Goal: Task Accomplishment & Management: Complete application form

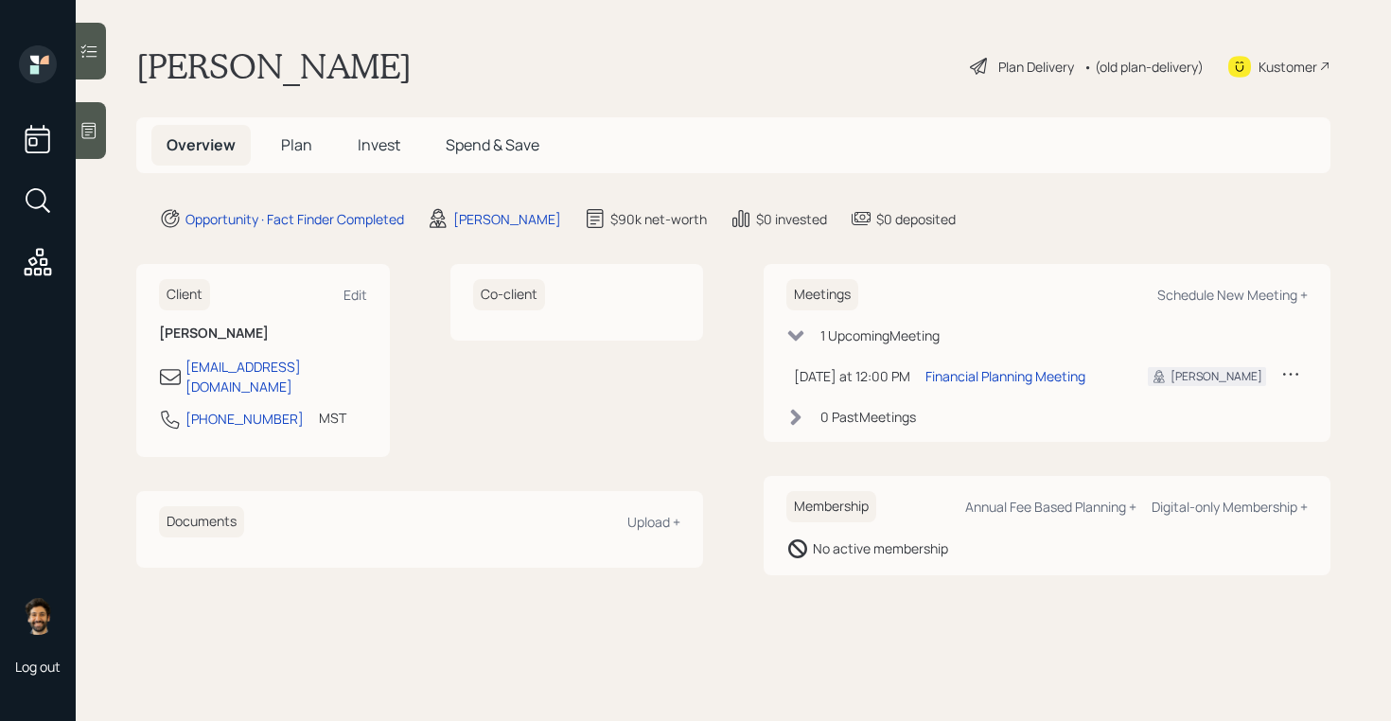
click at [299, 136] on span "Plan" at bounding box center [296, 144] width 31 height 21
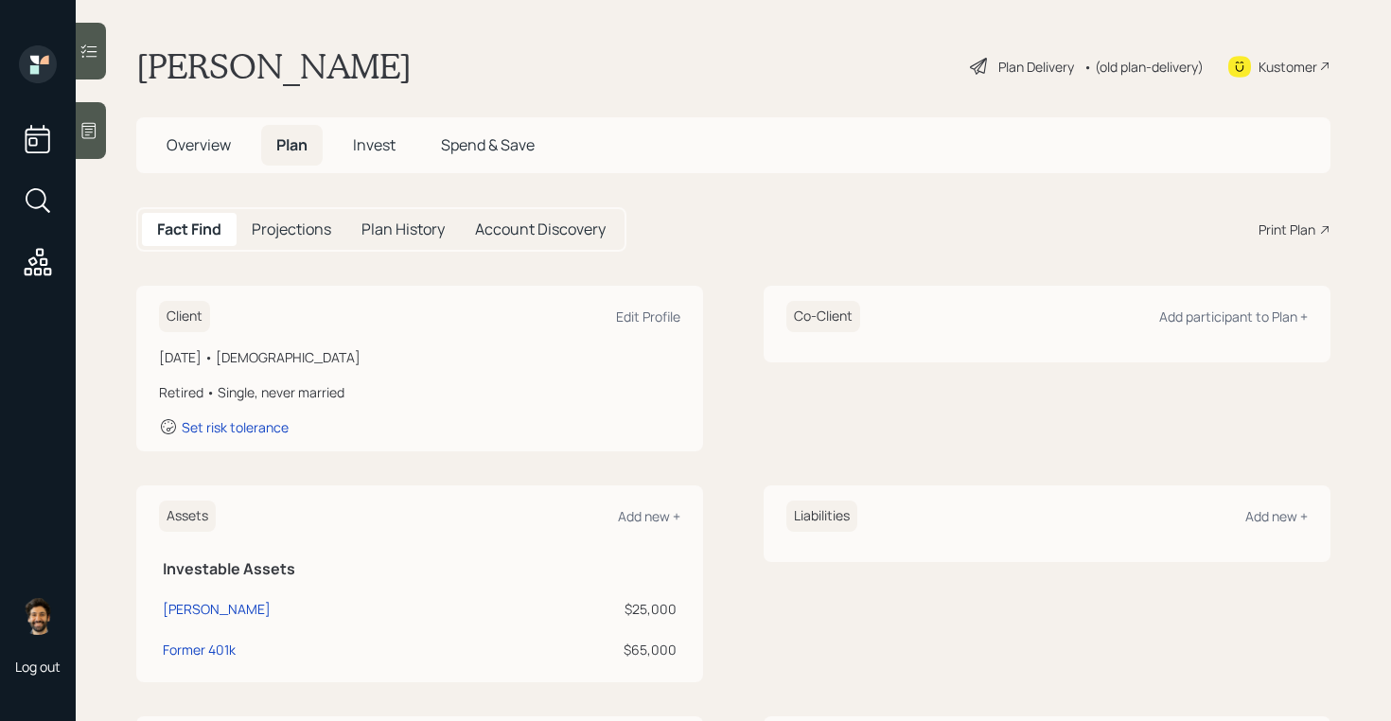
click at [193, 61] on h1 "[PERSON_NAME]" at bounding box center [273, 66] width 275 height 42
click at [645, 313] on div "Edit Profile" at bounding box center [648, 316] width 64 height 18
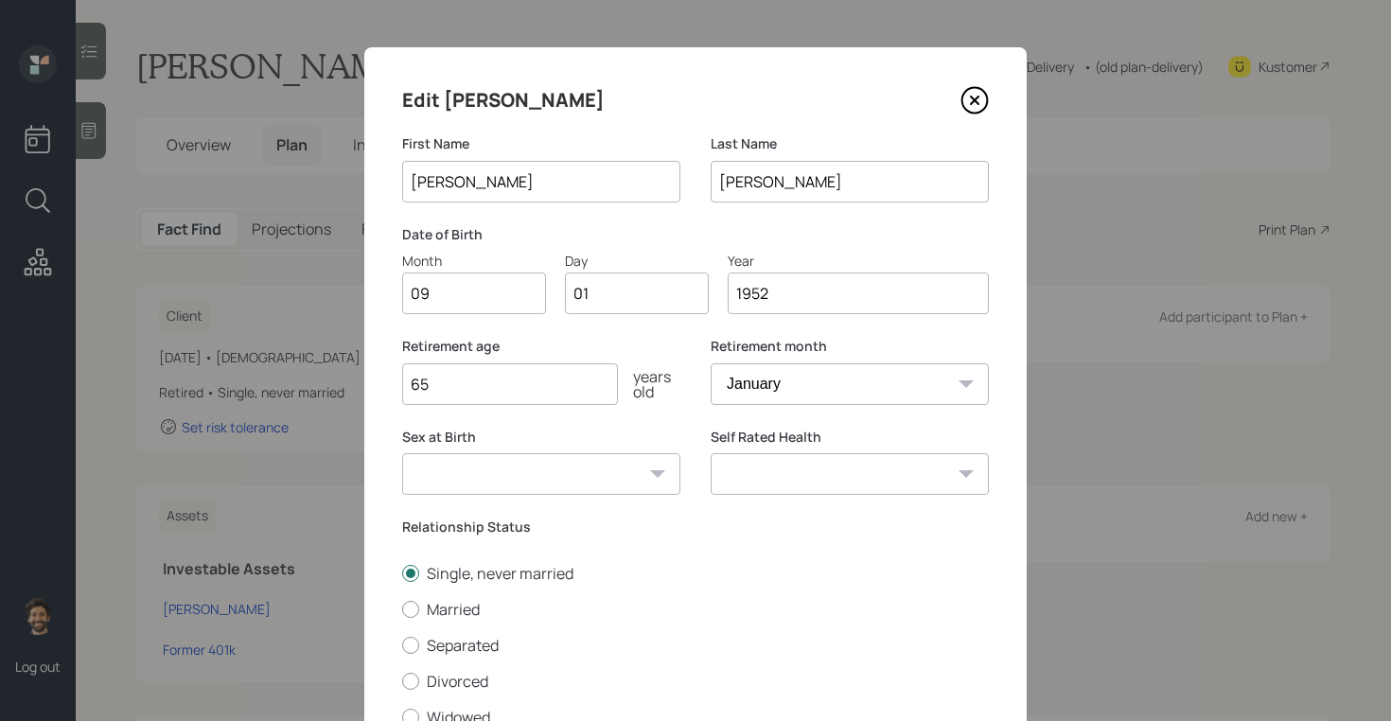
click at [425, 294] on input "09" at bounding box center [474, 293] width 144 height 42
click at [624, 287] on input "01" at bounding box center [637, 293] width 144 height 42
type input "0"
type input "26"
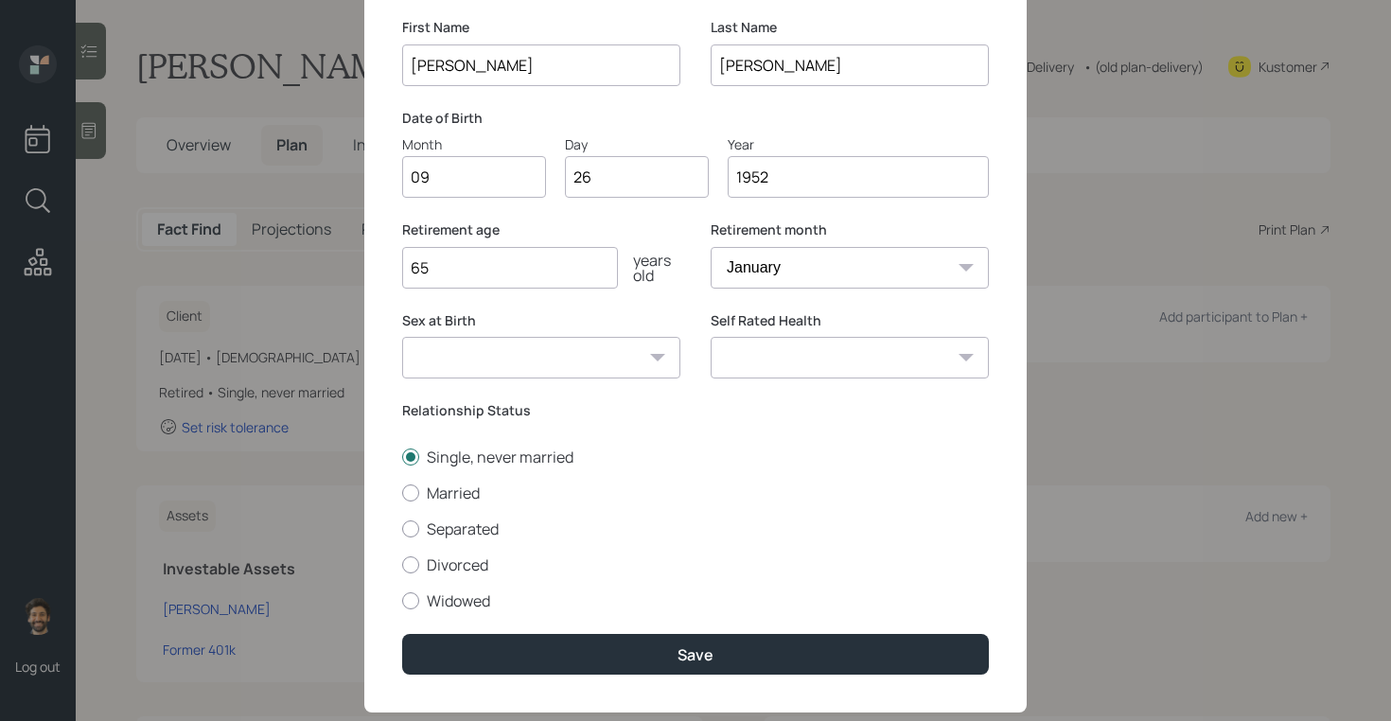
scroll to position [156, 0]
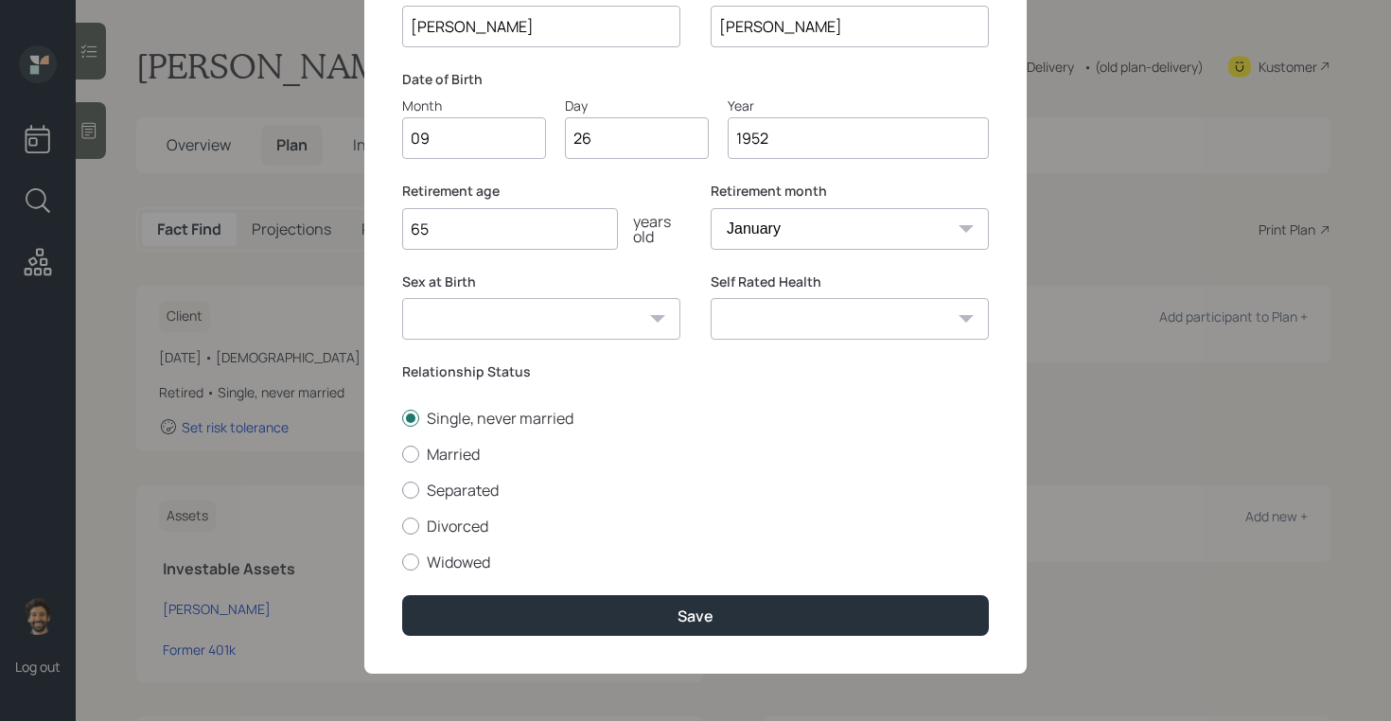
click at [477, 639] on div "Edit [PERSON_NAME] First Name [PERSON_NAME] Last Name [PERSON_NAME] Date of Bir…" at bounding box center [695, 282] width 662 height 781
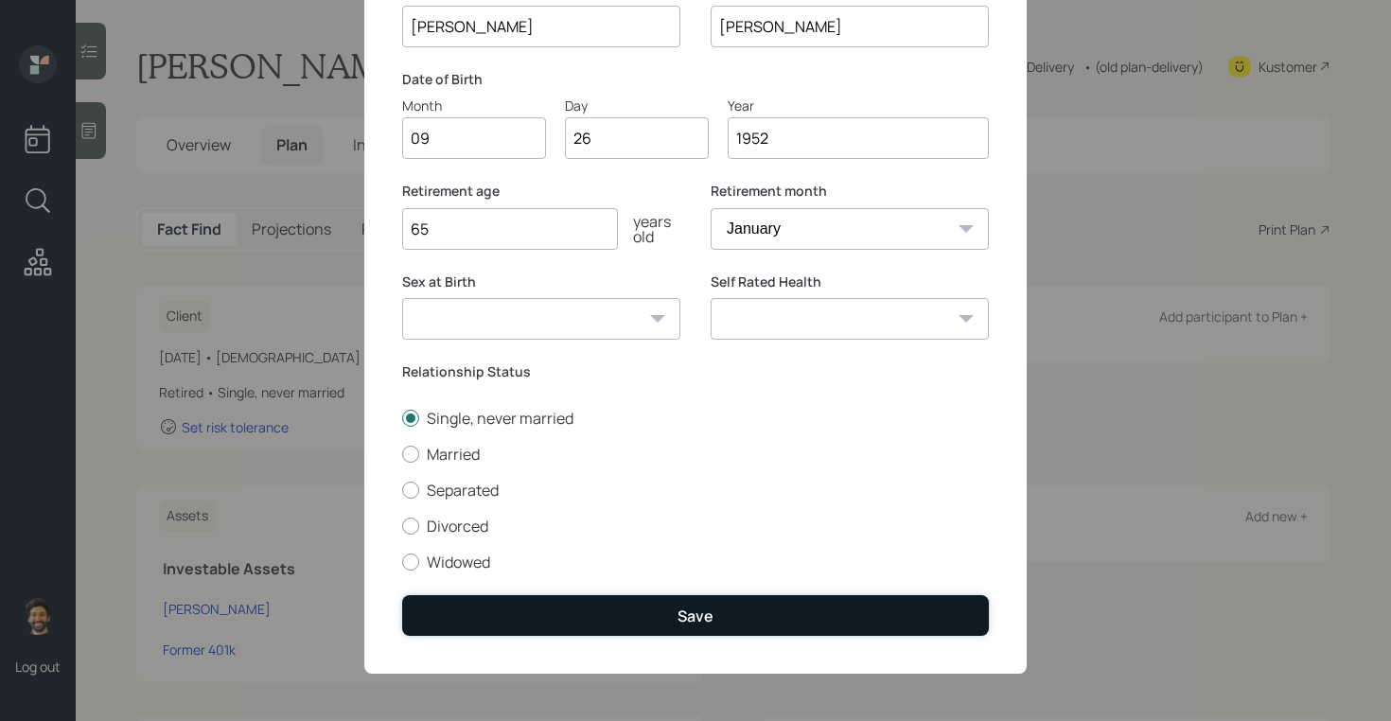
click at [457, 617] on button "Save" at bounding box center [695, 615] width 587 height 41
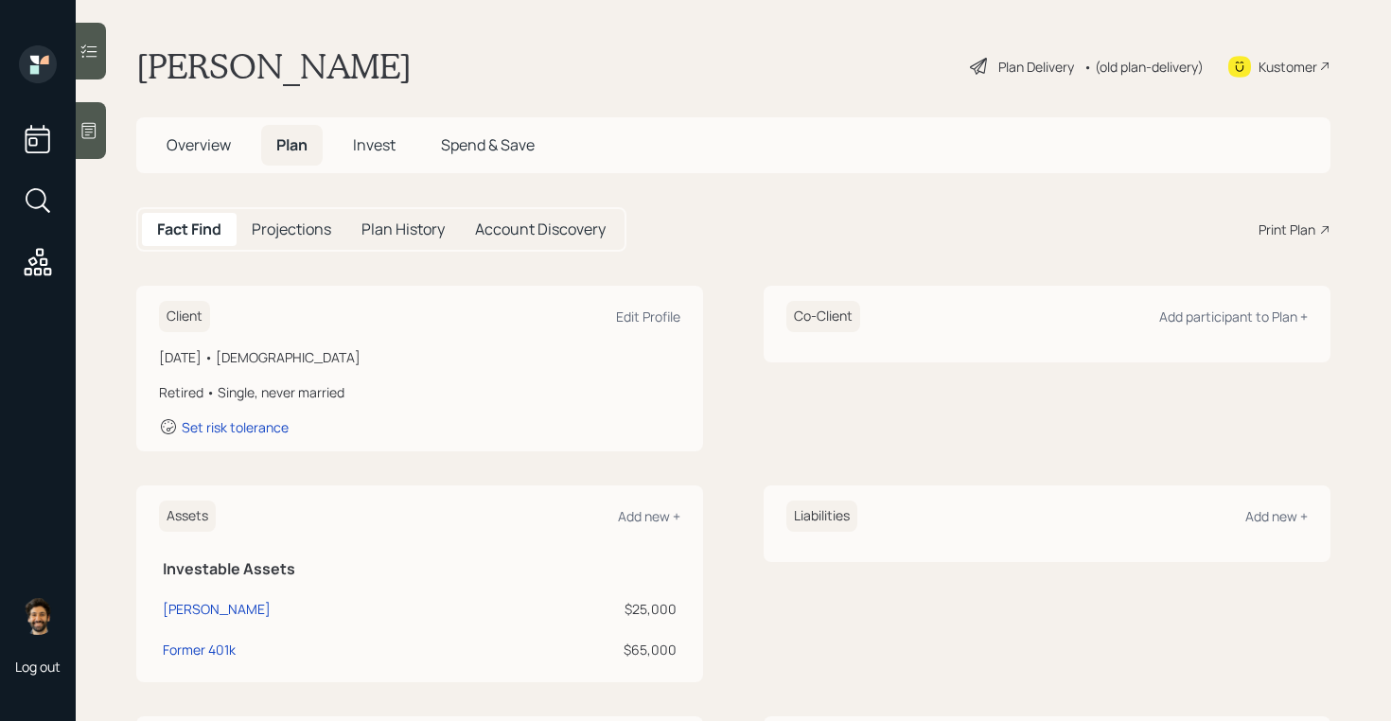
scroll to position [362, 0]
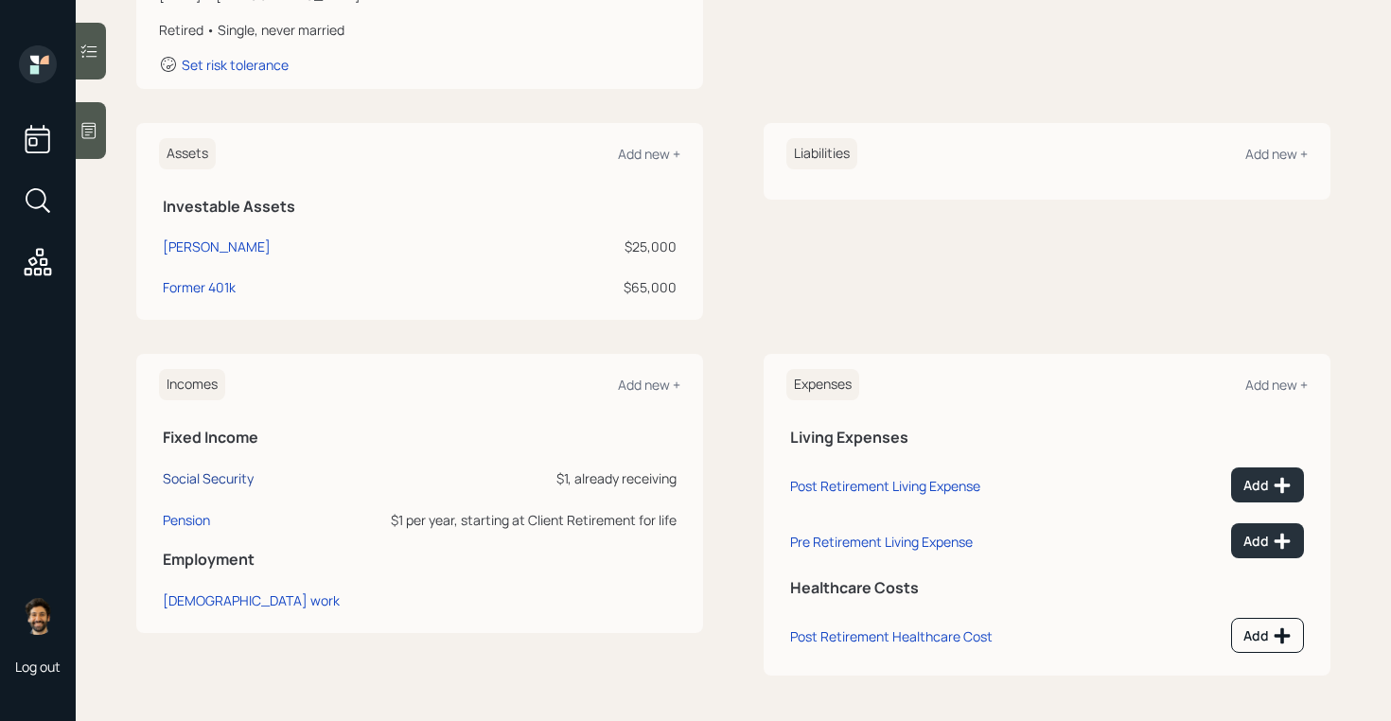
click at [181, 482] on div "Social Security" at bounding box center [208, 478] width 91 height 18
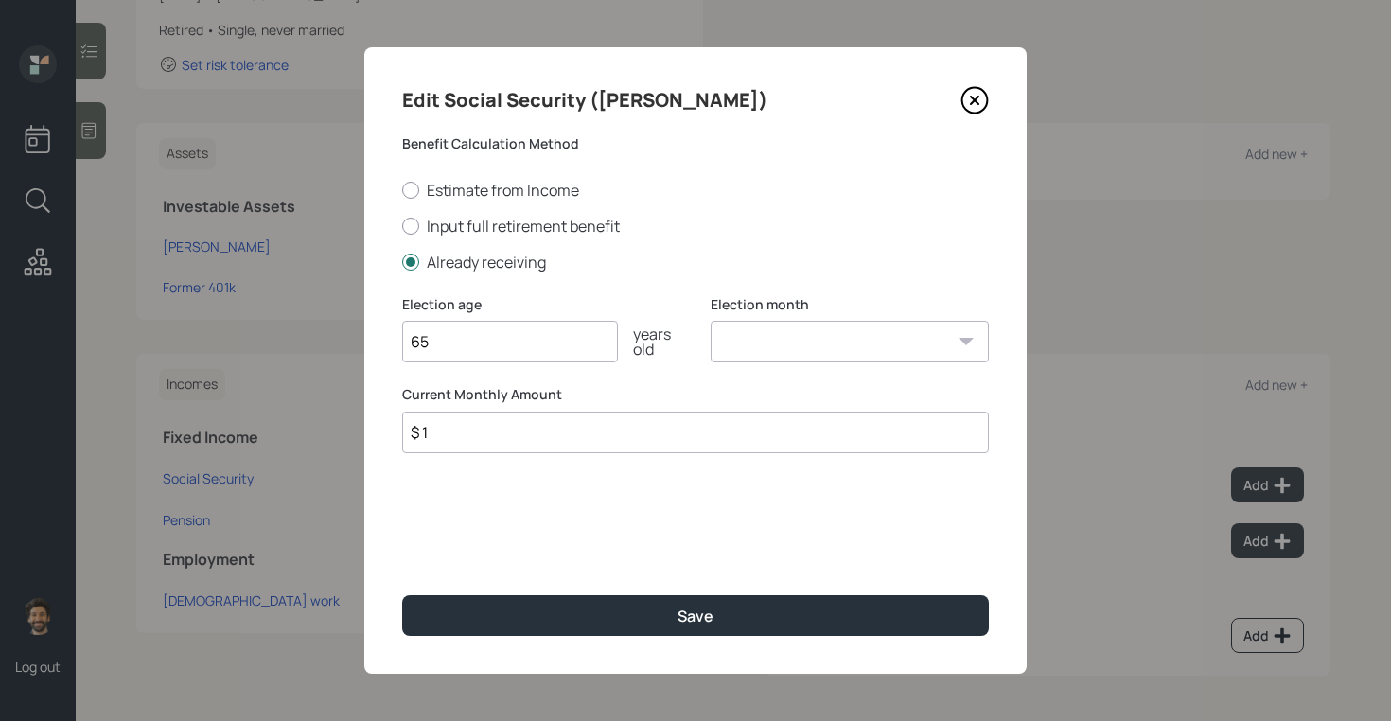
click at [482, 435] on input "$ 1" at bounding box center [695, 433] width 587 height 42
type input "$"
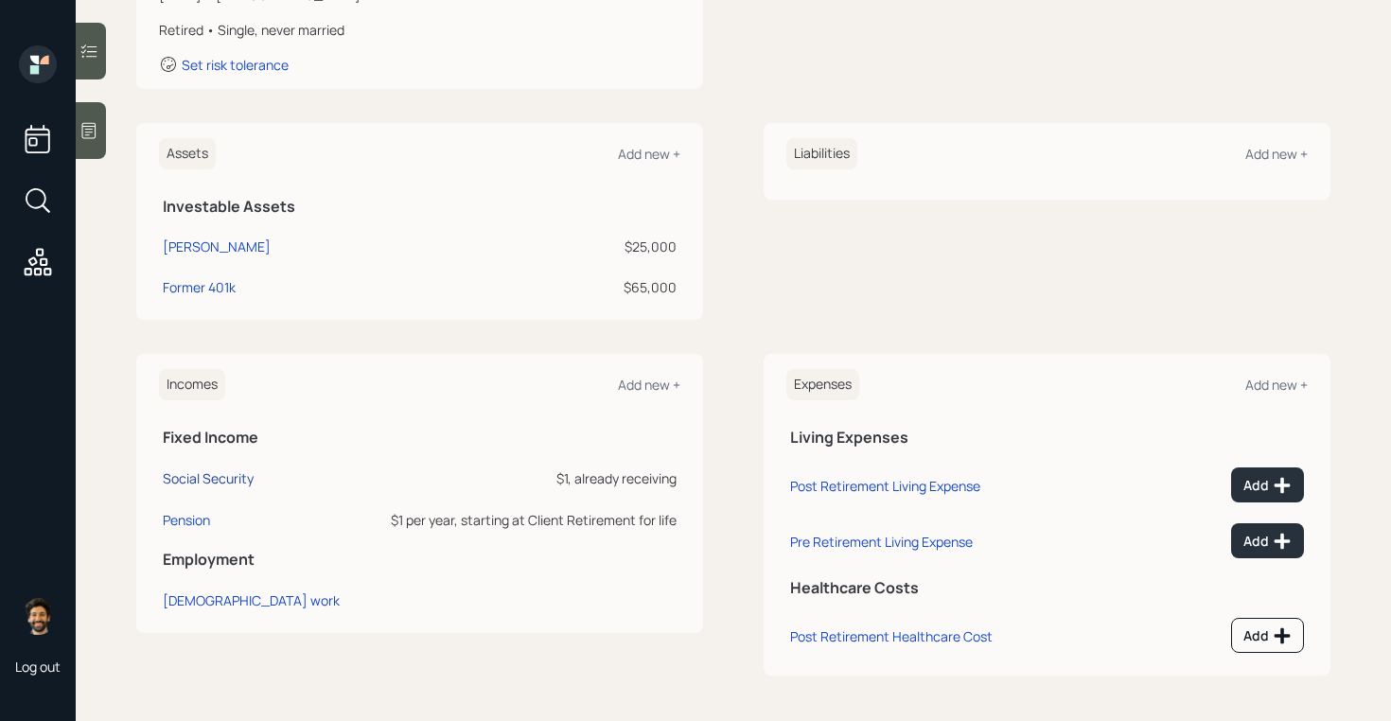
click at [227, 475] on div "Social Security" at bounding box center [208, 478] width 91 height 18
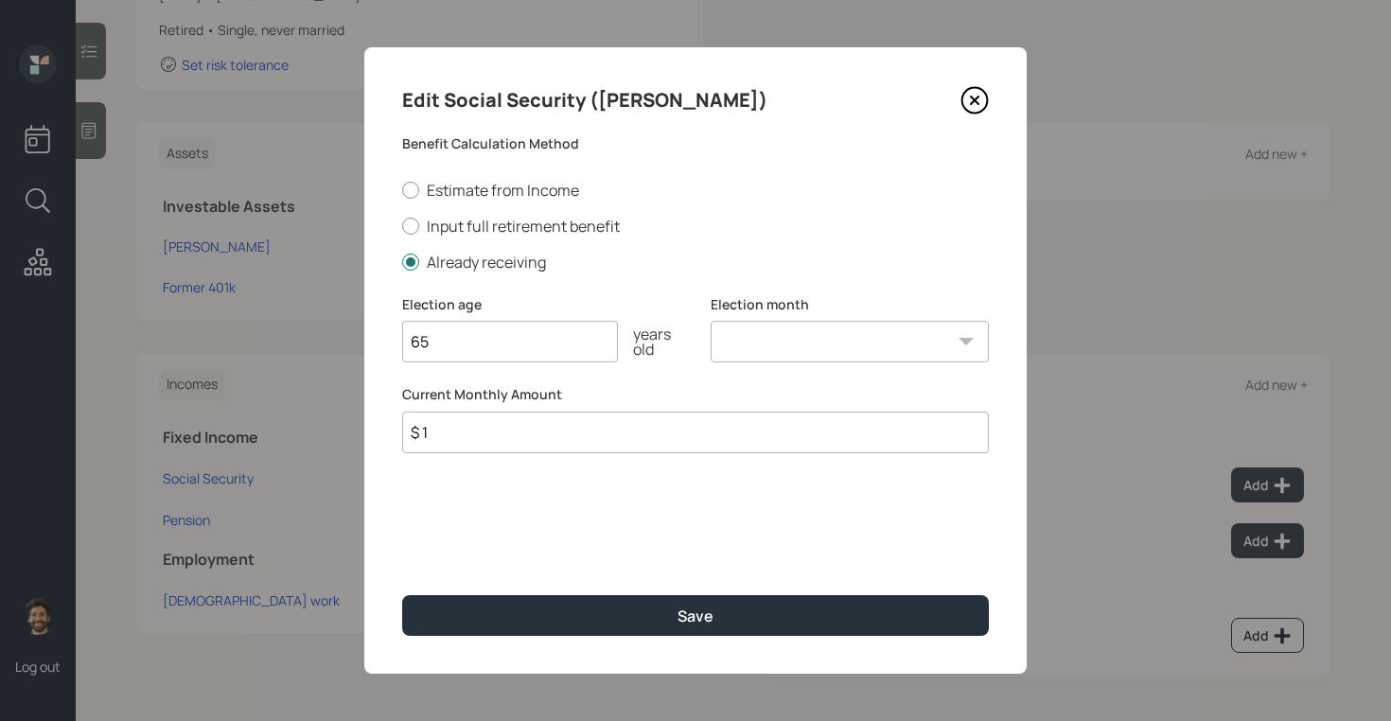
click at [525, 433] on input "$ 1" at bounding box center [695, 433] width 587 height 42
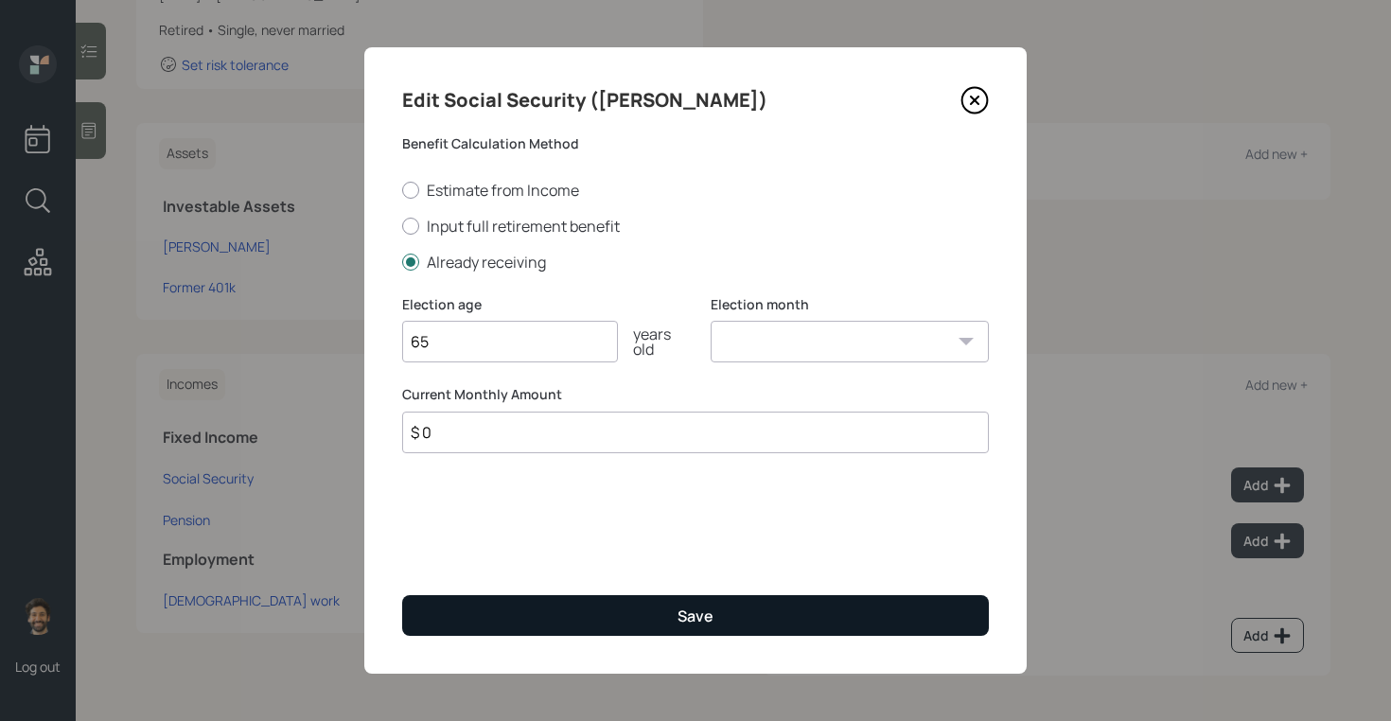
type input "$ 0"
click at [485, 601] on button "Save" at bounding box center [695, 615] width 587 height 41
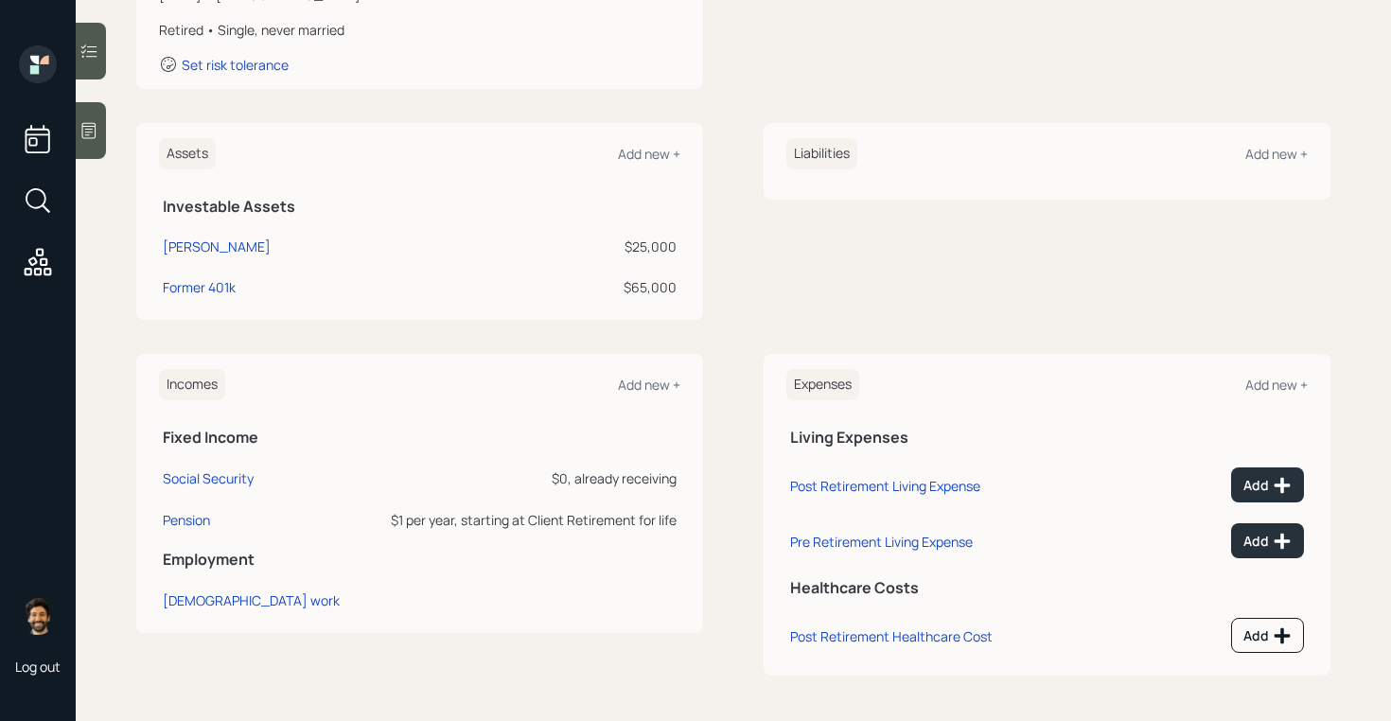
click at [159, 521] on td "Pension" at bounding box center [260, 517] width 202 height 42
click at [180, 521] on div "Pension" at bounding box center [186, 520] width 47 height 18
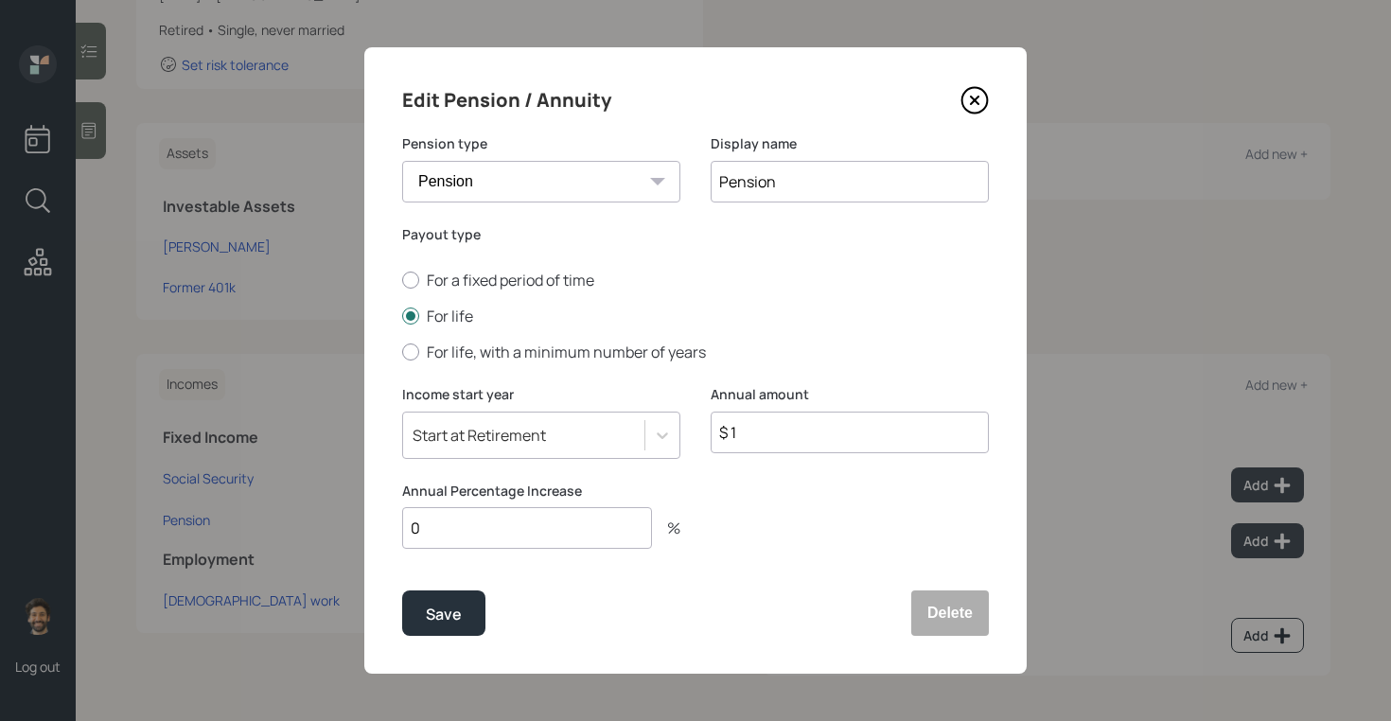
click at [759, 433] on input "$ 1" at bounding box center [849, 433] width 278 height 42
type input "$ 78,000"
click at [447, 602] on div "Save" at bounding box center [444, 615] width 36 height 26
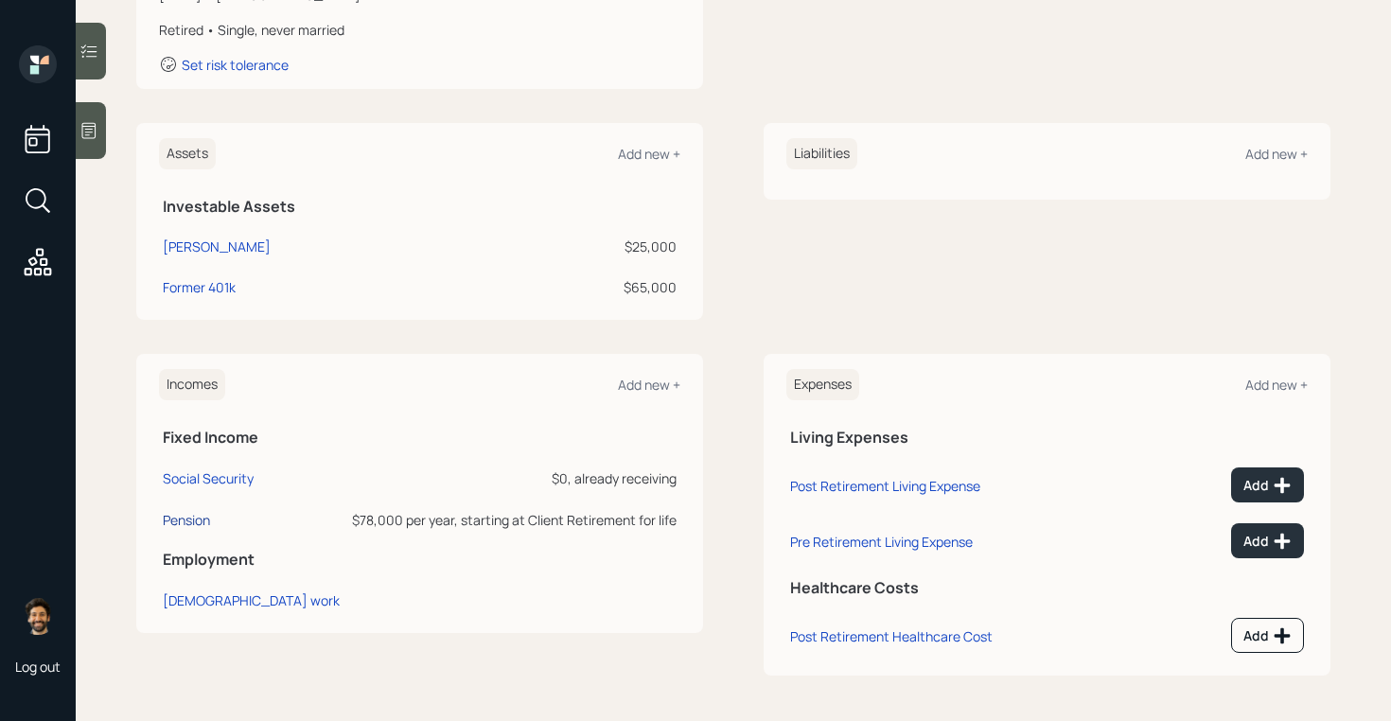
click at [209, 518] on div "Pension" at bounding box center [186, 520] width 47 height 18
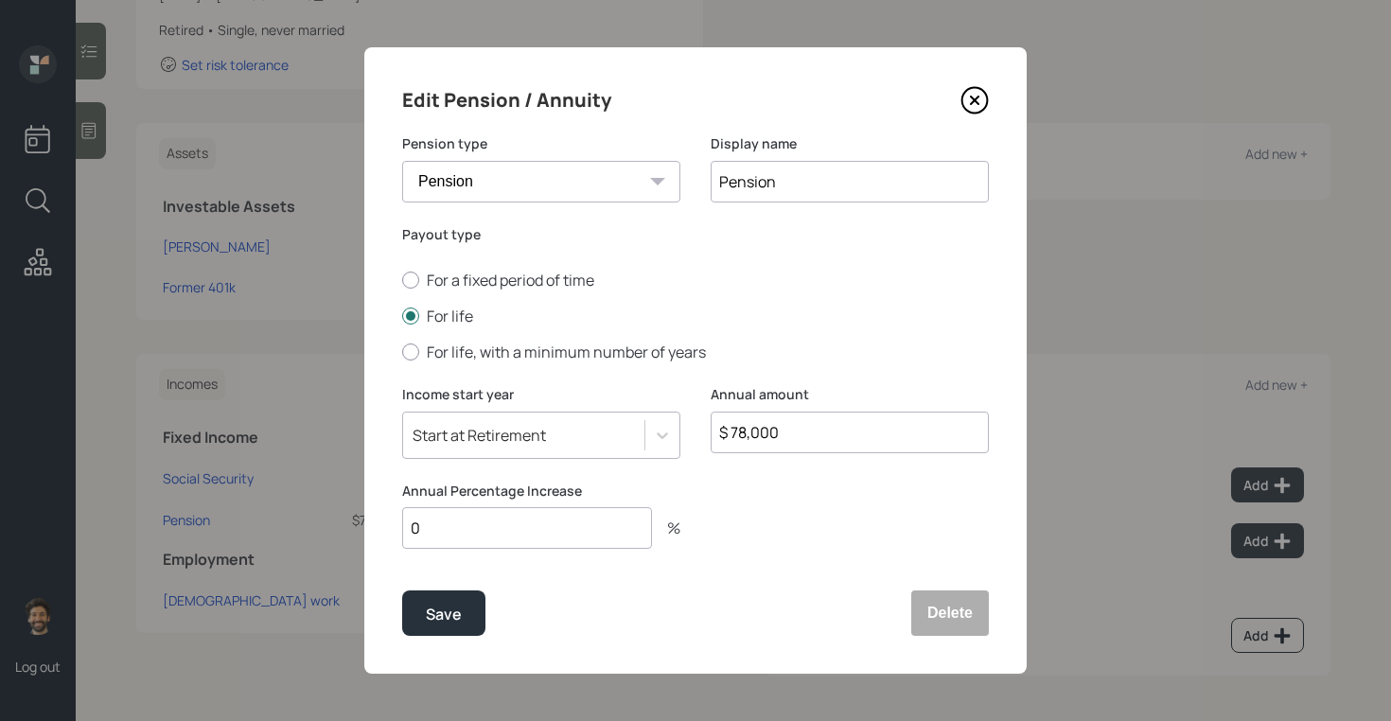
click at [441, 525] on input "0" at bounding box center [527, 528] width 250 height 42
type input "2"
click at [456, 606] on div "Save" at bounding box center [444, 615] width 36 height 26
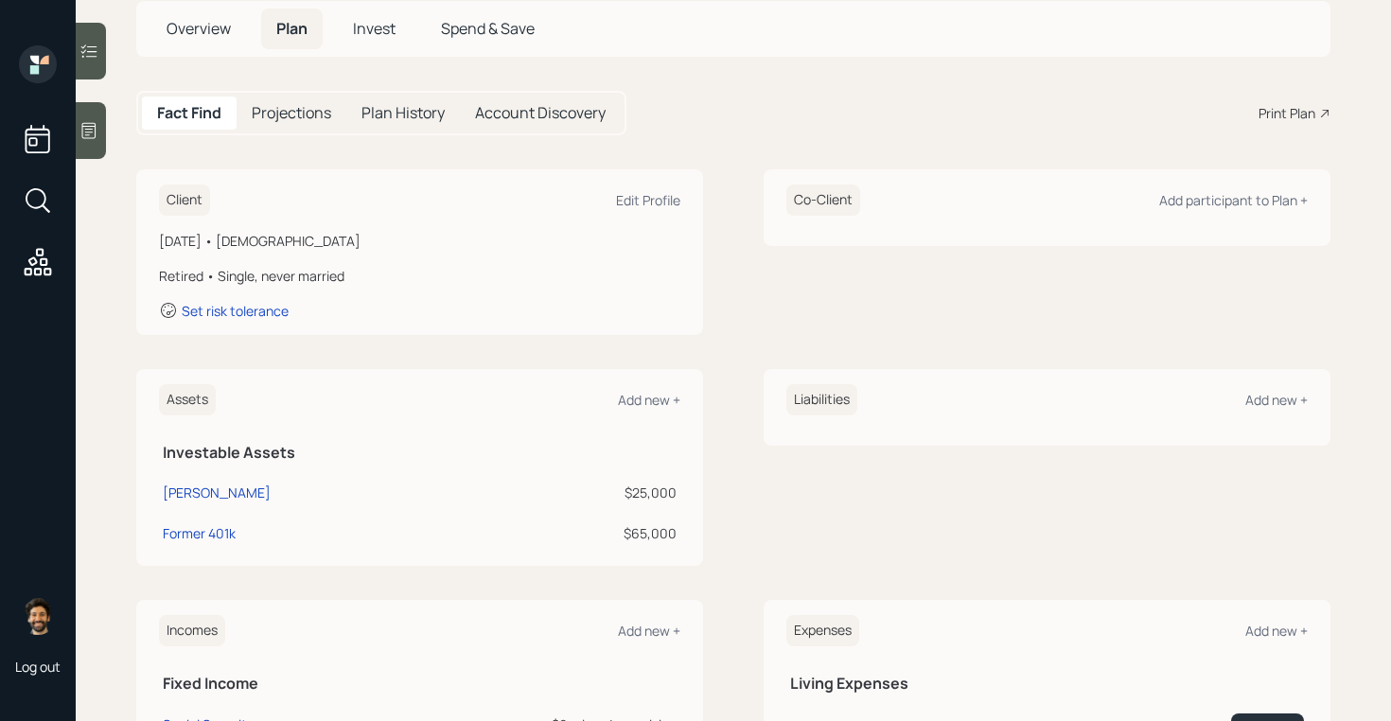
scroll to position [130, 0]
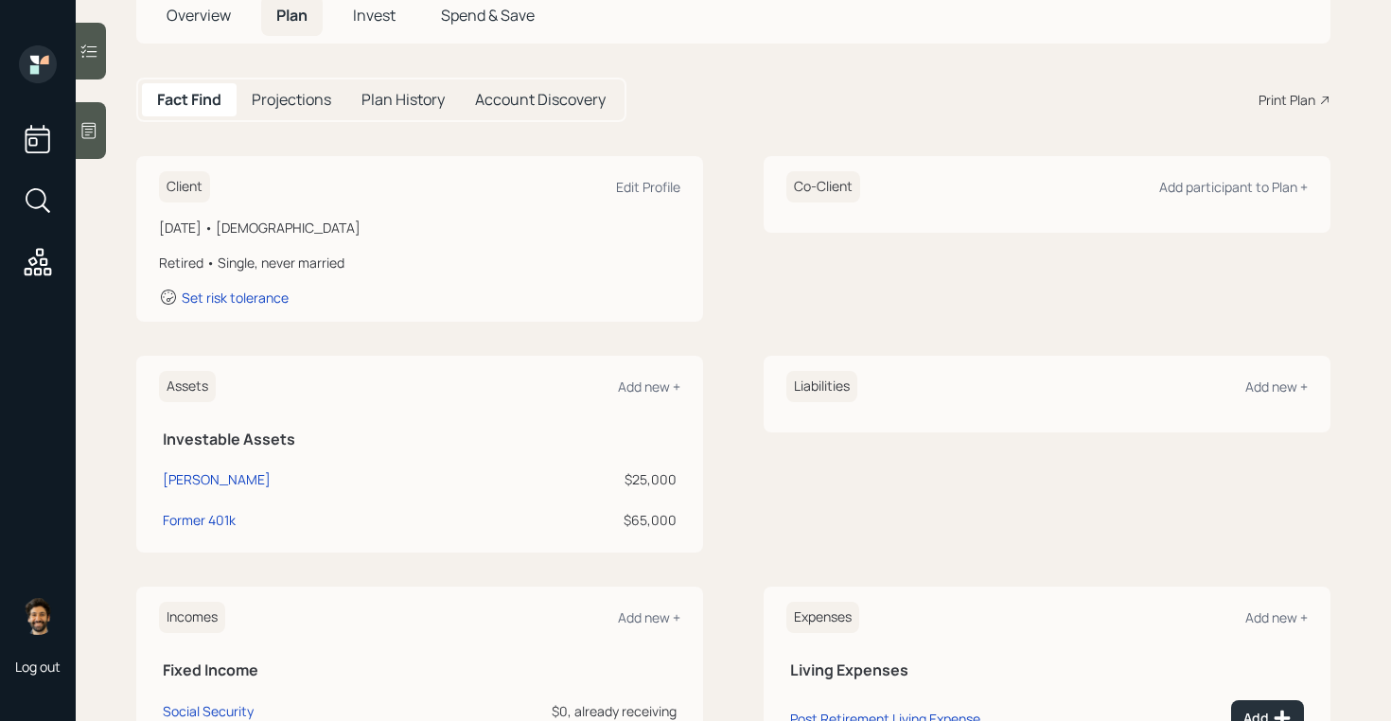
click at [168, 441] on h5 "Investable Assets" at bounding box center [420, 439] width 514 height 18
drag, startPoint x: 675, startPoint y: 481, endPoint x: 621, endPoint y: 481, distance: 54.9
click at [621, 481] on div "$25,000" at bounding box center [590, 479] width 172 height 20
drag, startPoint x: 677, startPoint y: 521, endPoint x: 617, endPoint y: 521, distance: 60.5
click at [617, 521] on td "$65,000" at bounding box center [590, 517] width 180 height 41
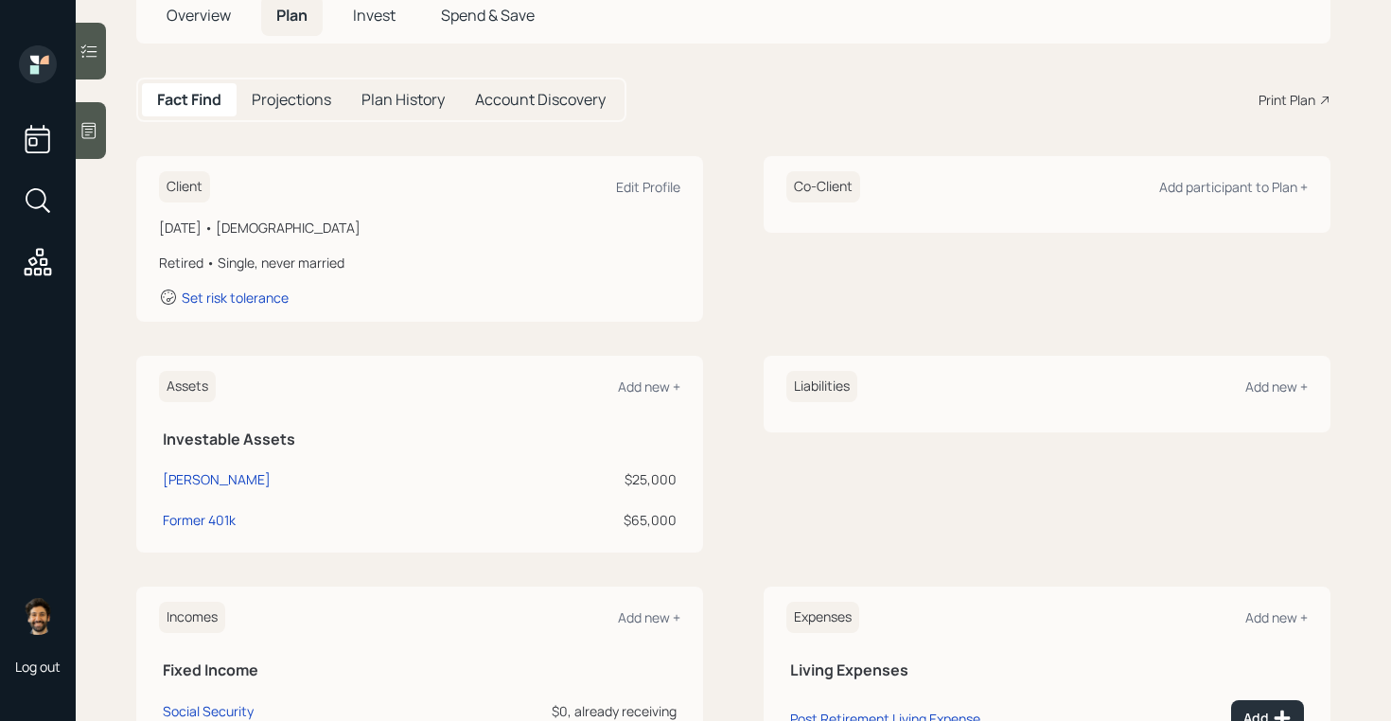
click at [509, 494] on td "$25,000" at bounding box center [590, 476] width 180 height 41
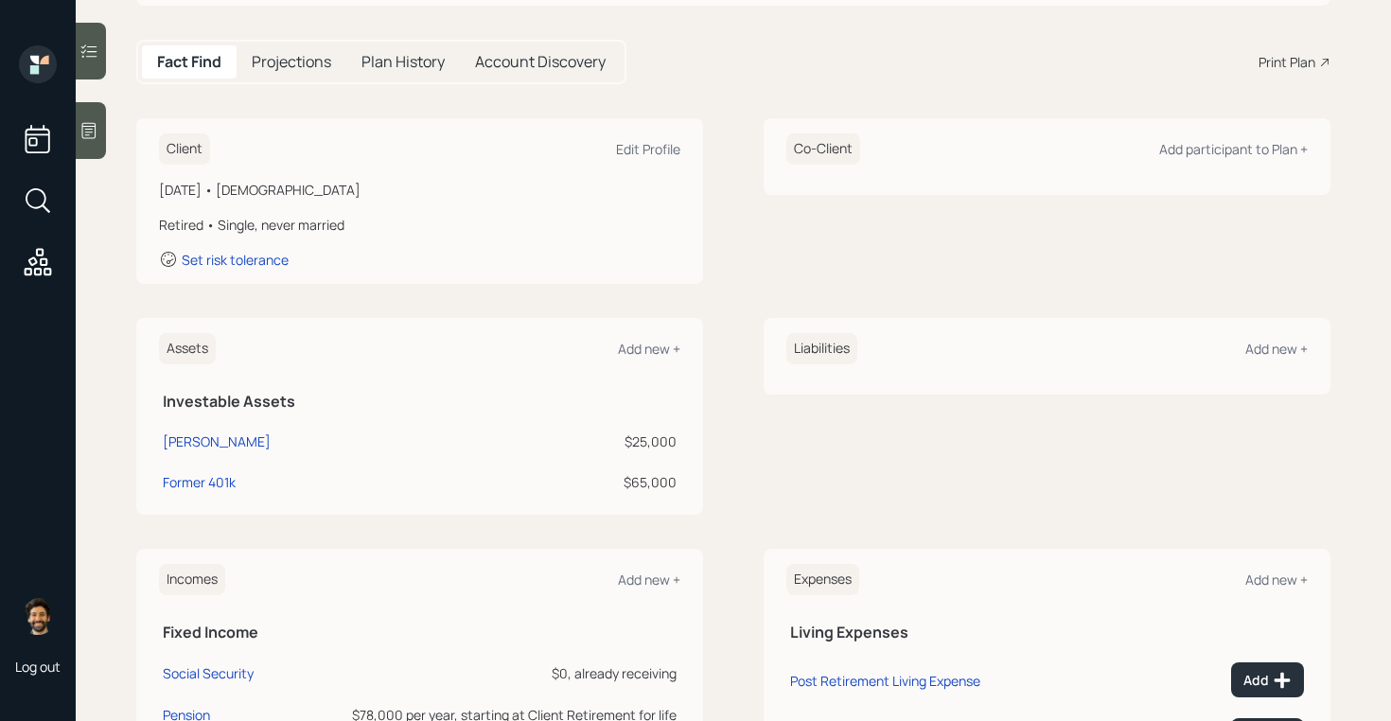
scroll to position [175, 0]
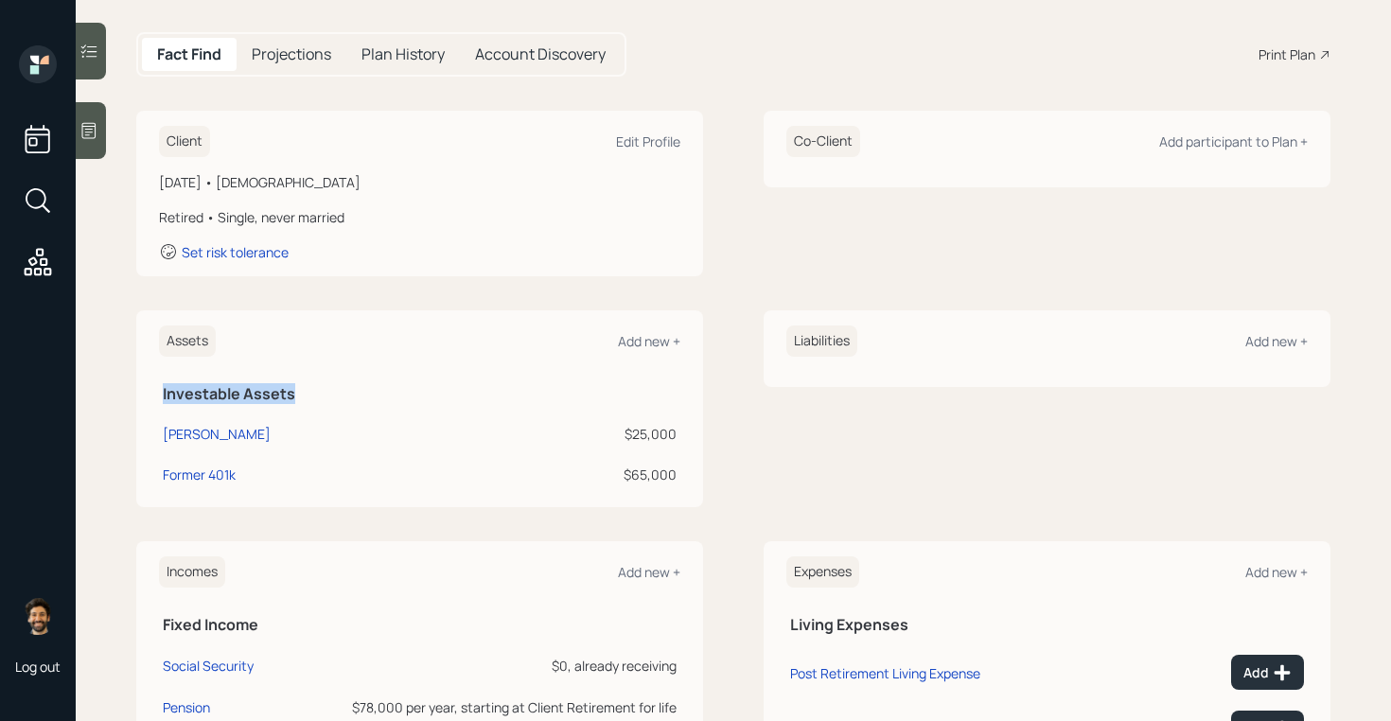
drag, startPoint x: 164, startPoint y: 398, endPoint x: 301, endPoint y: 399, distance: 137.2
click at [301, 399] on h5 "Investable Assets" at bounding box center [420, 394] width 514 height 18
click at [654, 343] on div "Add new +" at bounding box center [649, 341] width 62 height 18
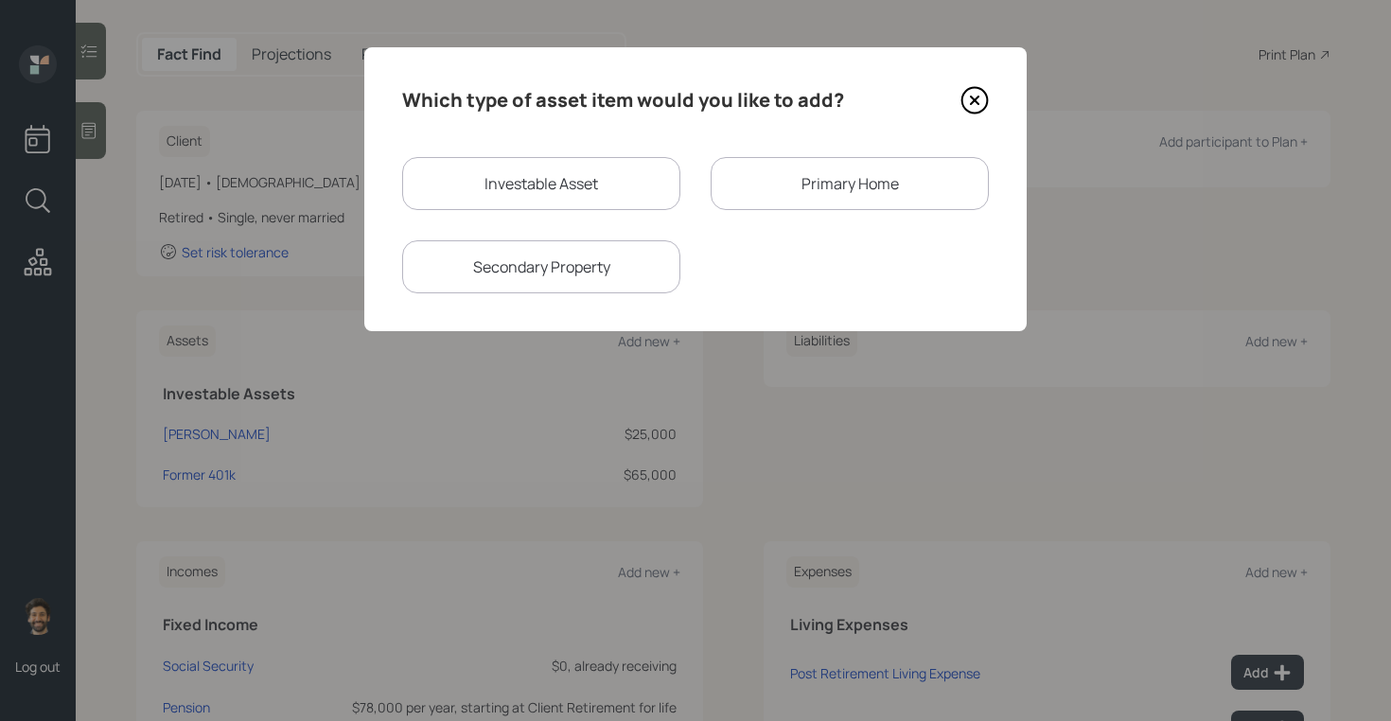
click at [509, 188] on div "Investable Asset" at bounding box center [541, 183] width 278 height 53
select select "taxable"
select select "balanced"
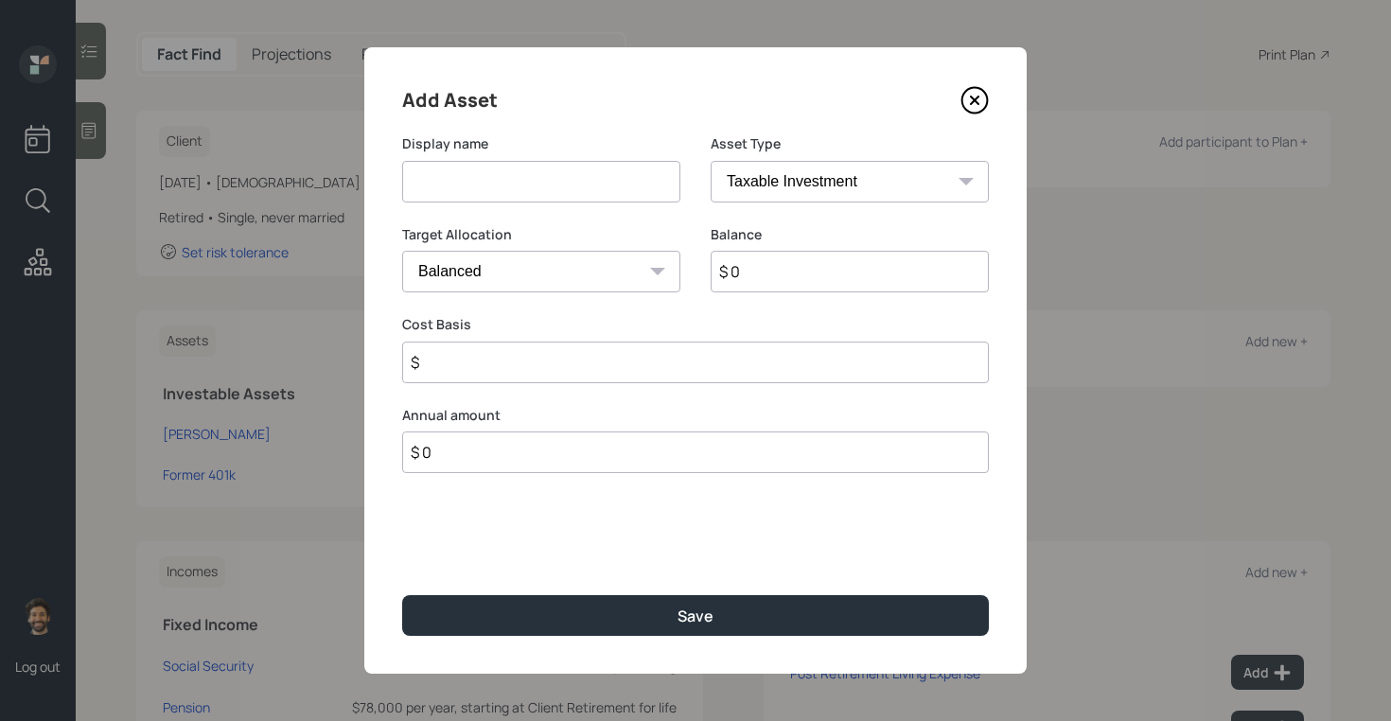
click at [474, 196] on input at bounding box center [541, 182] width 278 height 42
type input "Checking / Savings"
click at [801, 277] on input "$ 0" at bounding box center [849, 272] width 278 height 42
type input "$ 20,000"
click at [795, 202] on div "Asset Type SEP [PERSON_NAME] IRA 401(k) [PERSON_NAME] 401(k) 403(b) [PERSON_NAM…" at bounding box center [849, 179] width 278 height 91
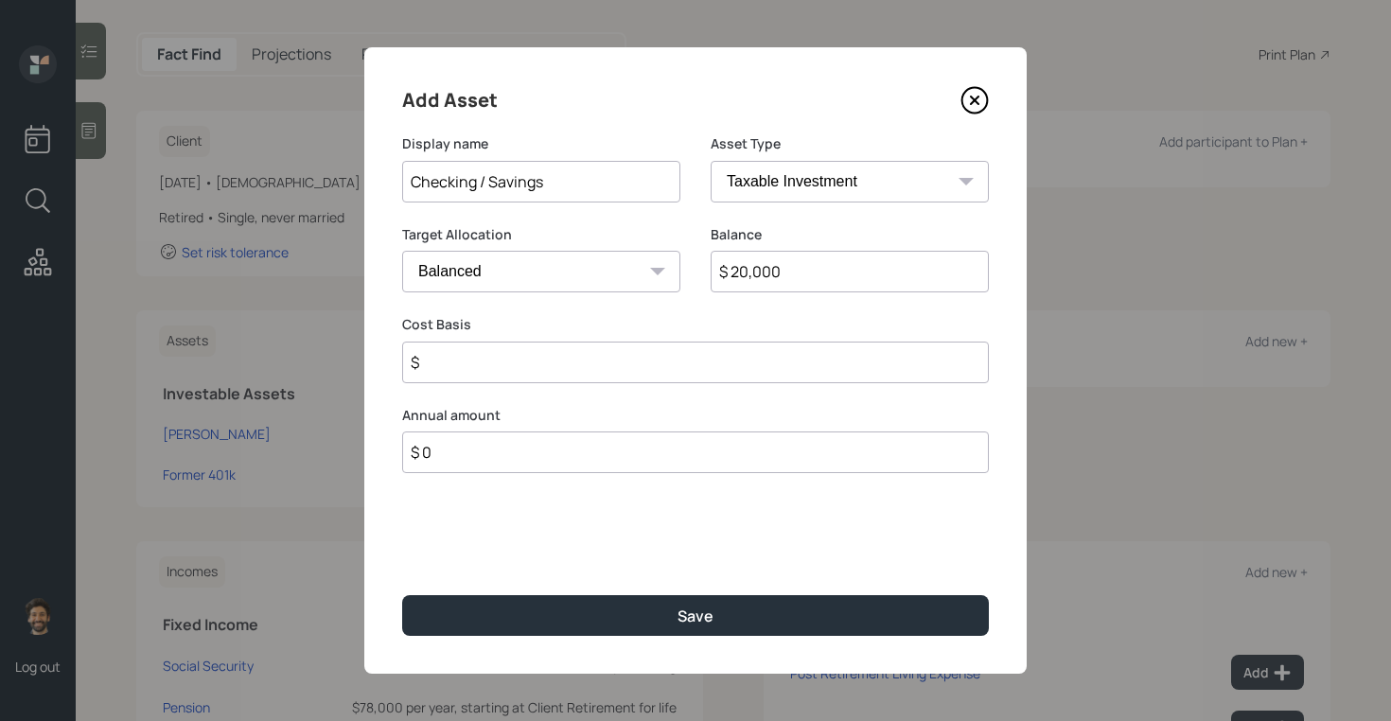
click at [764, 190] on select "SEP [PERSON_NAME] IRA 401(k) [PERSON_NAME] 401(k) 403(b) [PERSON_NAME] 403(b) 4…" at bounding box center [849, 182] width 278 height 42
select select "emergency_fund"
click at [710, 161] on select "SEP [PERSON_NAME] IRA 401(k) [PERSON_NAME] 401(k) 403(b) [PERSON_NAME] 403(b) 4…" at bounding box center [849, 182] width 278 height 42
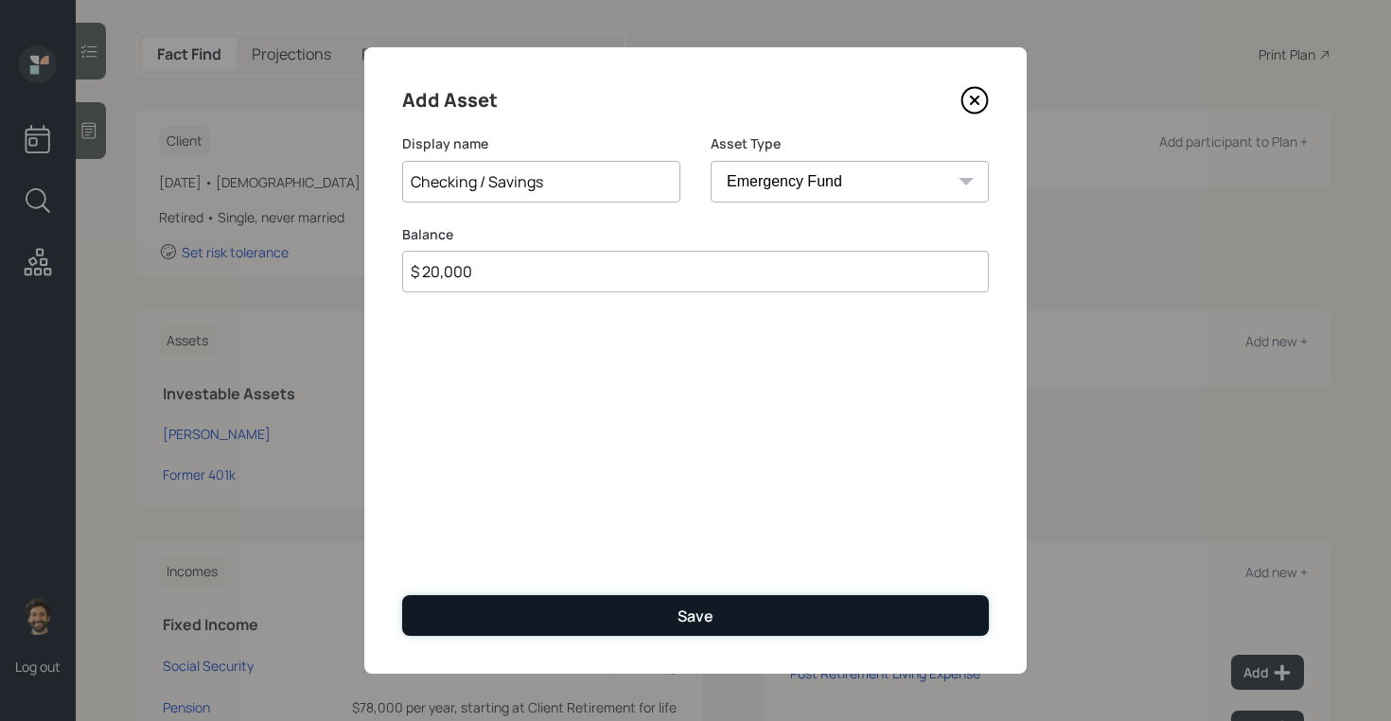
click at [510, 602] on button "Save" at bounding box center [695, 615] width 587 height 41
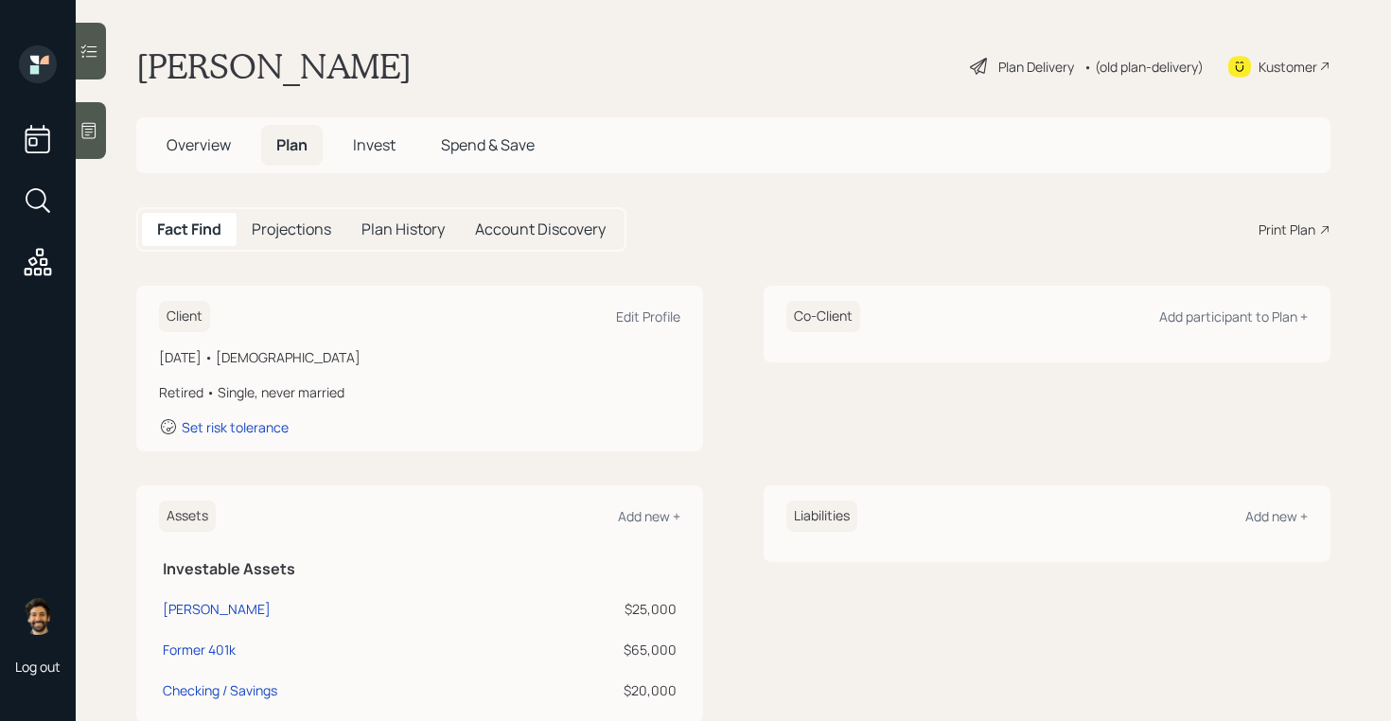
click at [1123, 61] on div "• (old plan-delivery)" at bounding box center [1143, 67] width 120 height 20
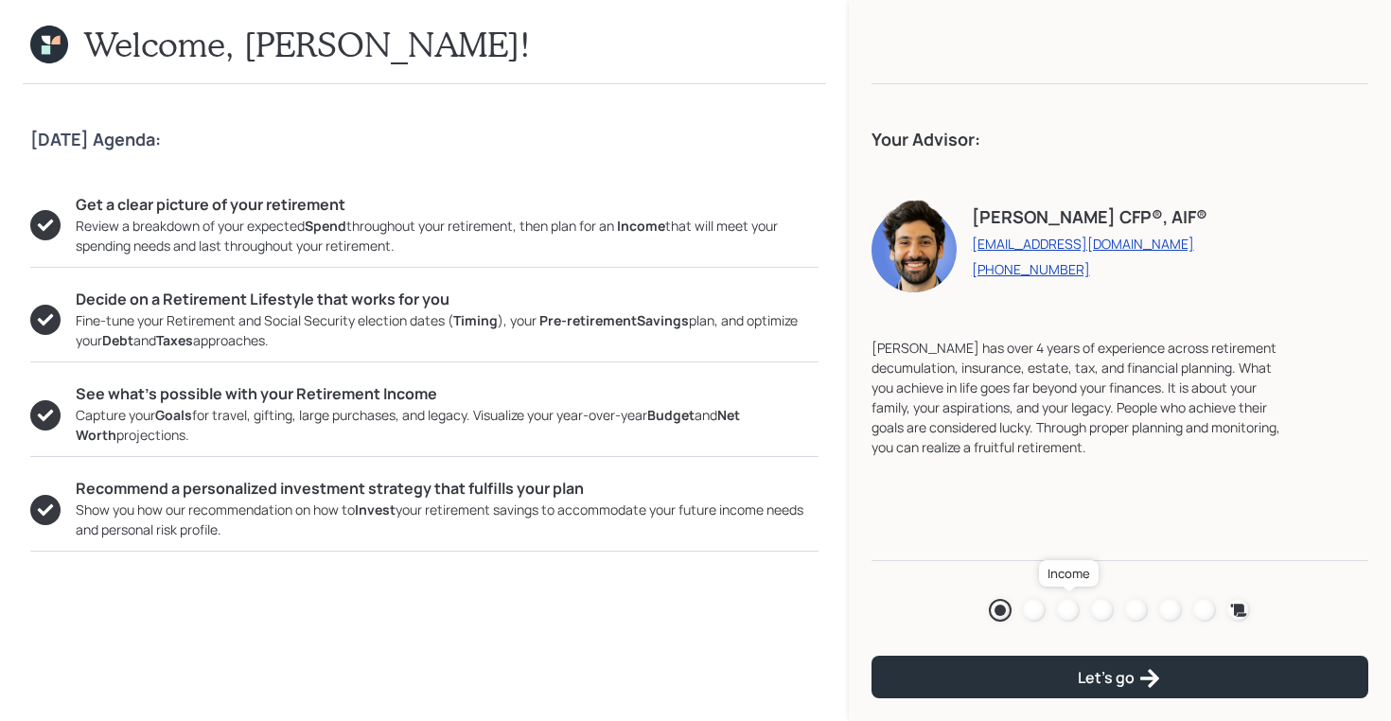
click at [1070, 610] on div at bounding box center [1068, 610] width 23 height 23
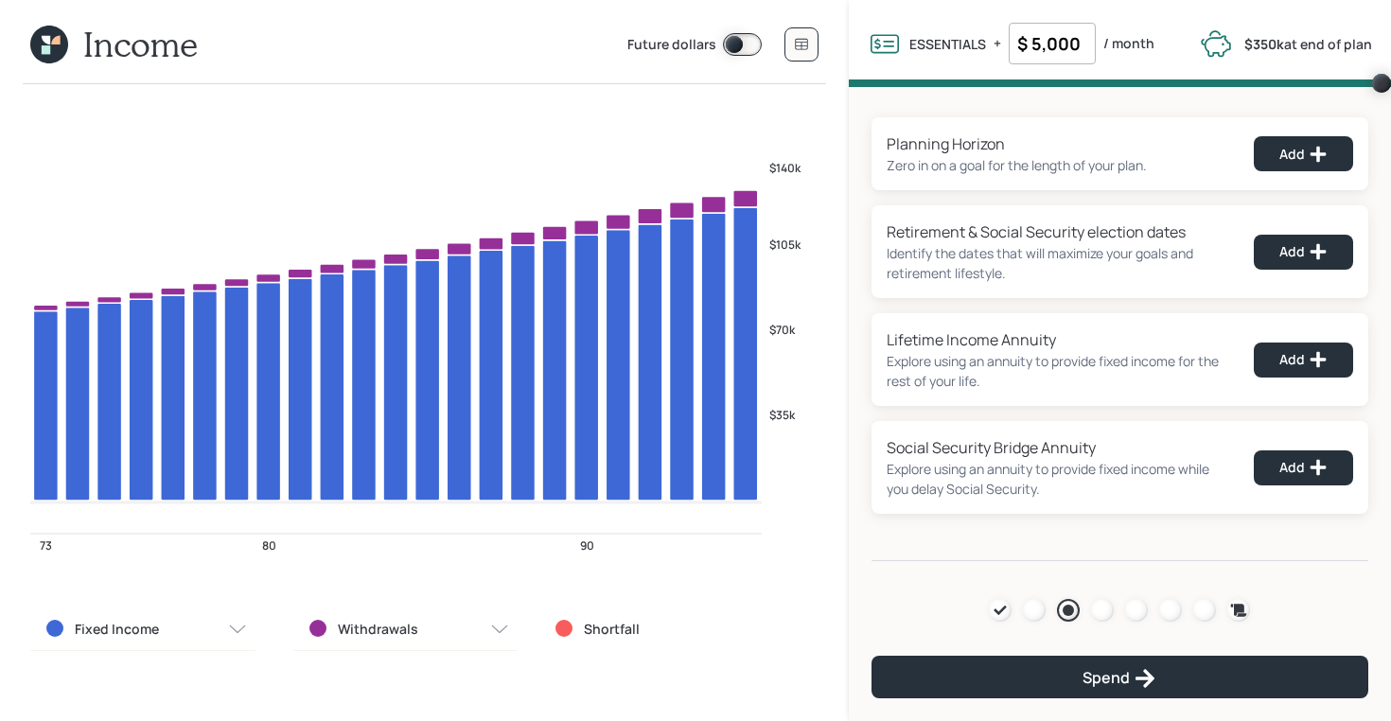
click at [44, 55] on icon at bounding box center [49, 45] width 38 height 38
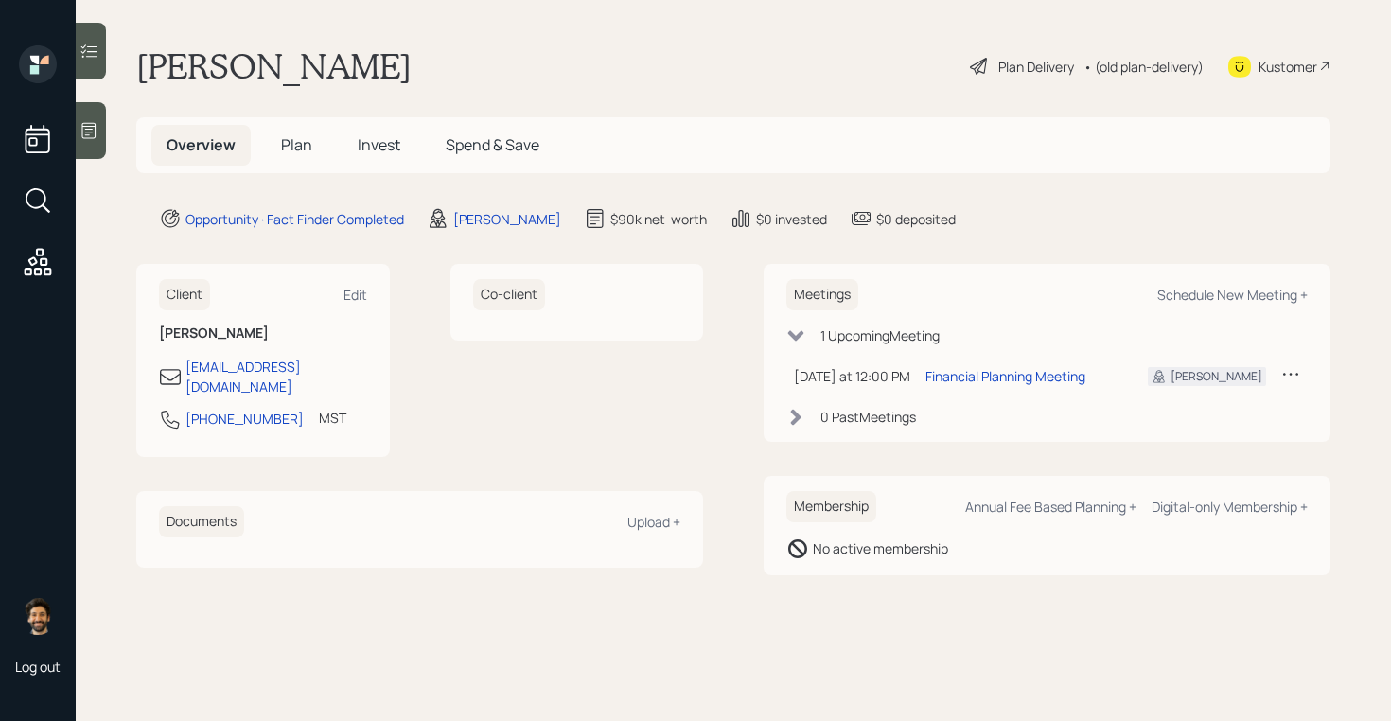
click at [286, 147] on span "Plan" at bounding box center [296, 144] width 31 height 21
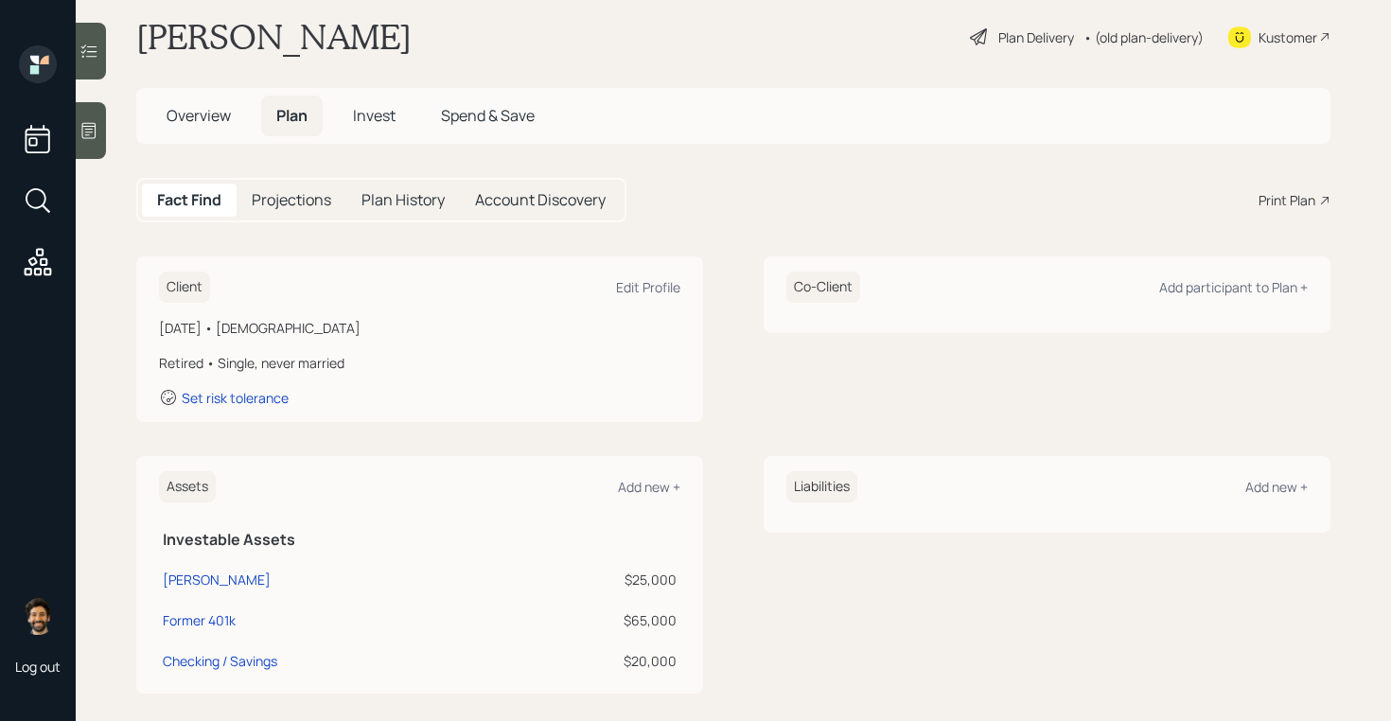
scroll to position [25, 0]
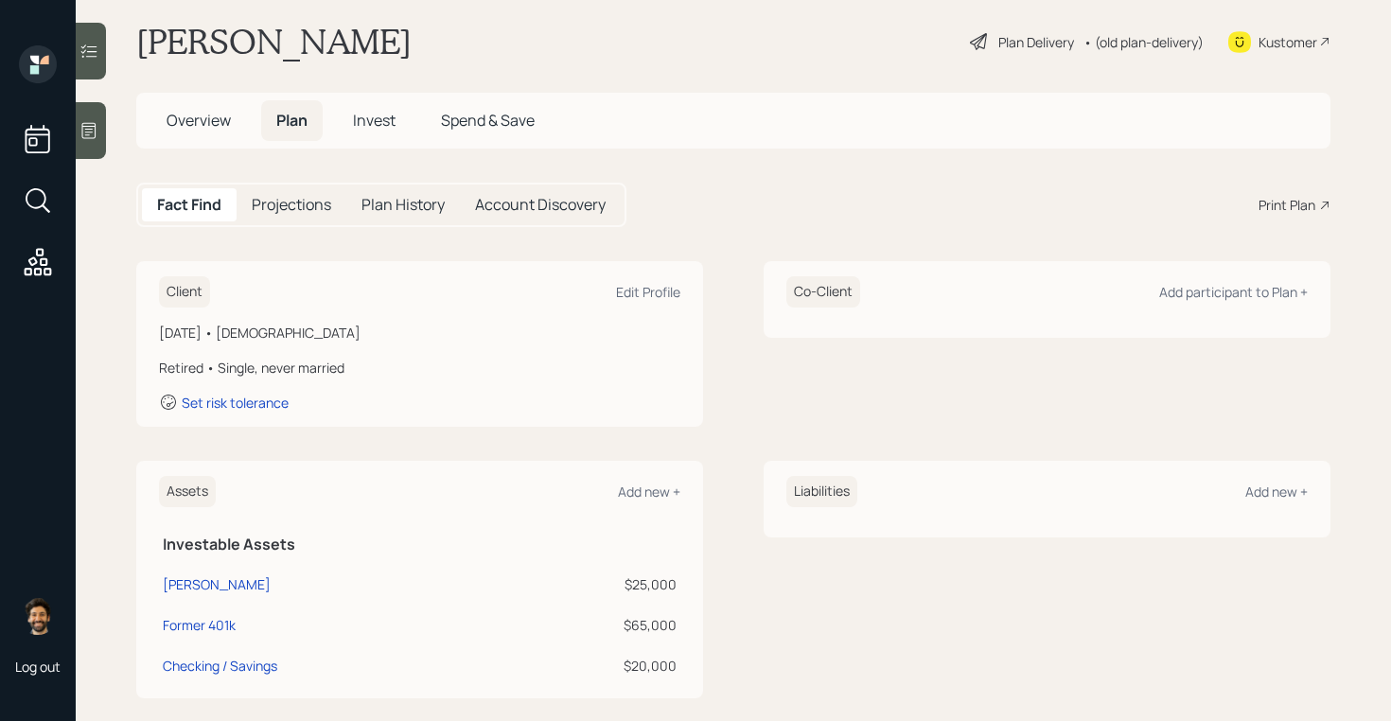
click at [1118, 54] on div "Plan Delivery • (old plan-delivery)" at bounding box center [1086, 42] width 237 height 42
click at [1116, 49] on div "• (old plan-delivery)" at bounding box center [1143, 42] width 120 height 20
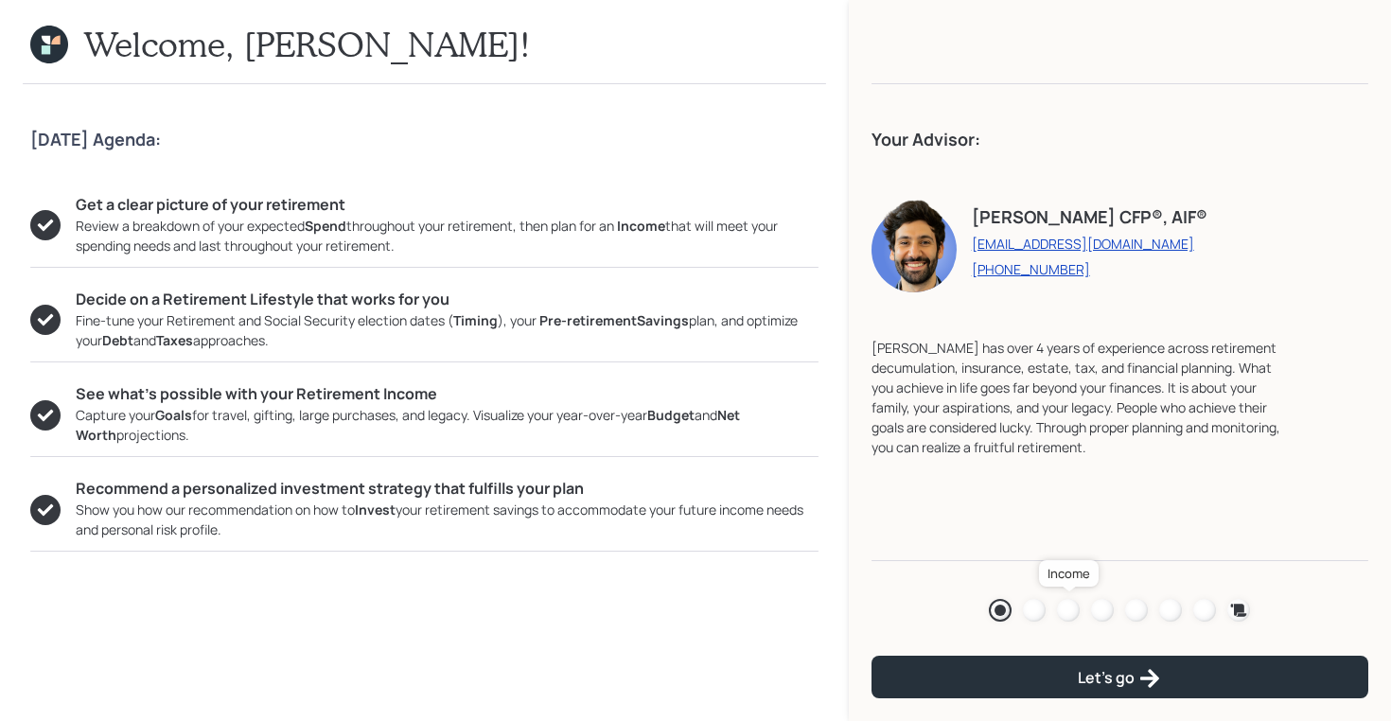
click at [1066, 610] on div at bounding box center [1068, 610] width 23 height 23
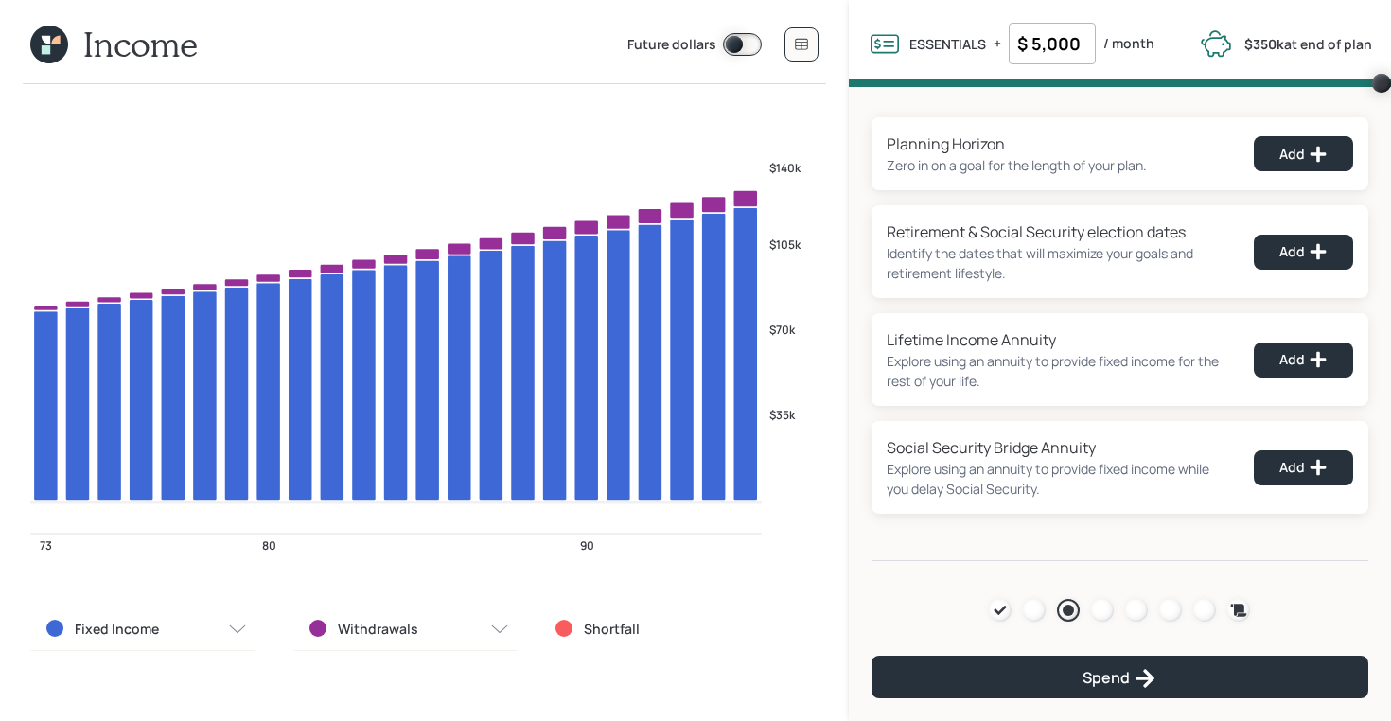
click at [42, 34] on icon at bounding box center [49, 45] width 38 height 38
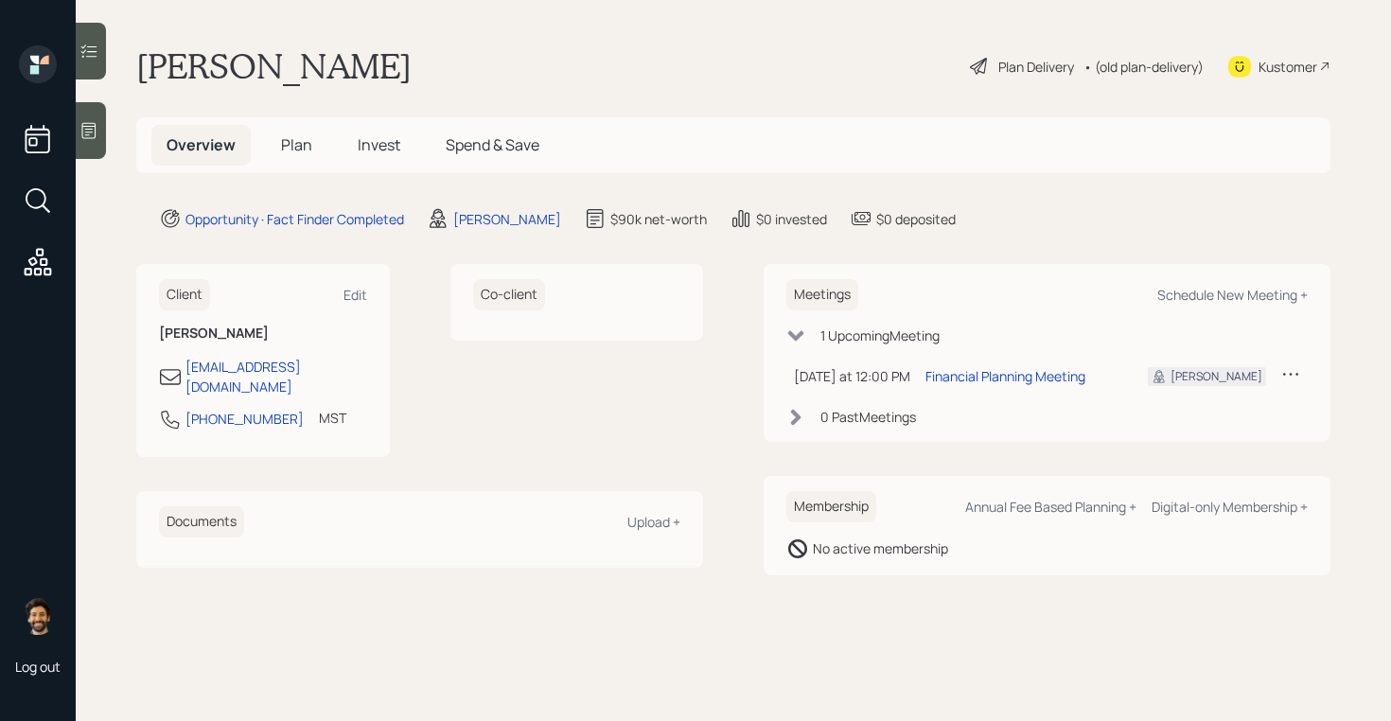
click at [297, 140] on span "Plan" at bounding box center [296, 144] width 31 height 21
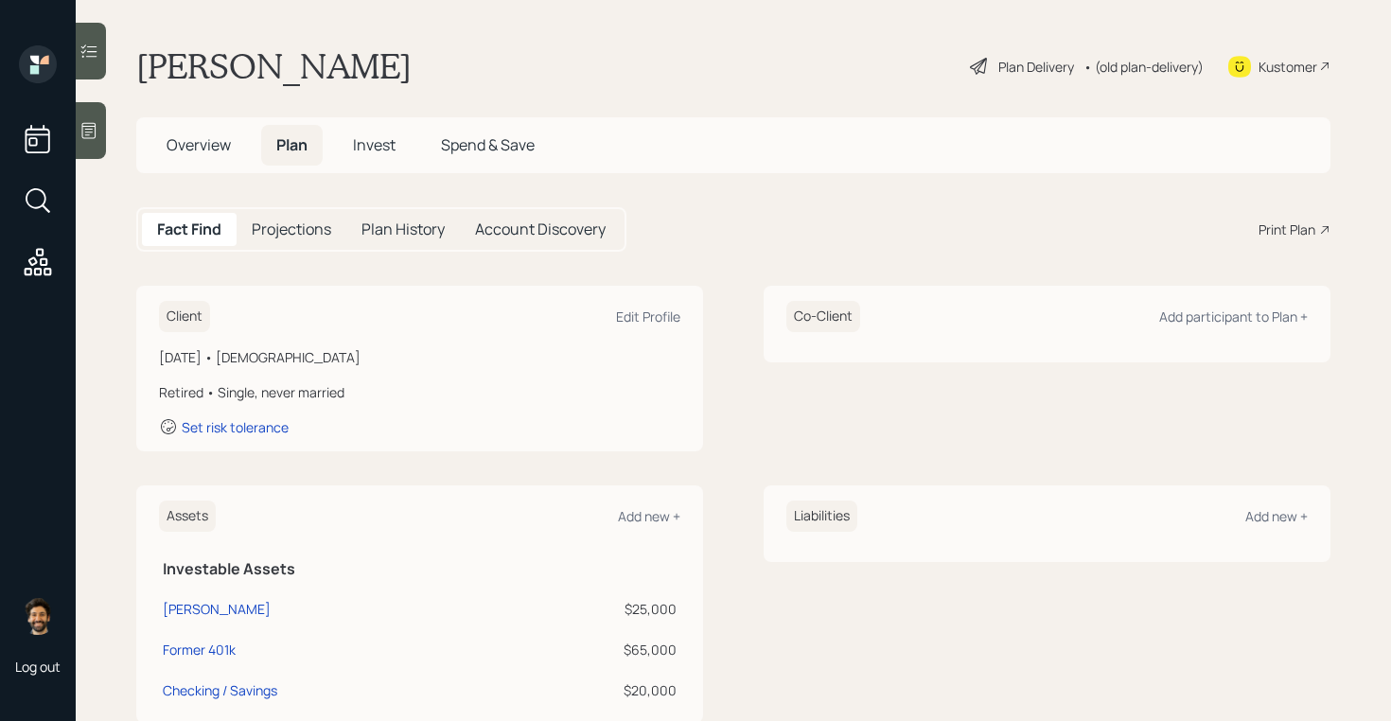
click at [192, 147] on span "Overview" at bounding box center [199, 144] width 64 height 21
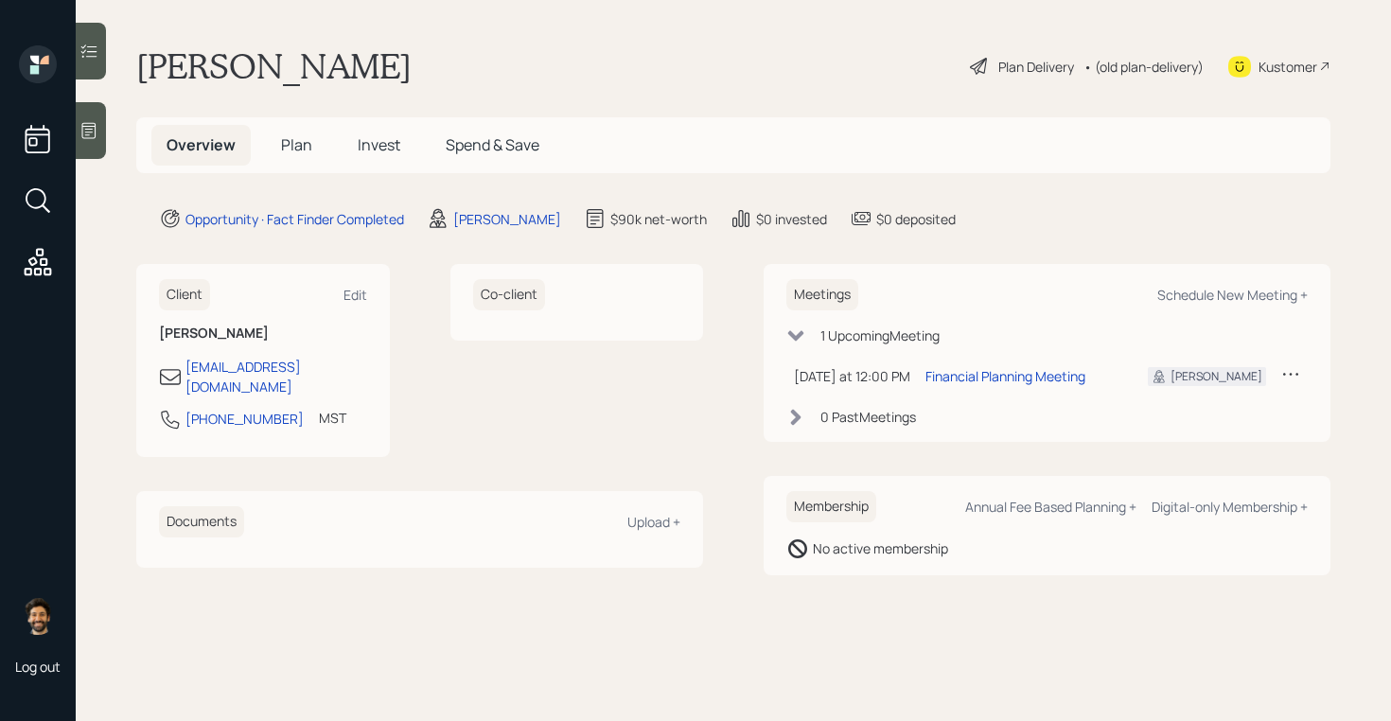
click at [299, 141] on span "Plan" at bounding box center [296, 144] width 31 height 21
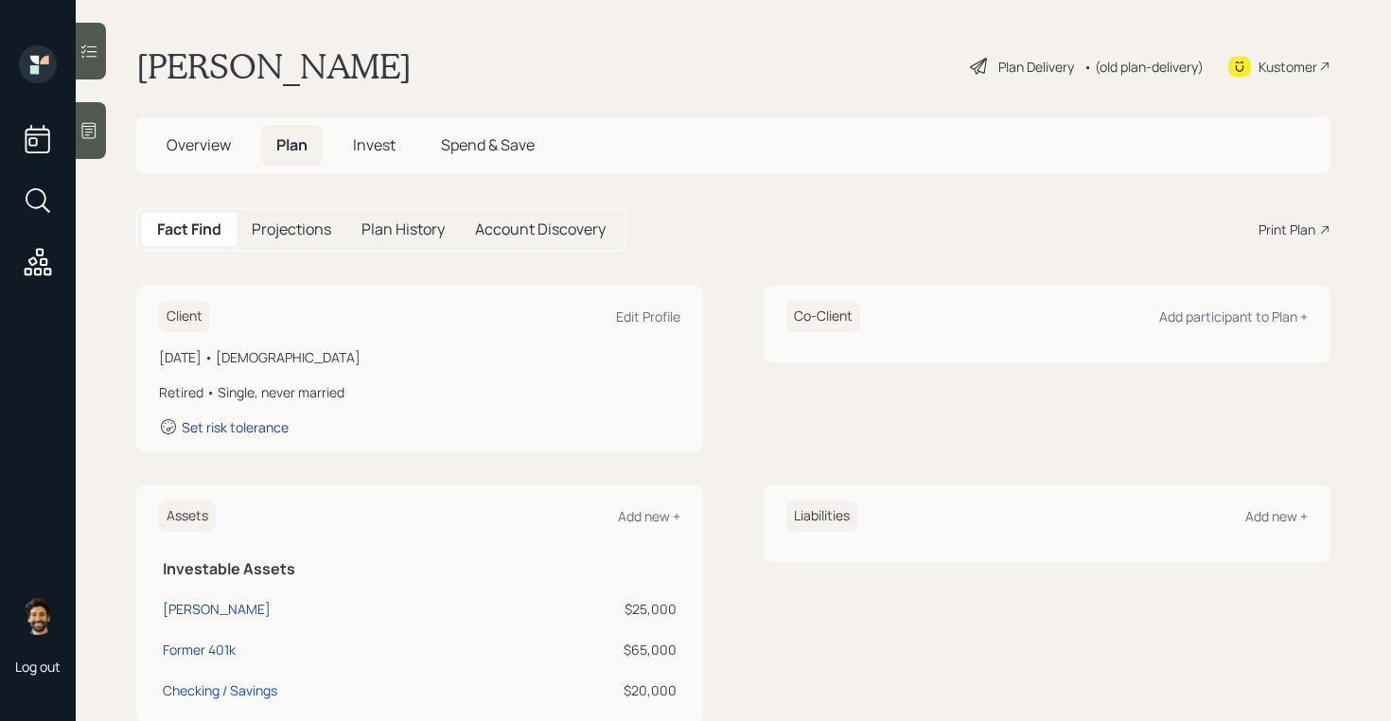
click at [231, 430] on div "Set risk tolerance" at bounding box center [235, 427] width 107 height 18
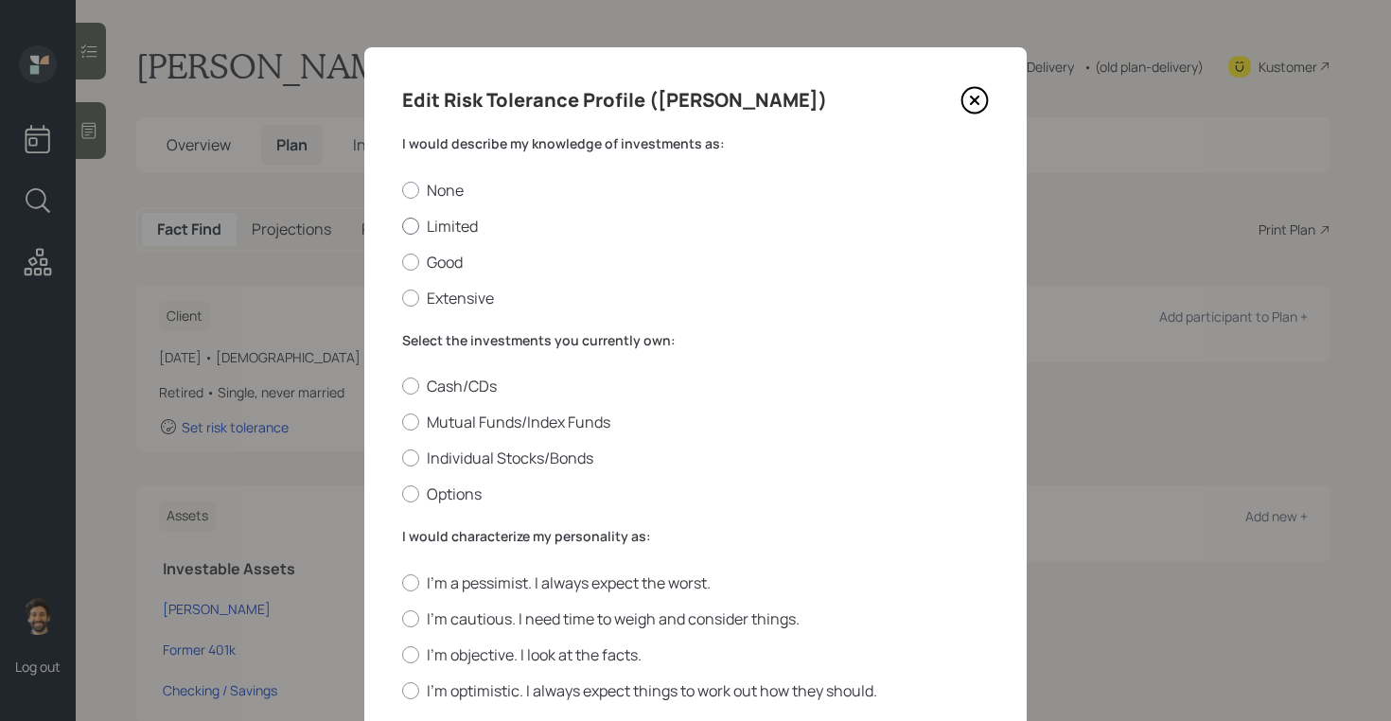
click at [412, 225] on div at bounding box center [410, 226] width 17 height 17
click at [402, 225] on input "Limited" at bounding box center [401, 225] width 1 height 1
radio input "true"
click at [414, 261] on div at bounding box center [410, 262] width 17 height 17
click at [402, 261] on input "Good" at bounding box center [401, 261] width 1 height 1
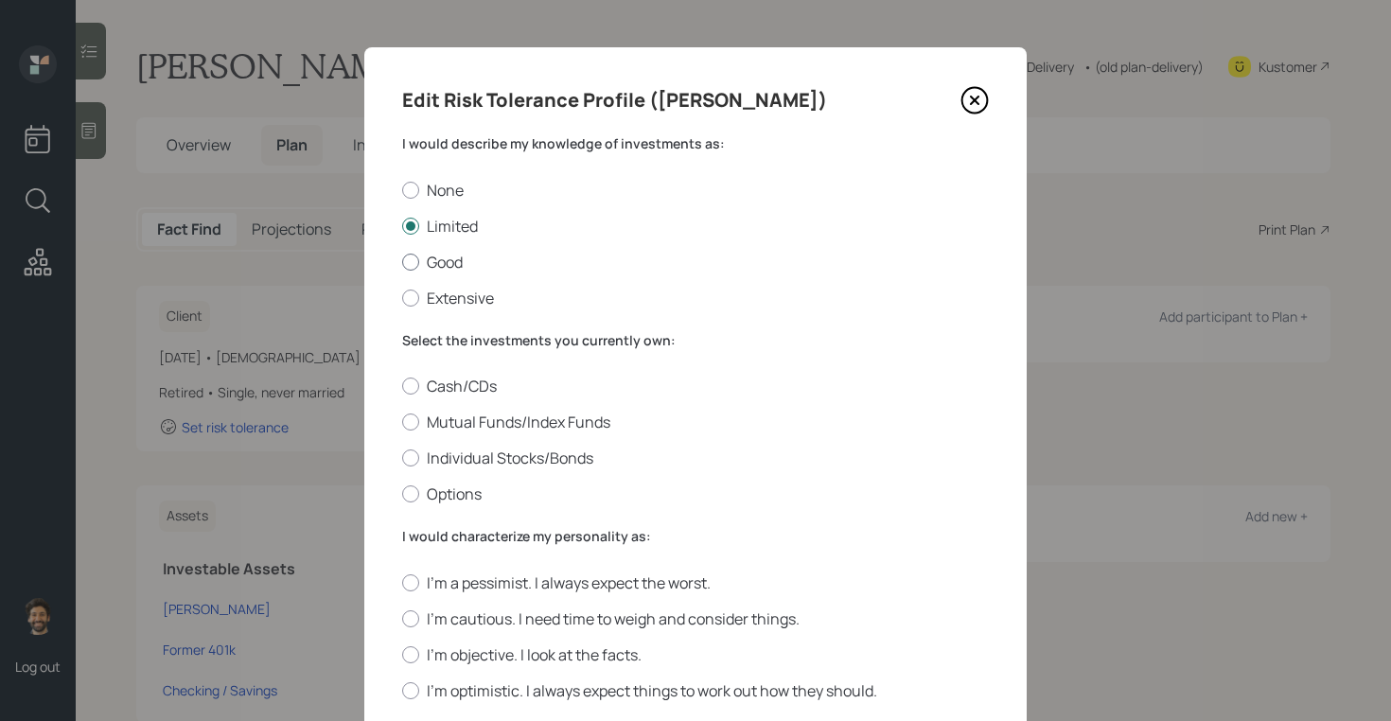
radio input "true"
click at [415, 421] on div at bounding box center [410, 421] width 17 height 17
click at [402, 422] on input "Mutual Funds/Index Funds" at bounding box center [401, 422] width 1 height 1
radio input "true"
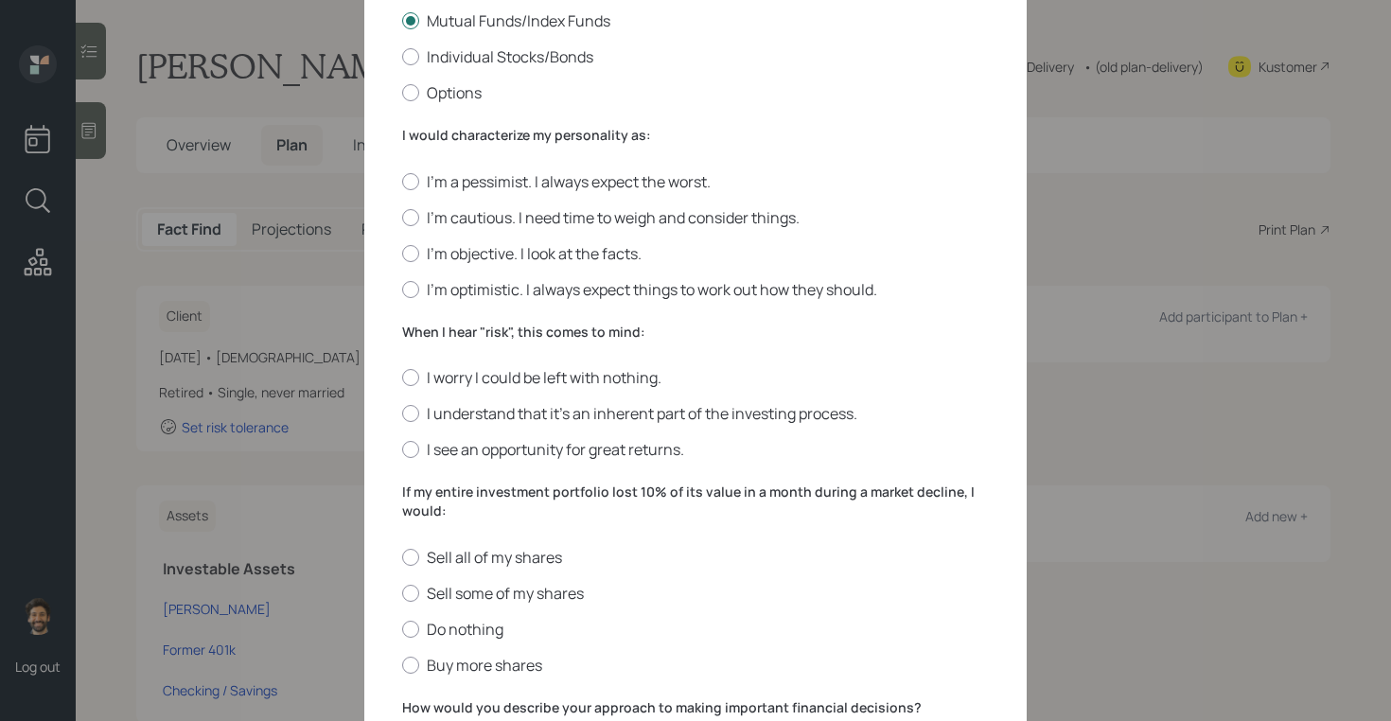
scroll to position [399, 0]
click at [429, 141] on label "I would characterize my personality as:" at bounding box center [695, 137] width 587 height 19
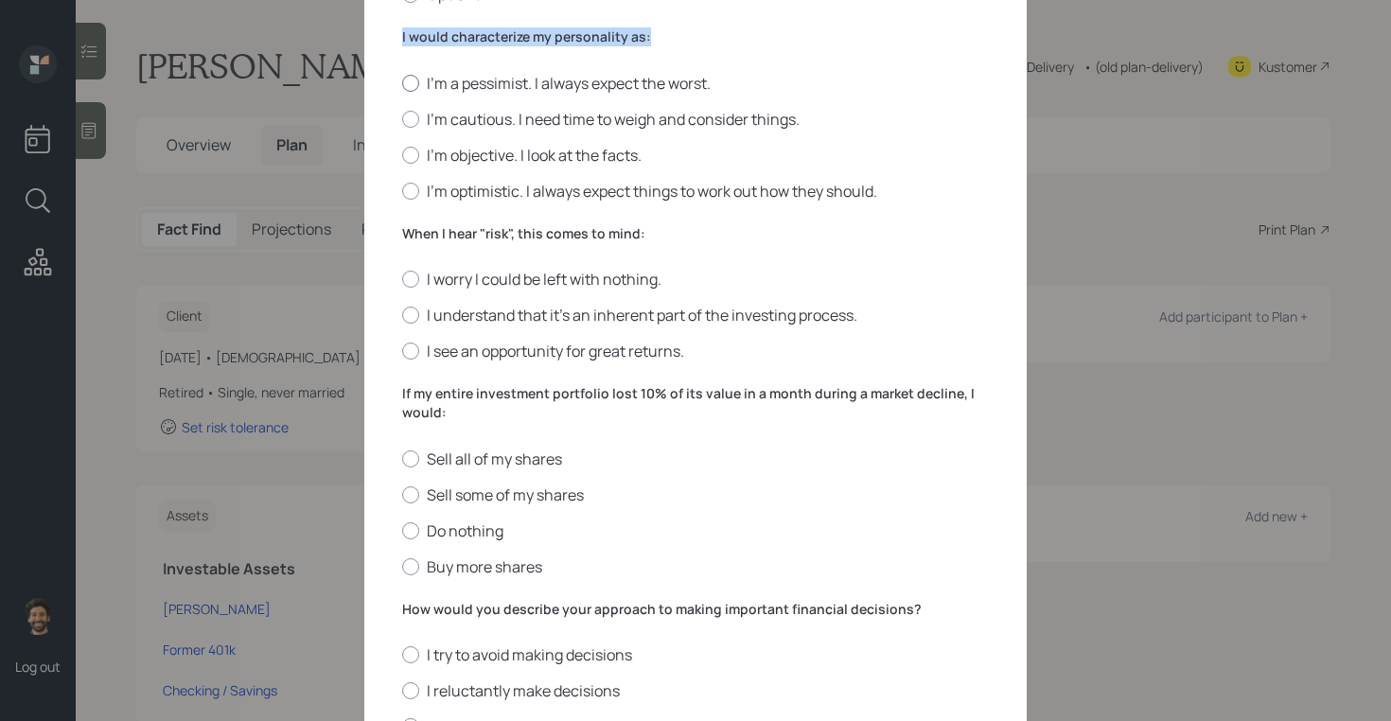
scroll to position [507, 0]
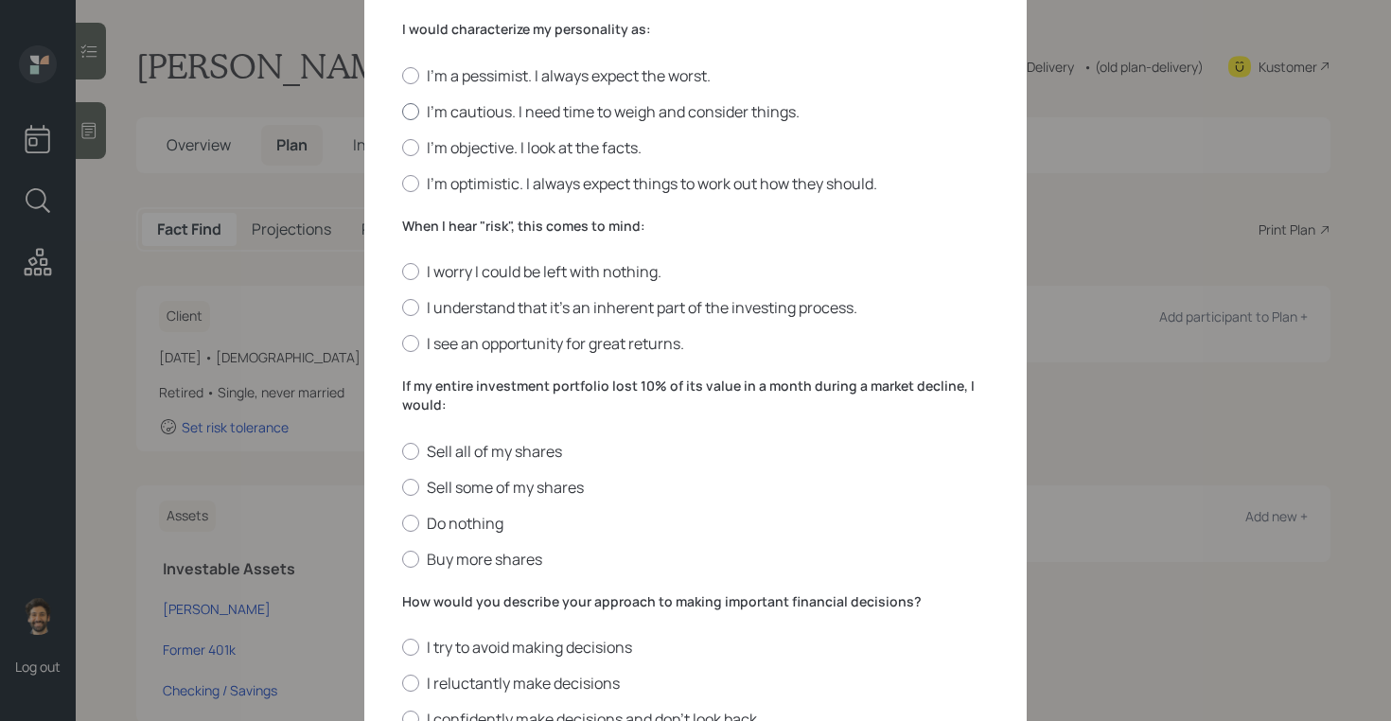
click at [409, 108] on div at bounding box center [410, 111] width 17 height 17
click at [402, 111] on input "I'm cautious. I need time to weigh and consider things." at bounding box center [401, 111] width 1 height 1
radio input "true"
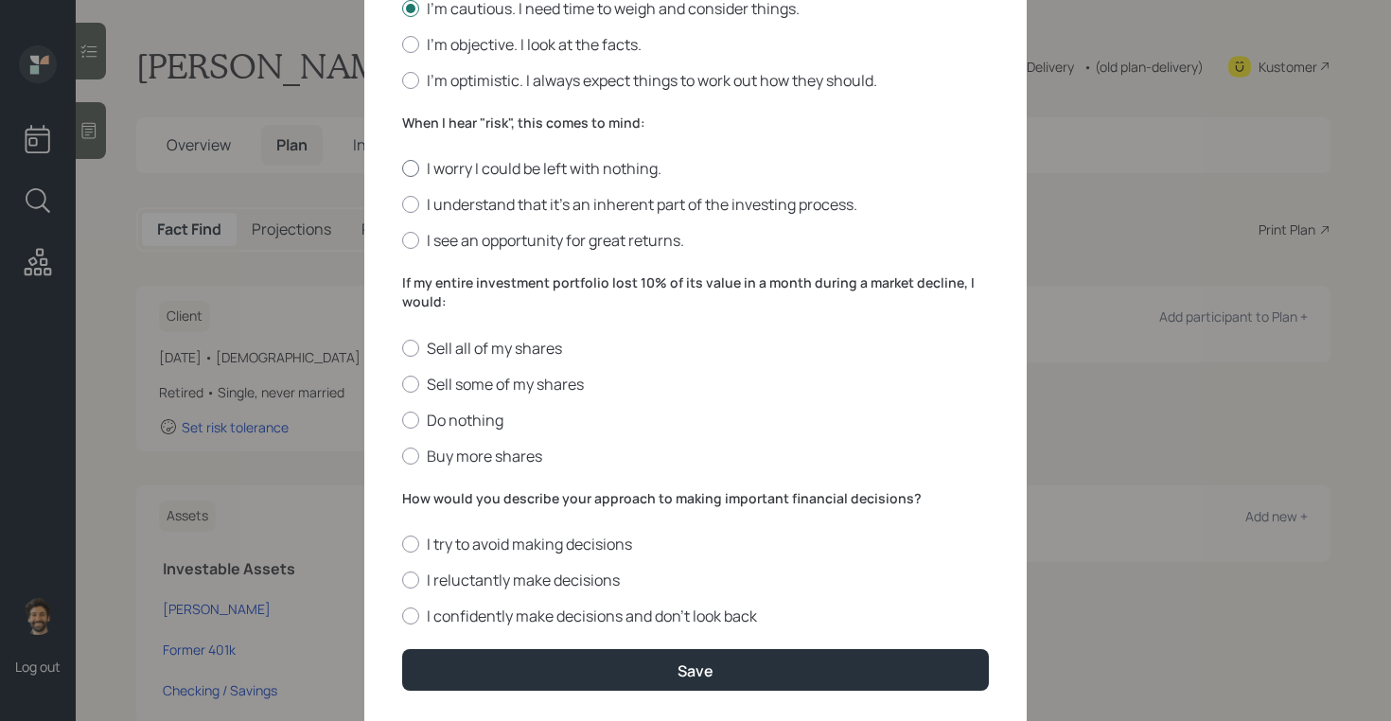
scroll to position [603, 0]
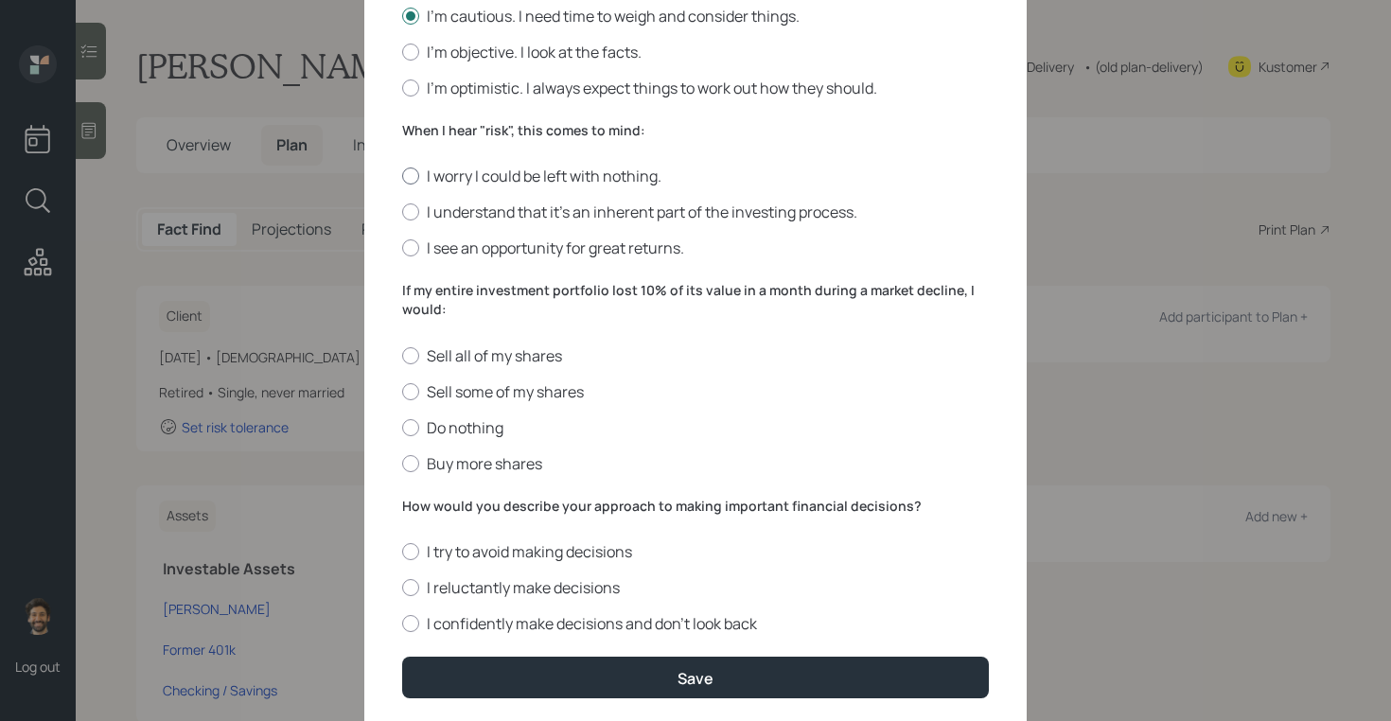
click at [409, 176] on div at bounding box center [410, 175] width 17 height 17
click at [402, 176] on input "I worry I could be left with nothing." at bounding box center [401, 176] width 1 height 1
radio input "true"
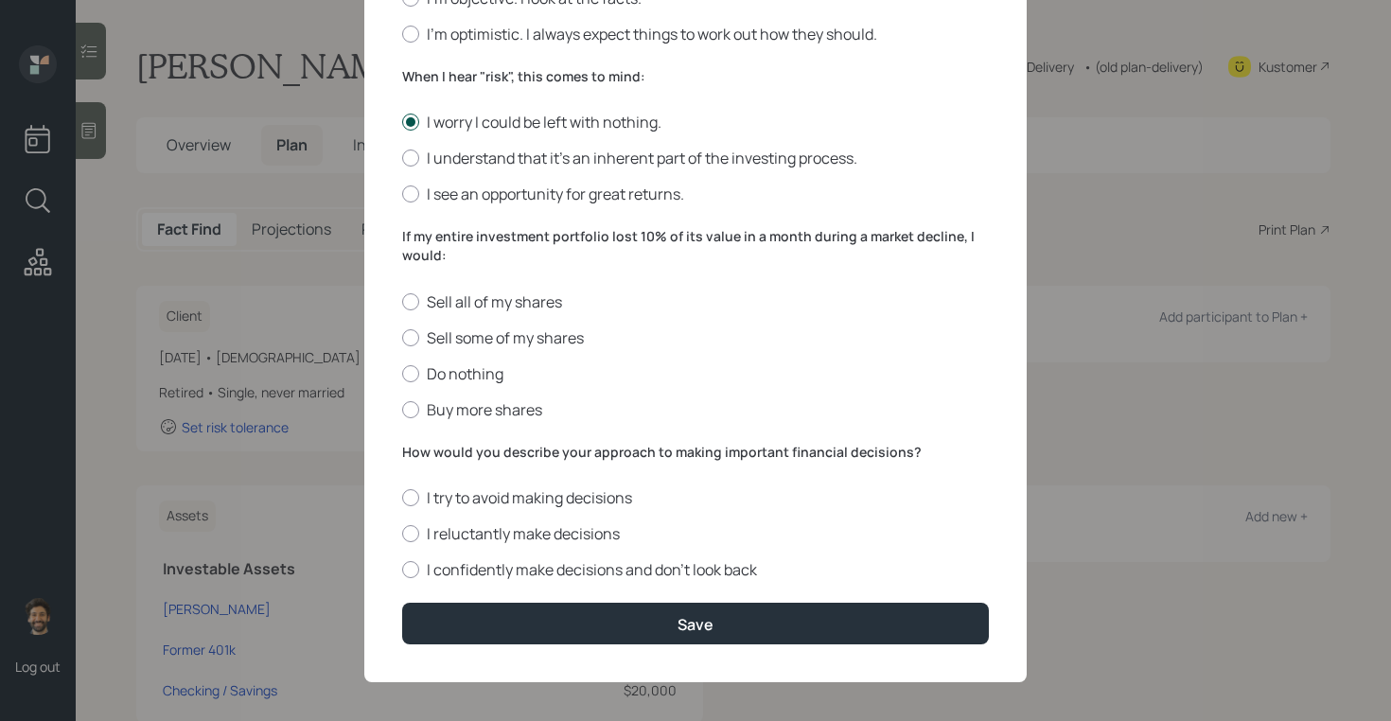
scroll to position [665, 0]
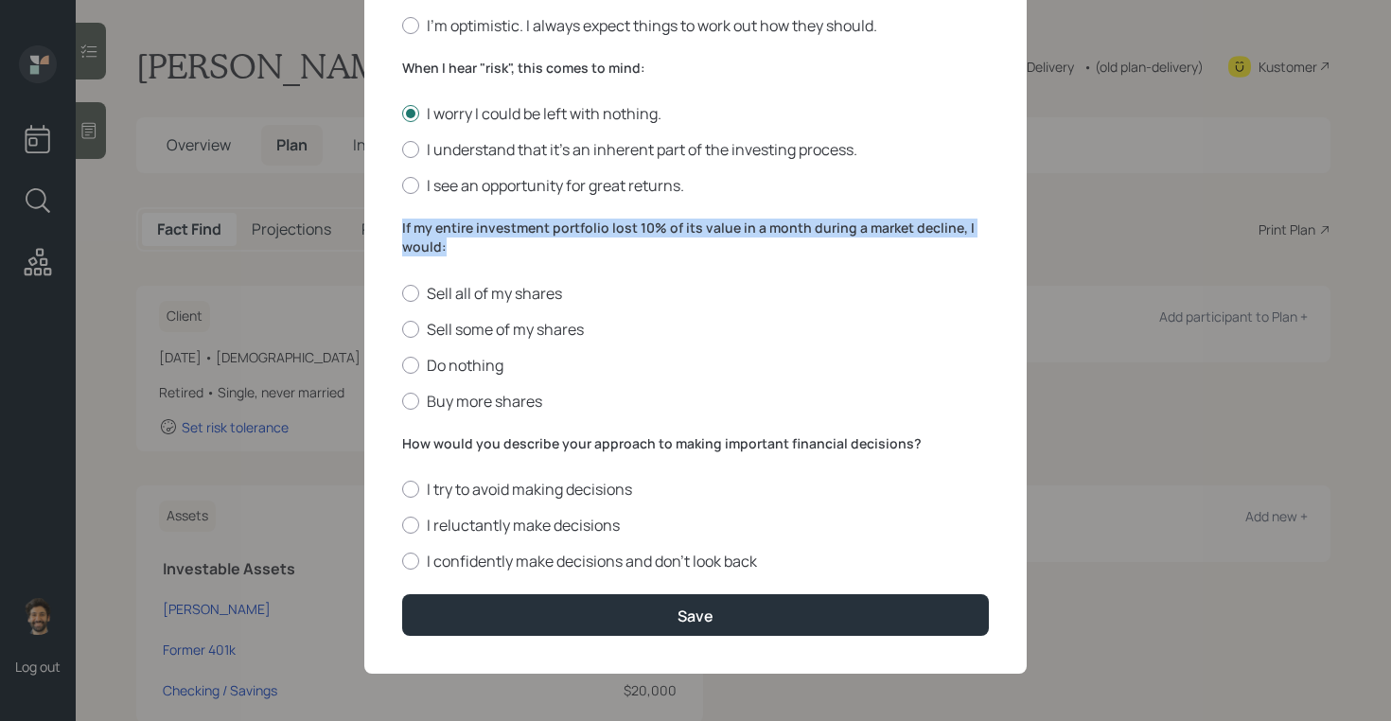
drag, startPoint x: 454, startPoint y: 240, endPoint x: 384, endPoint y: 225, distance: 71.6
click at [384, 225] on div "Edit Risk Tolerance Profile ([PERSON_NAME]) I would describe my knowledge of in…" at bounding box center [695, 27] width 662 height 1291
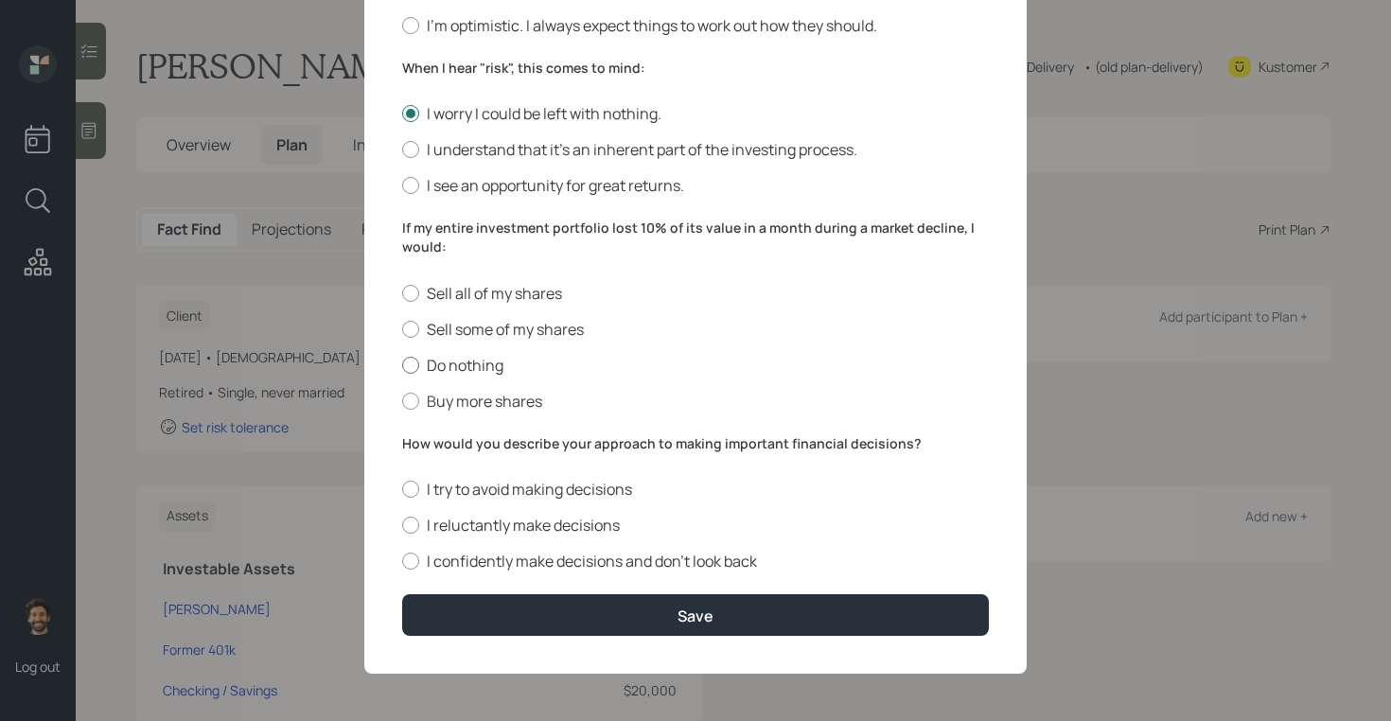
click at [451, 357] on label "Do nothing" at bounding box center [695, 365] width 587 height 21
click at [402, 364] on input "Do nothing" at bounding box center [401, 364] width 1 height 1
radio input "true"
click at [457, 442] on label "How would you describe your approach to making important financial decisions?" at bounding box center [695, 443] width 587 height 19
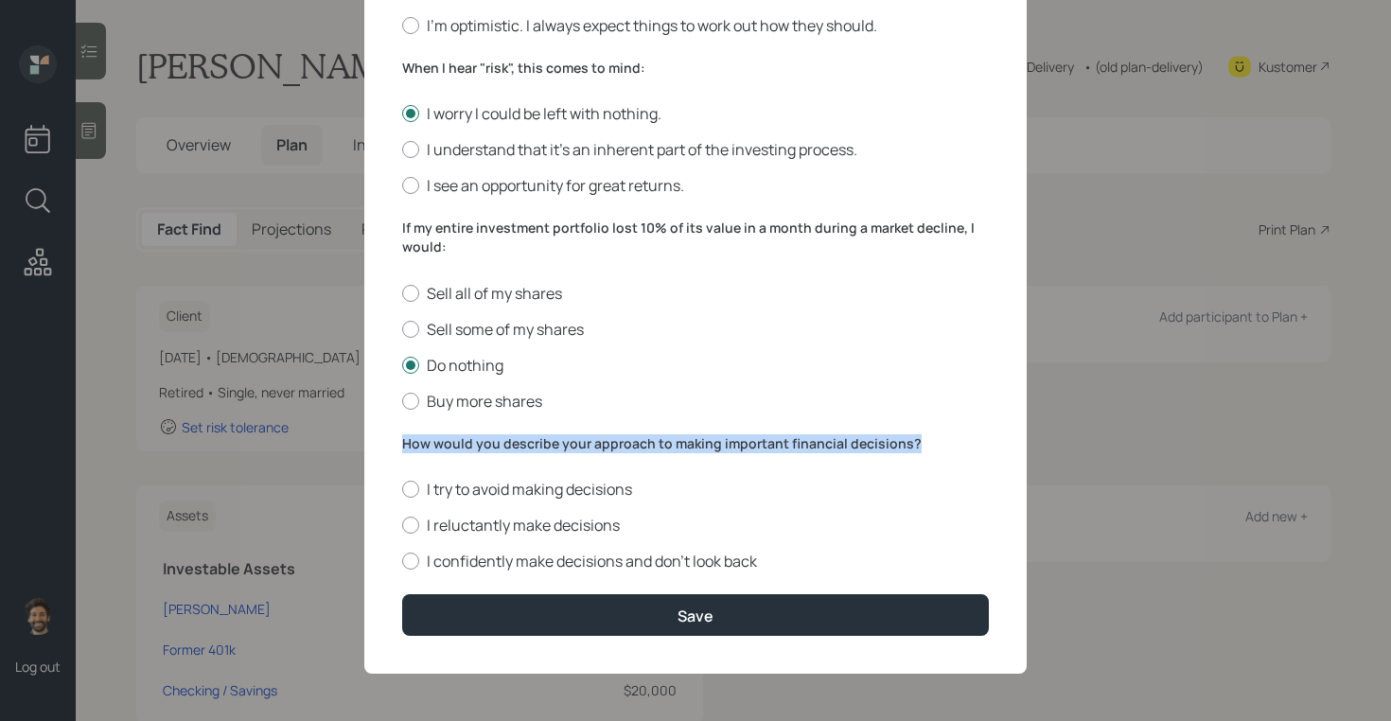
click at [457, 442] on label "How would you describe your approach to making important financial decisions?" at bounding box center [695, 443] width 587 height 19
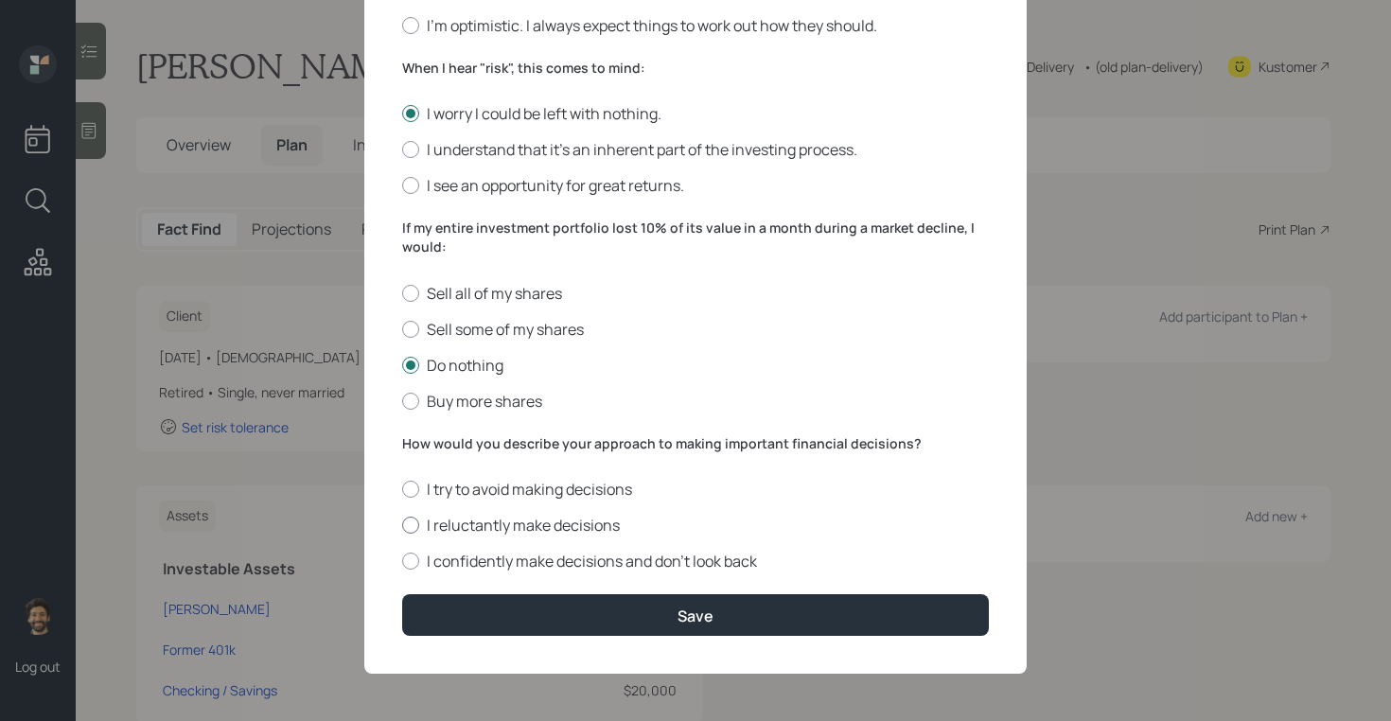
click at [412, 522] on div at bounding box center [410, 525] width 17 height 17
click at [402, 525] on input "I reluctantly make decisions" at bounding box center [401, 525] width 1 height 1
radio input "true"
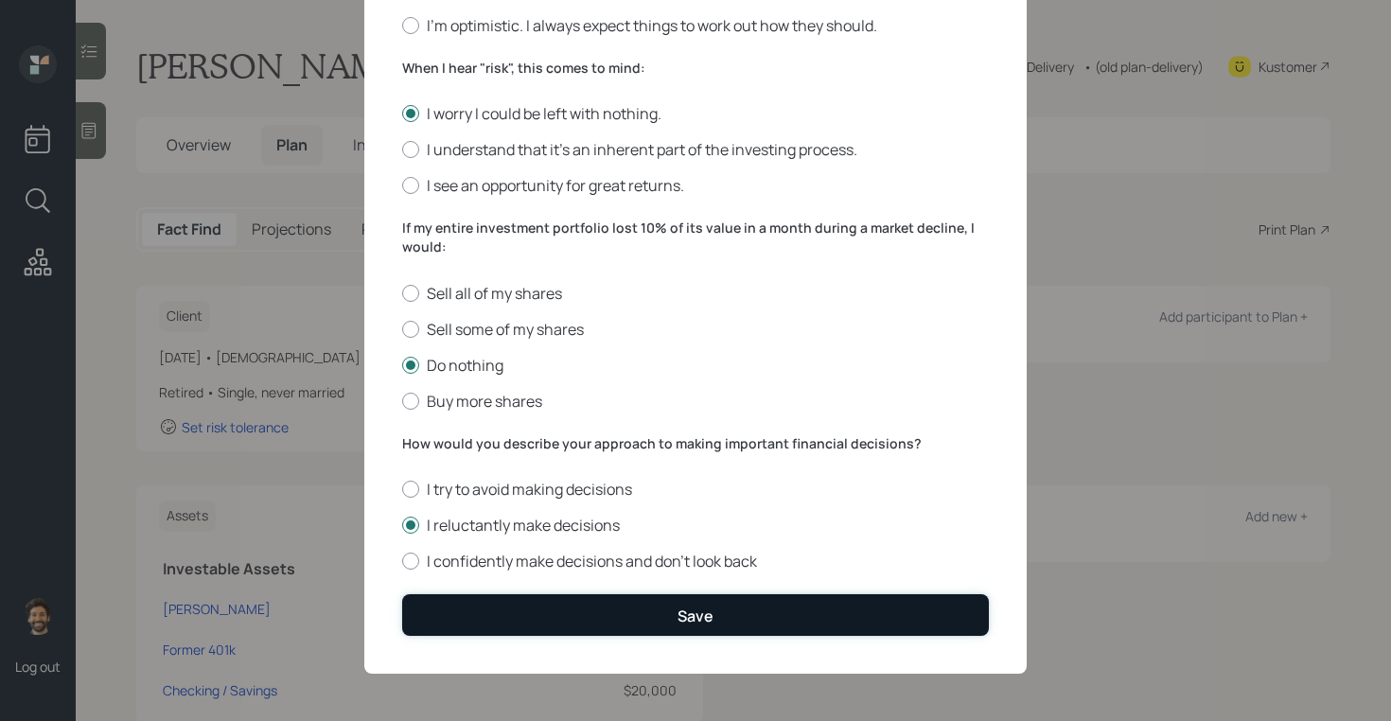
click at [429, 603] on button "Save" at bounding box center [695, 614] width 587 height 41
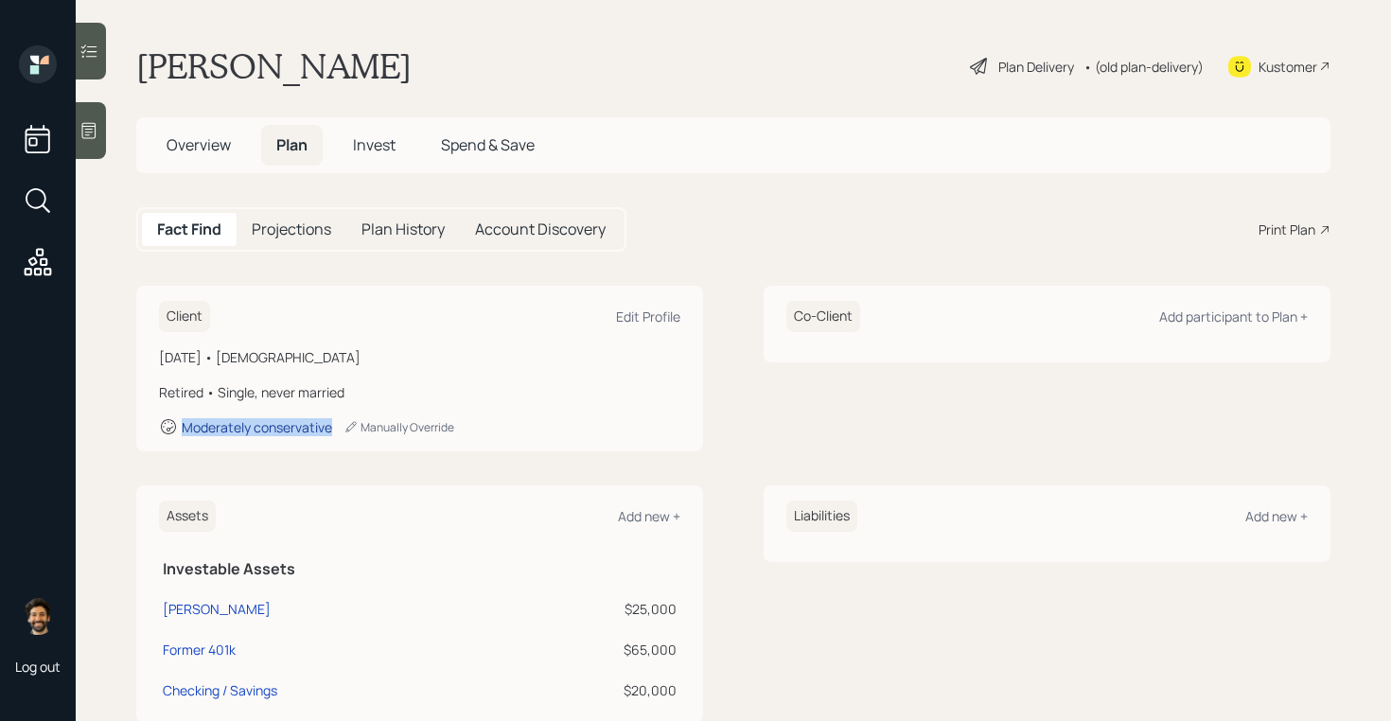
drag, startPoint x: 333, startPoint y: 427, endPoint x: 182, endPoint y: 432, distance: 151.5
click at [182, 432] on div "Moderately conservative Manually Override" at bounding box center [419, 426] width 521 height 19
click at [377, 140] on span "Invest" at bounding box center [374, 144] width 43 height 21
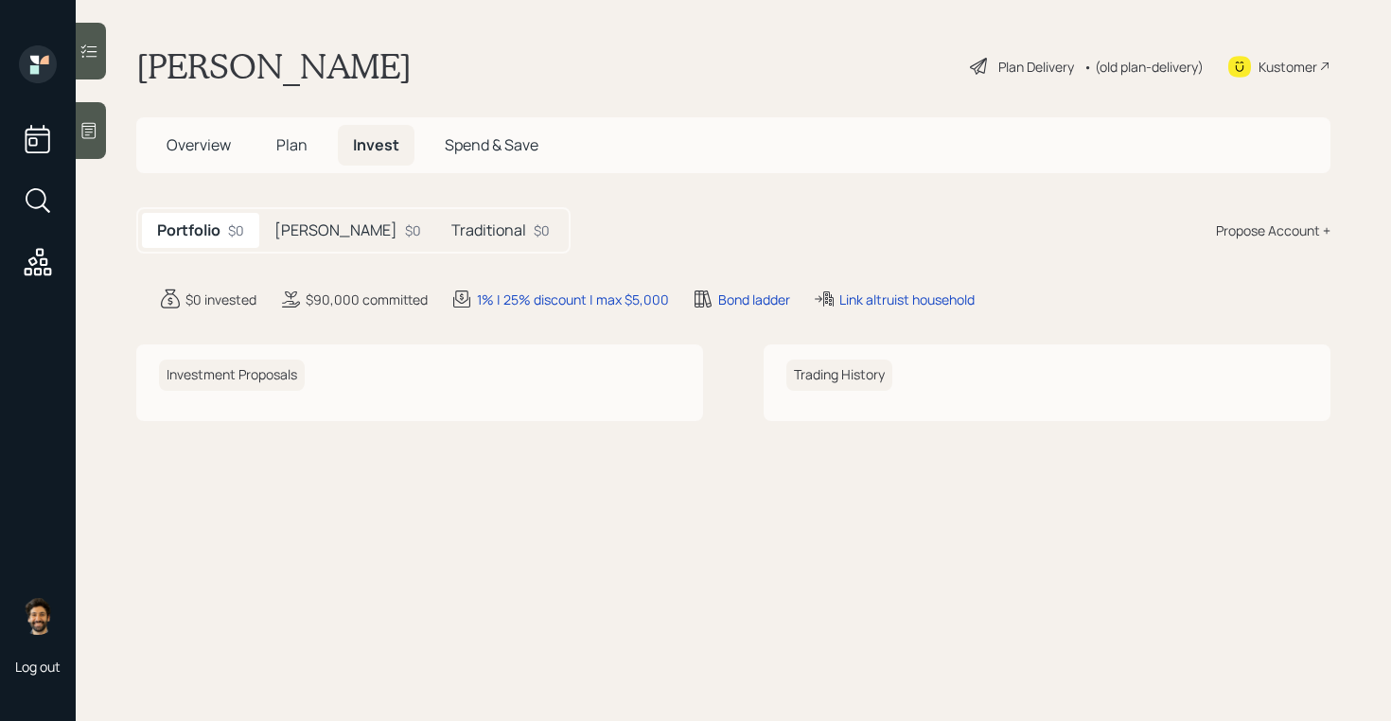
click at [451, 233] on h5 "Traditional" at bounding box center [488, 230] width 75 height 18
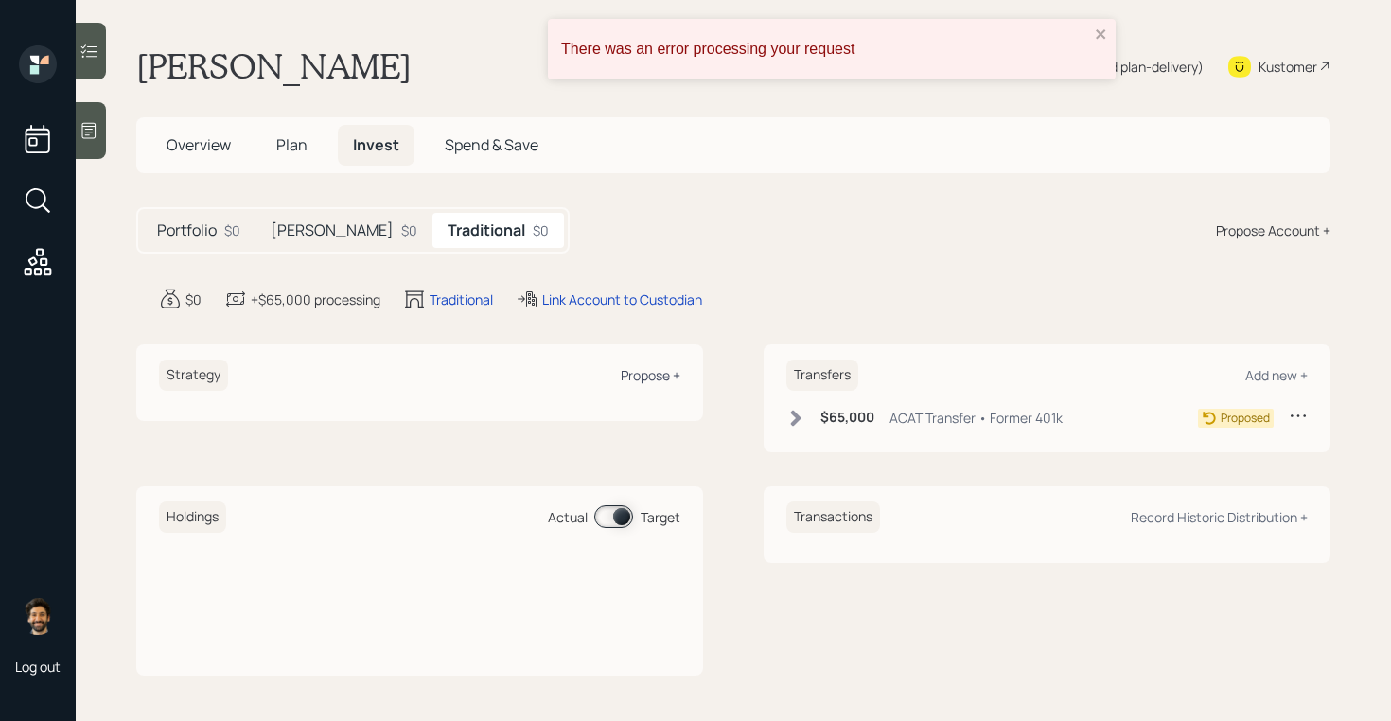
click at [642, 379] on div "Propose +" at bounding box center [651, 375] width 60 height 18
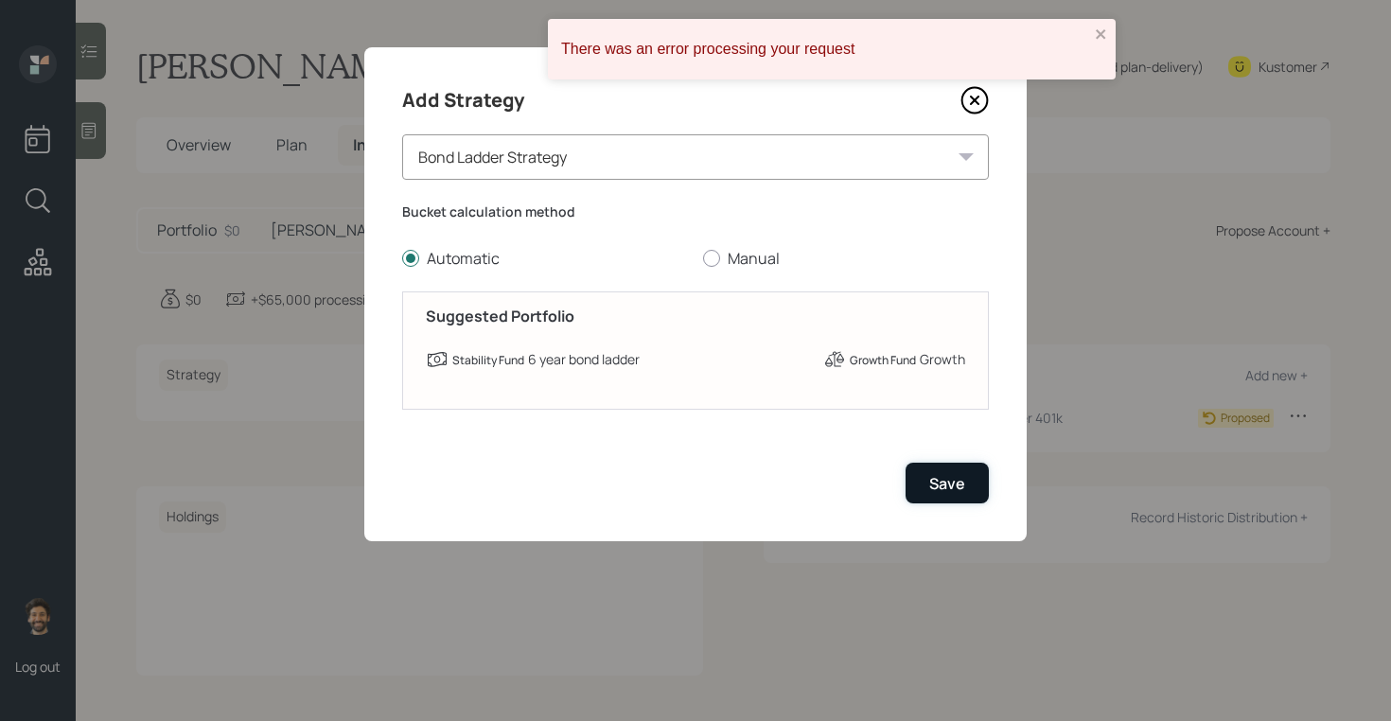
click at [946, 481] on div "Save" at bounding box center [947, 483] width 36 height 21
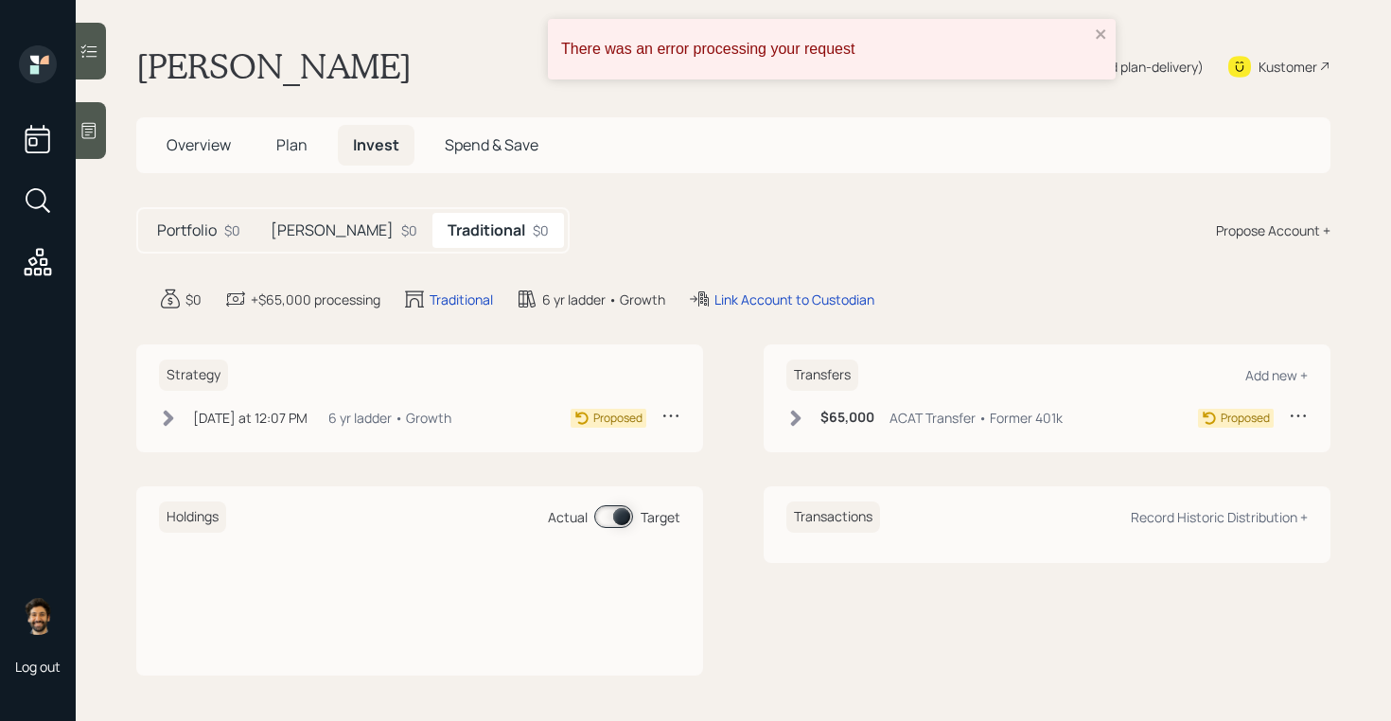
click at [282, 233] on h5 "[PERSON_NAME]" at bounding box center [332, 230] width 123 height 18
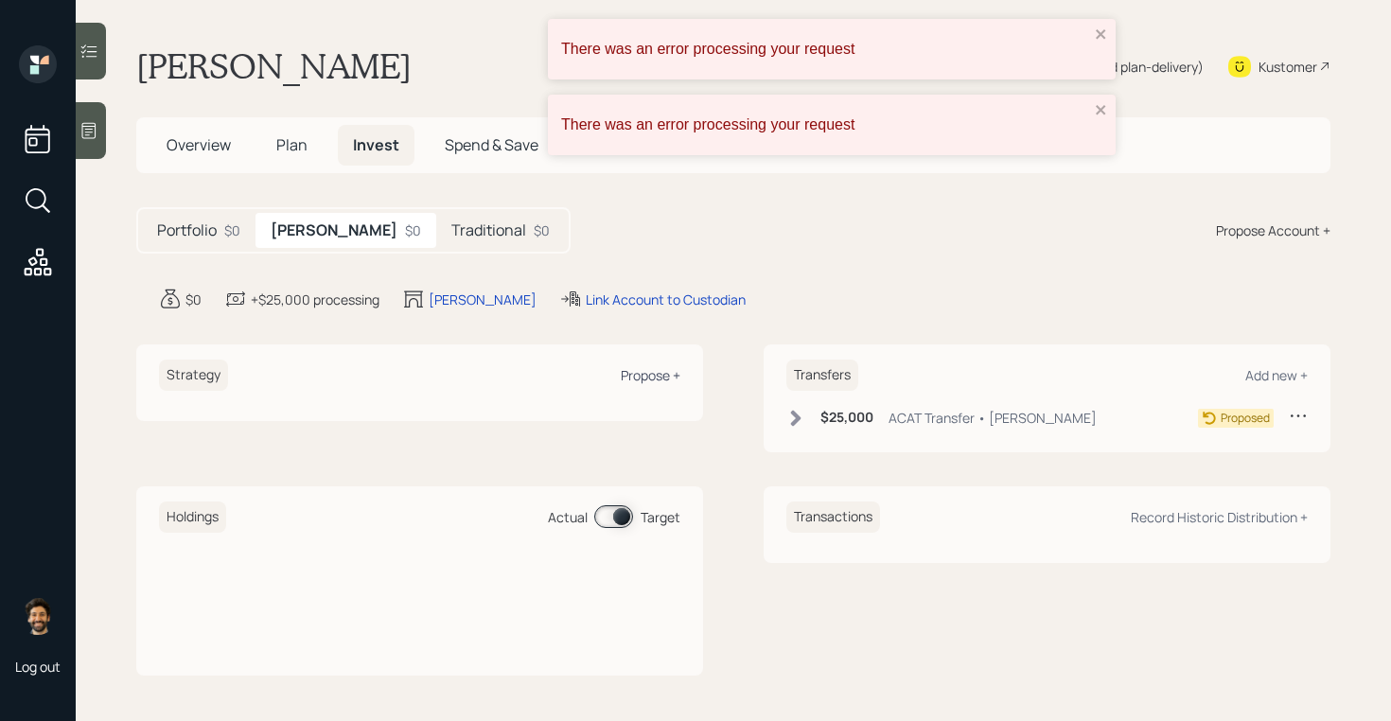
click at [633, 368] on div "Propose +" at bounding box center [651, 375] width 60 height 18
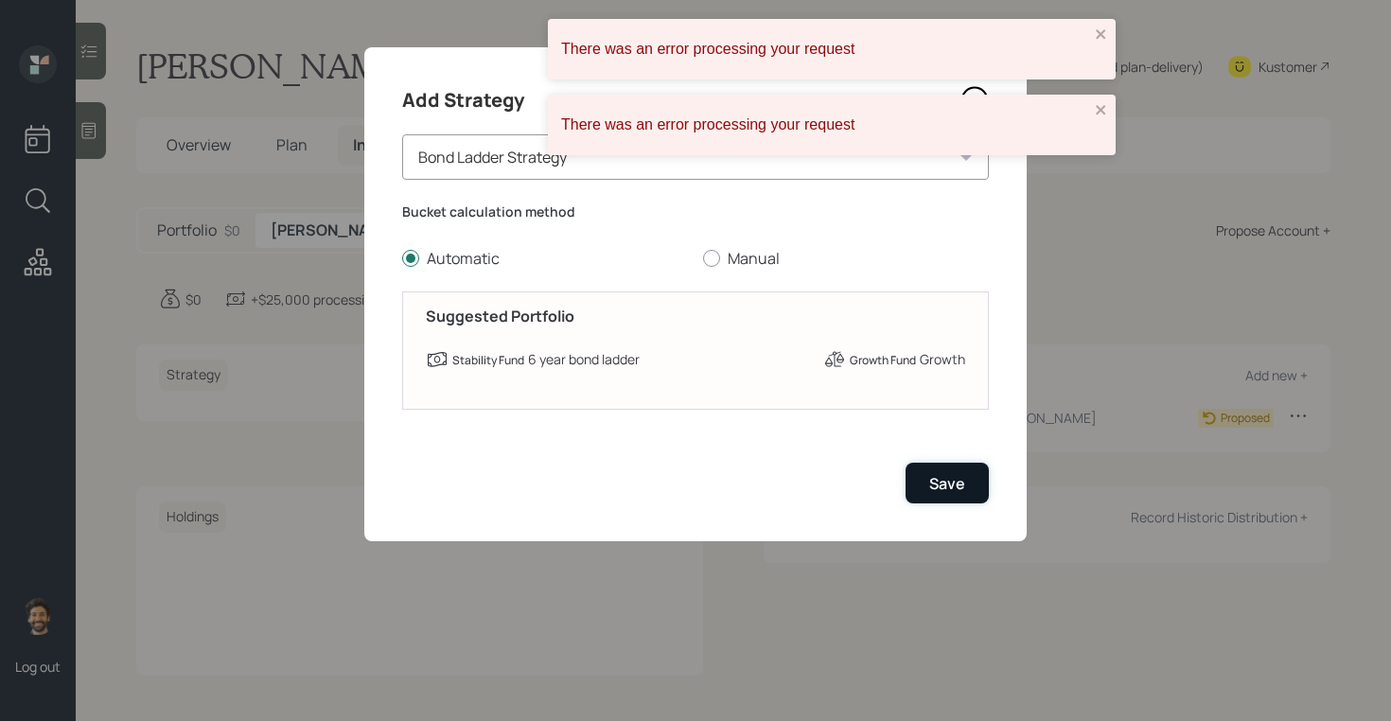
click at [957, 482] on div "Save" at bounding box center [947, 483] width 36 height 21
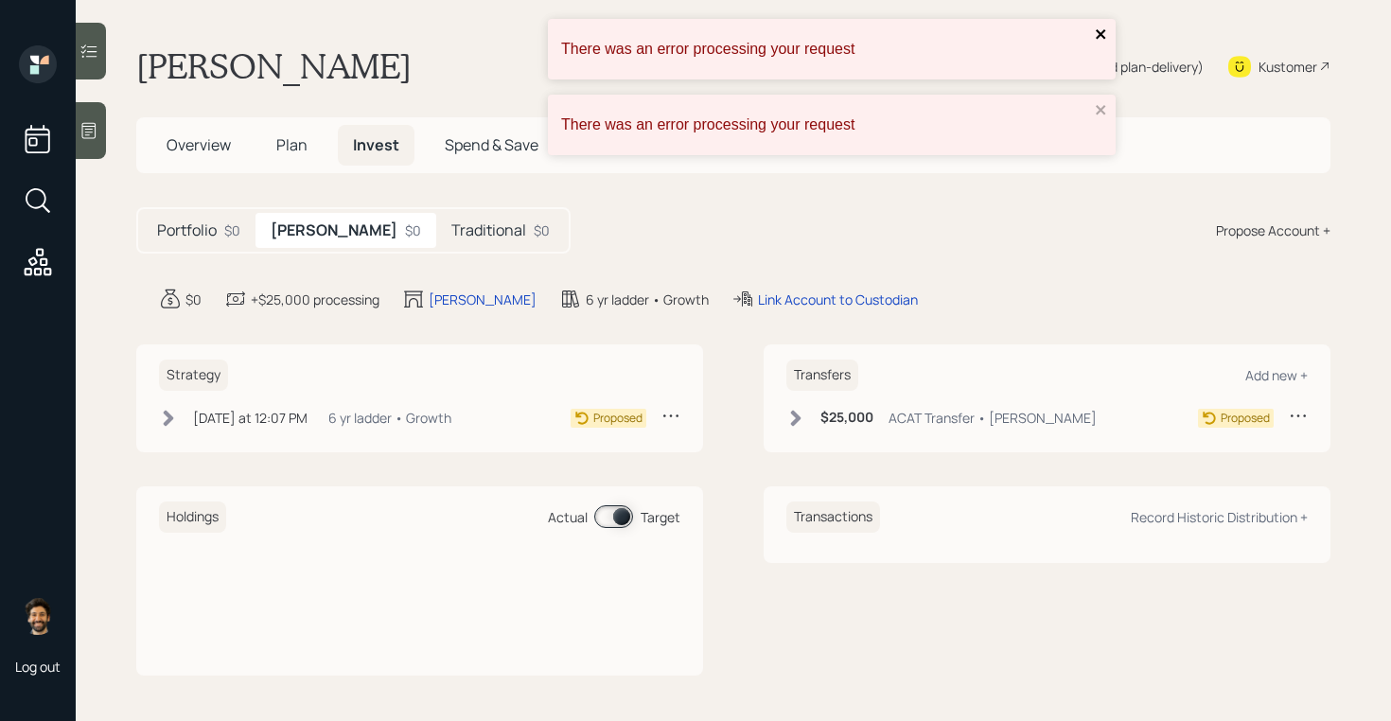
click at [1099, 36] on icon "close" at bounding box center [1100, 33] width 9 height 9
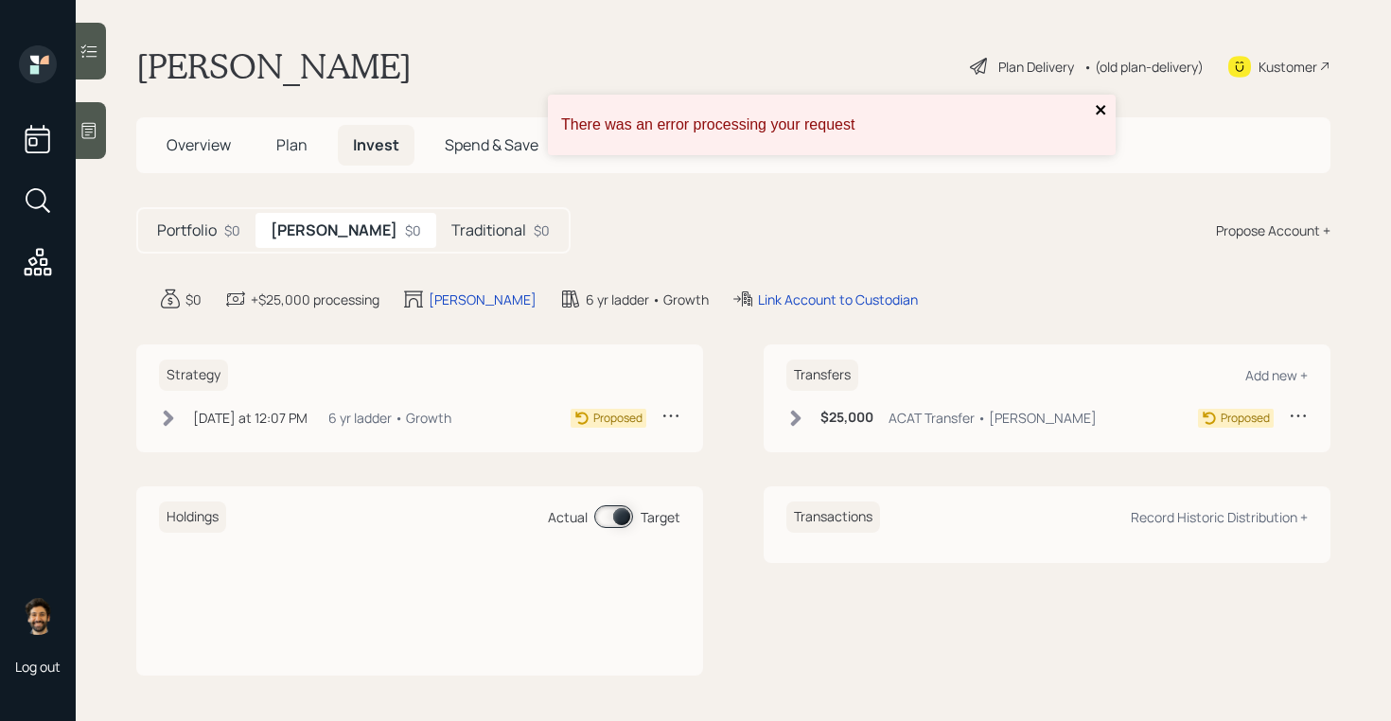
click at [1098, 108] on icon "close" at bounding box center [1100, 109] width 9 height 9
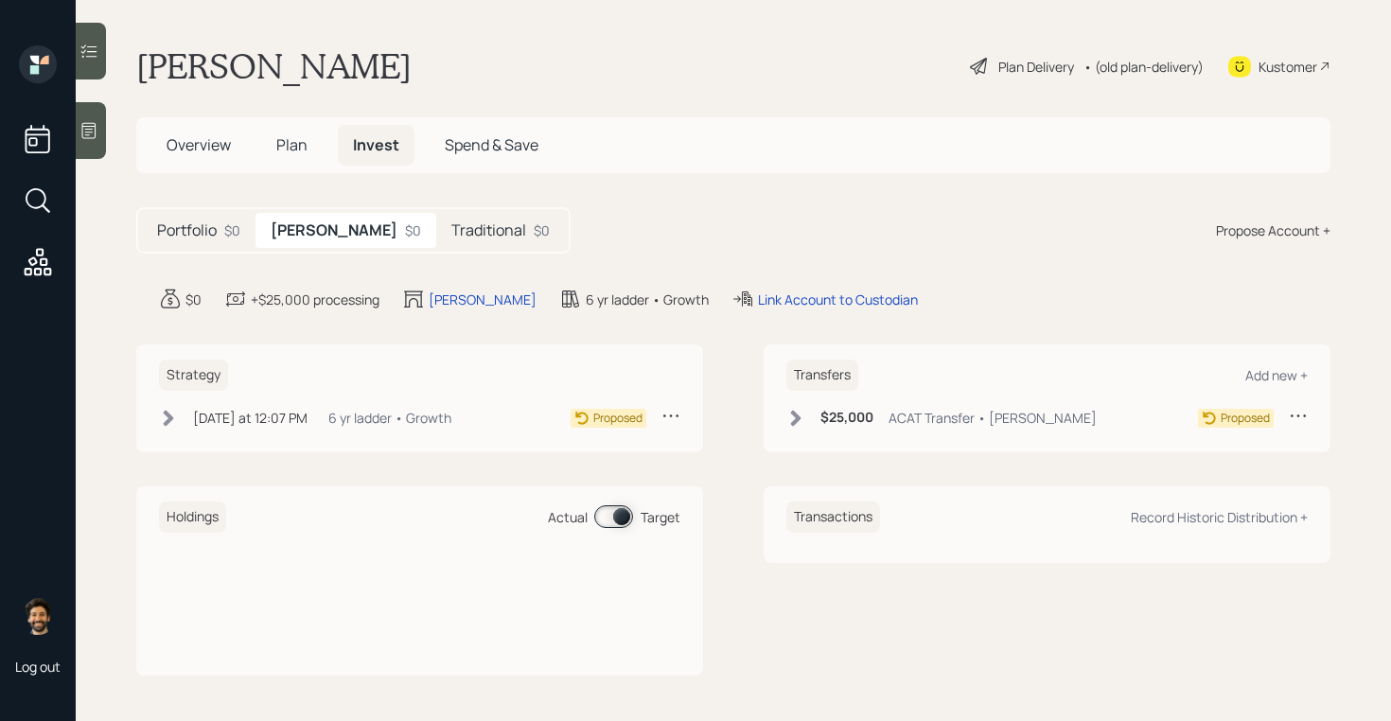
click at [1154, 69] on div "• (old plan-delivery)" at bounding box center [1143, 67] width 120 height 20
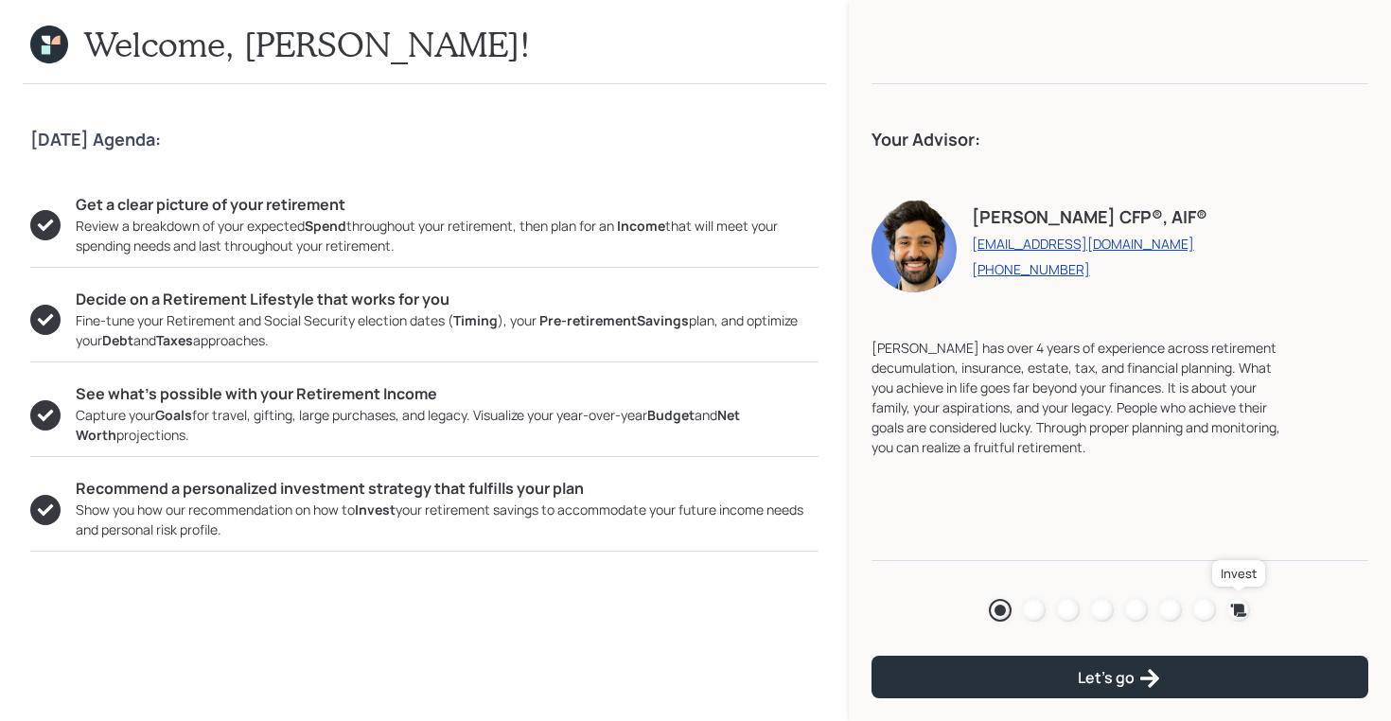
click at [1231, 608] on icon at bounding box center [1238, 610] width 19 height 19
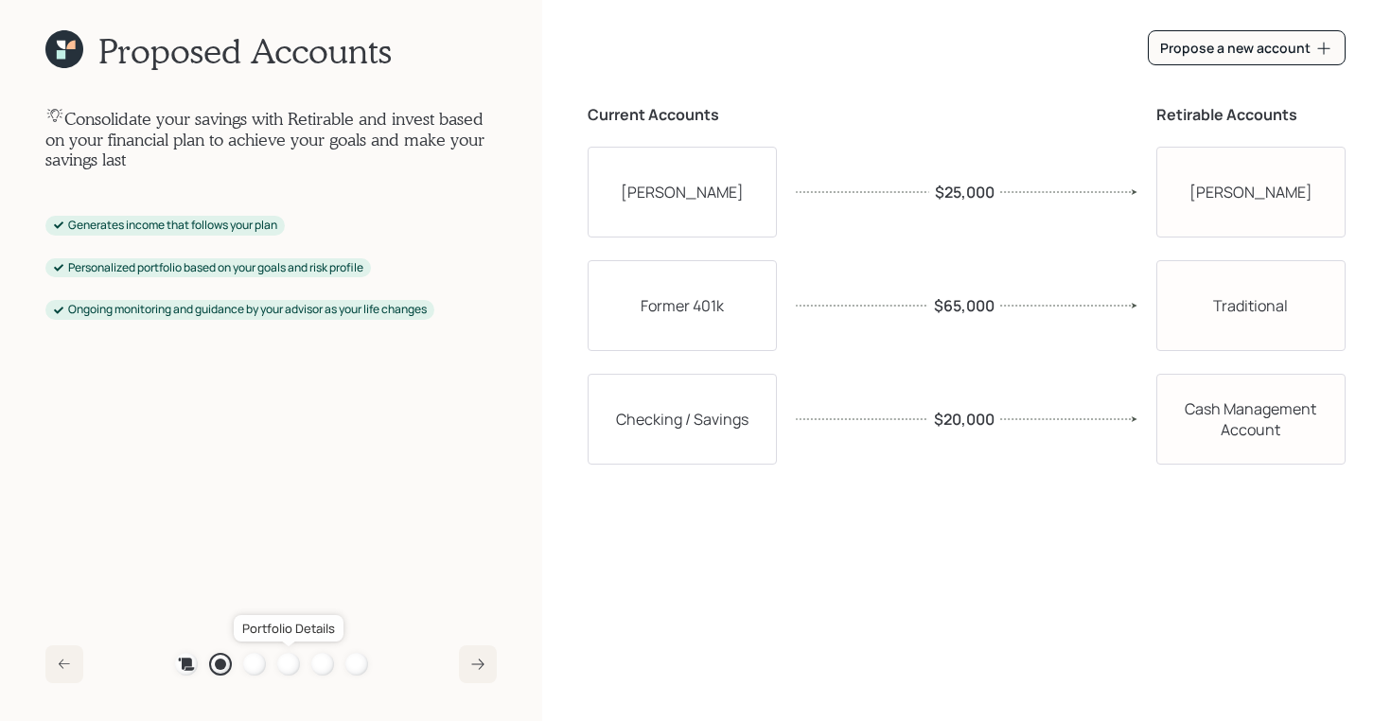
click at [289, 662] on div at bounding box center [288, 664] width 23 height 23
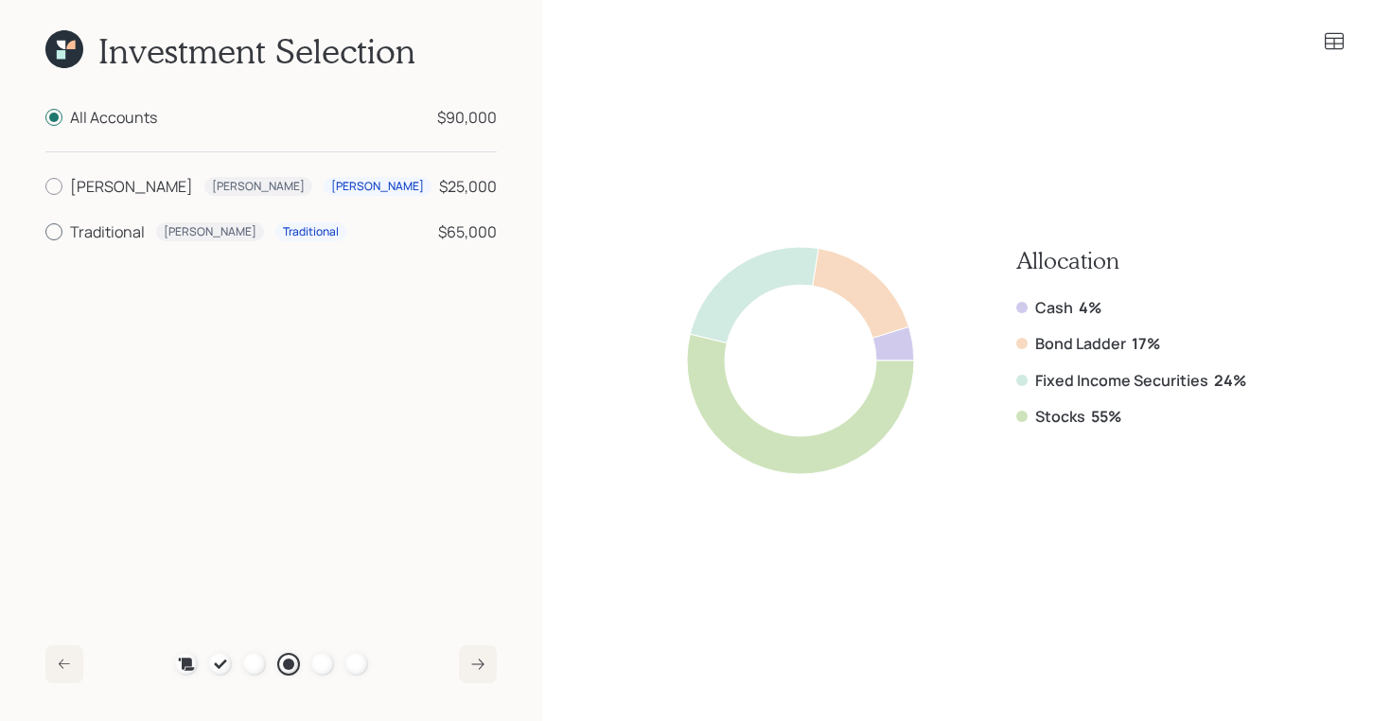
click at [114, 233] on div "Traditional" at bounding box center [107, 231] width 75 height 23
click at [45, 233] on input "Traditional [PERSON_NAME] Traditional $65,000" at bounding box center [44, 232] width 1 height 1
radio input "true"
radio input "false"
drag, startPoint x: 1131, startPoint y: 416, endPoint x: 1012, endPoint y: 413, distance: 119.2
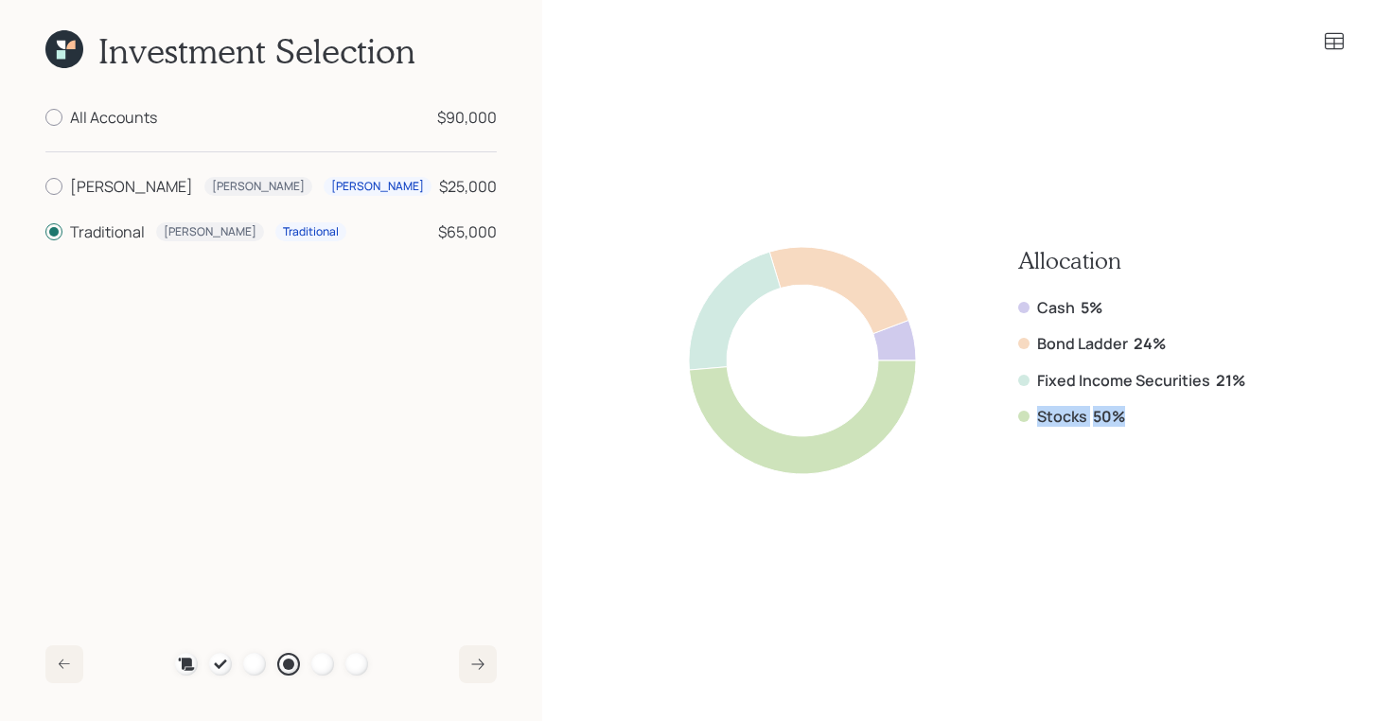
click at [1012, 413] on div "Allocation Cash 5% Bond Ladder 24% Fixed Income Securities 21% Stocks 50%" at bounding box center [967, 360] width 556 height 227
drag, startPoint x: 1248, startPoint y: 377, endPoint x: 1032, endPoint y: 387, distance: 215.9
click at [1032, 387] on div "Allocation Cash 5% Bond Ladder 24% Fixed Income Securities 21% Stocks 50%" at bounding box center [966, 360] width 758 height 509
drag, startPoint x: 1166, startPoint y: 343, endPoint x: 1011, endPoint y: 343, distance: 155.2
click at [1011, 343] on div "Allocation Cash 5% Bond Ladder 24% Fixed Income Securities 21% Stocks 50%" at bounding box center [967, 360] width 556 height 227
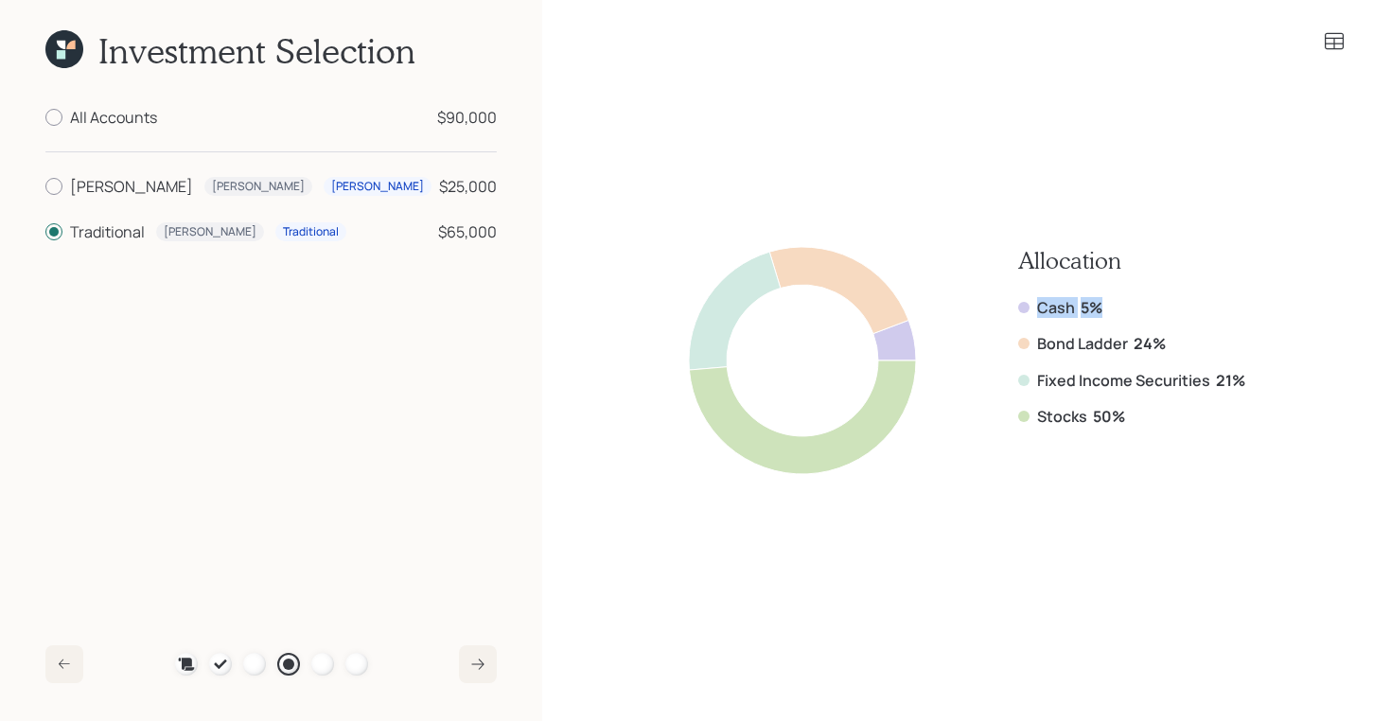
drag, startPoint x: 1108, startPoint y: 312, endPoint x: 1034, endPoint y: 312, distance: 73.8
click at [1034, 312] on div "Cash 5%" at bounding box center [1131, 307] width 227 height 21
click at [62, 191] on label "[PERSON_NAME] [PERSON_NAME] $25,000" at bounding box center [270, 186] width 451 height 23
click at [45, 187] on input "[PERSON_NAME] [PERSON_NAME] $25,000" at bounding box center [44, 186] width 1 height 1
radio input "true"
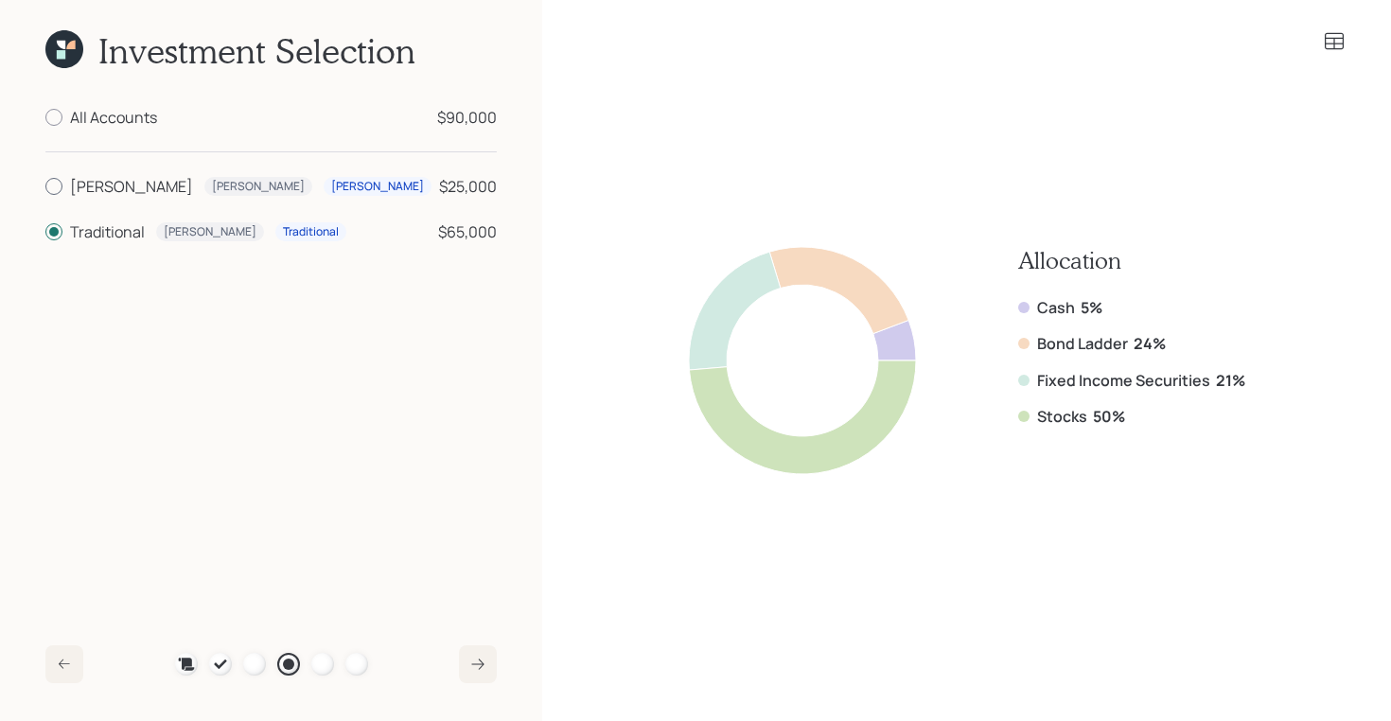
radio input "false"
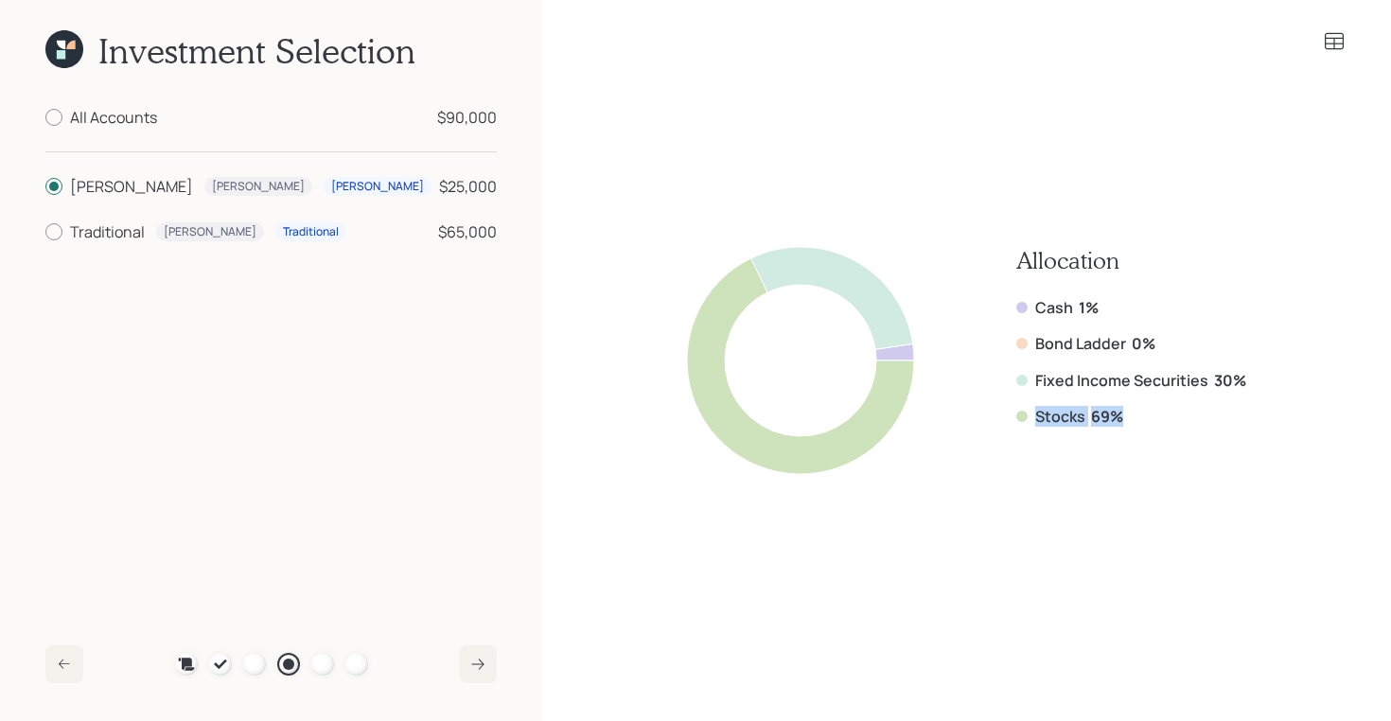
drag, startPoint x: 1133, startPoint y: 416, endPoint x: 1026, endPoint y: 419, distance: 106.9
click at [1026, 419] on div "Stocks 69%" at bounding box center [1131, 416] width 230 height 21
drag, startPoint x: 500, startPoint y: 229, endPoint x: 443, endPoint y: 230, distance: 57.7
click at [443, 230] on div "Investment Selection All Accounts $90,000 [PERSON_NAME] [PERSON_NAME] $25,000 T…" at bounding box center [271, 360] width 542 height 721
click at [1331, 46] on icon at bounding box center [1334, 41] width 23 height 23
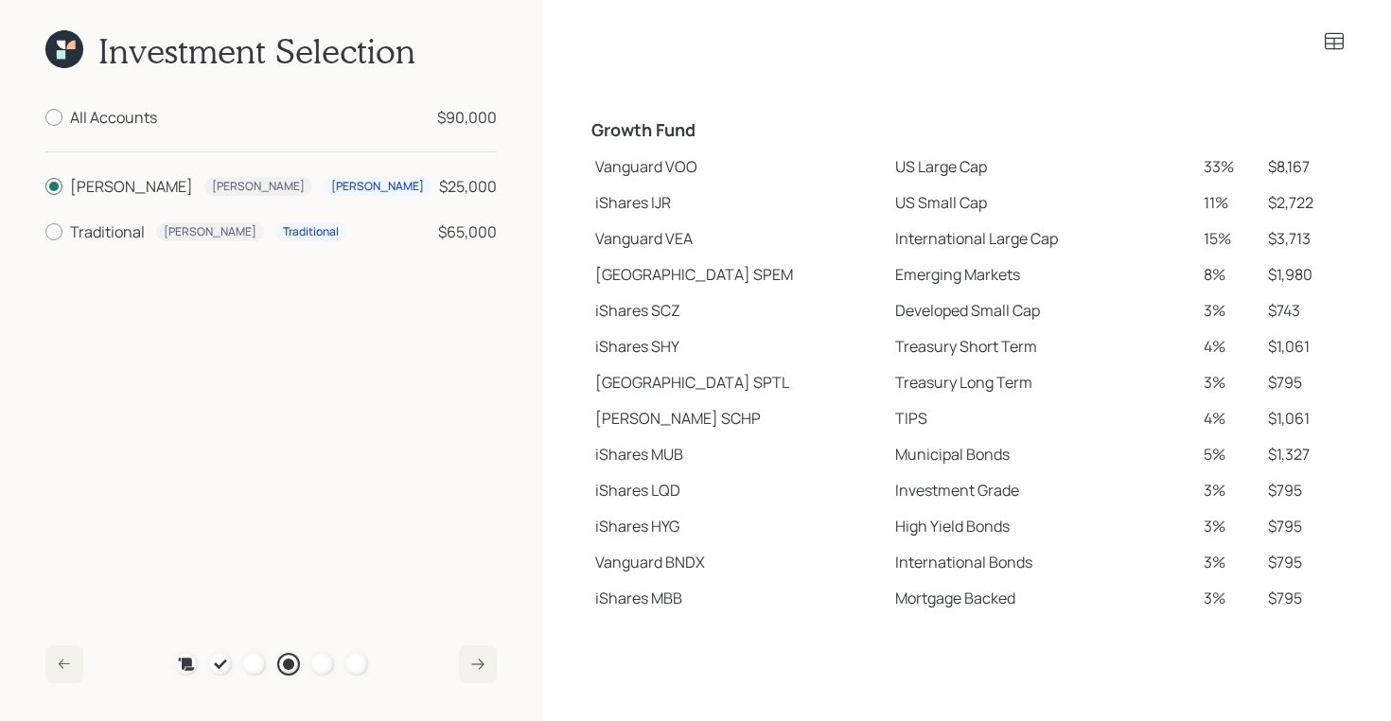
scroll to position [334, 0]
click at [111, 117] on div "All Accounts" at bounding box center [113, 117] width 87 height 23
click at [45, 117] on input "All Accounts $90,000" at bounding box center [44, 117] width 1 height 1
radio input "true"
radio input "false"
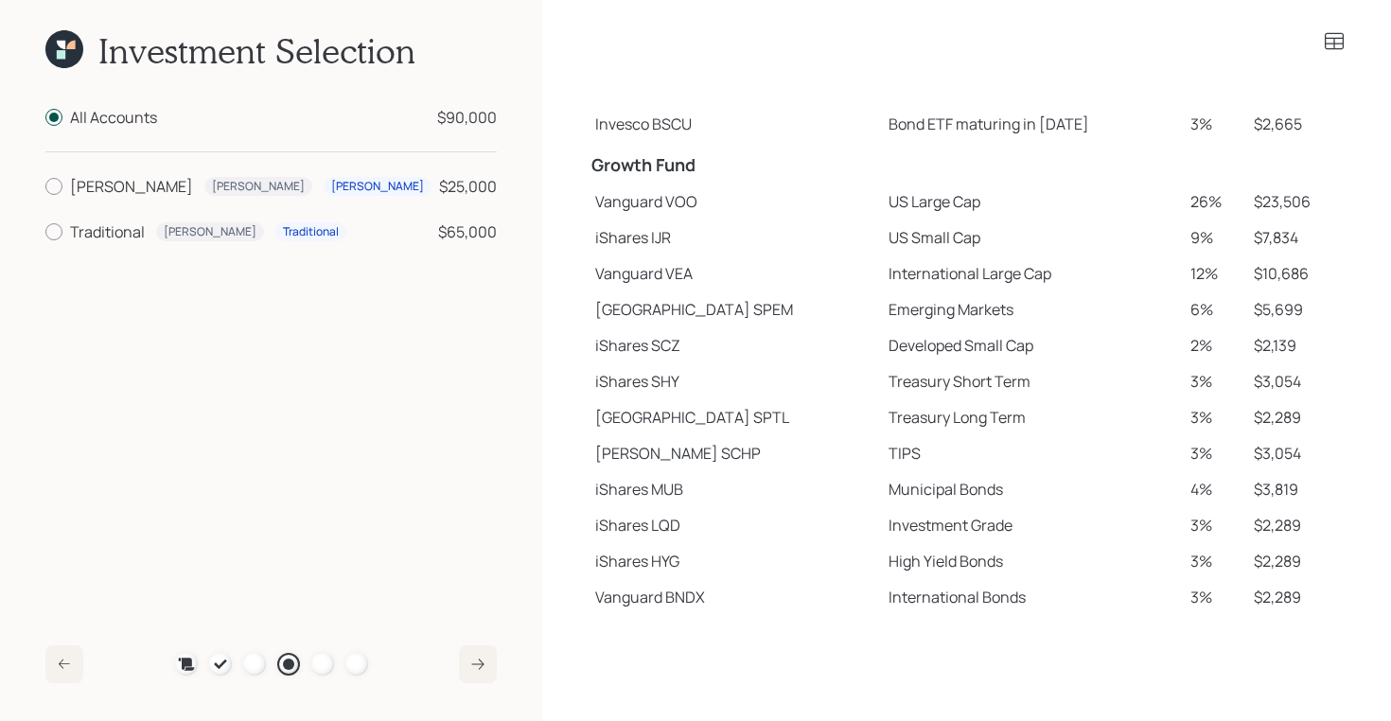
scroll to position [370, 0]
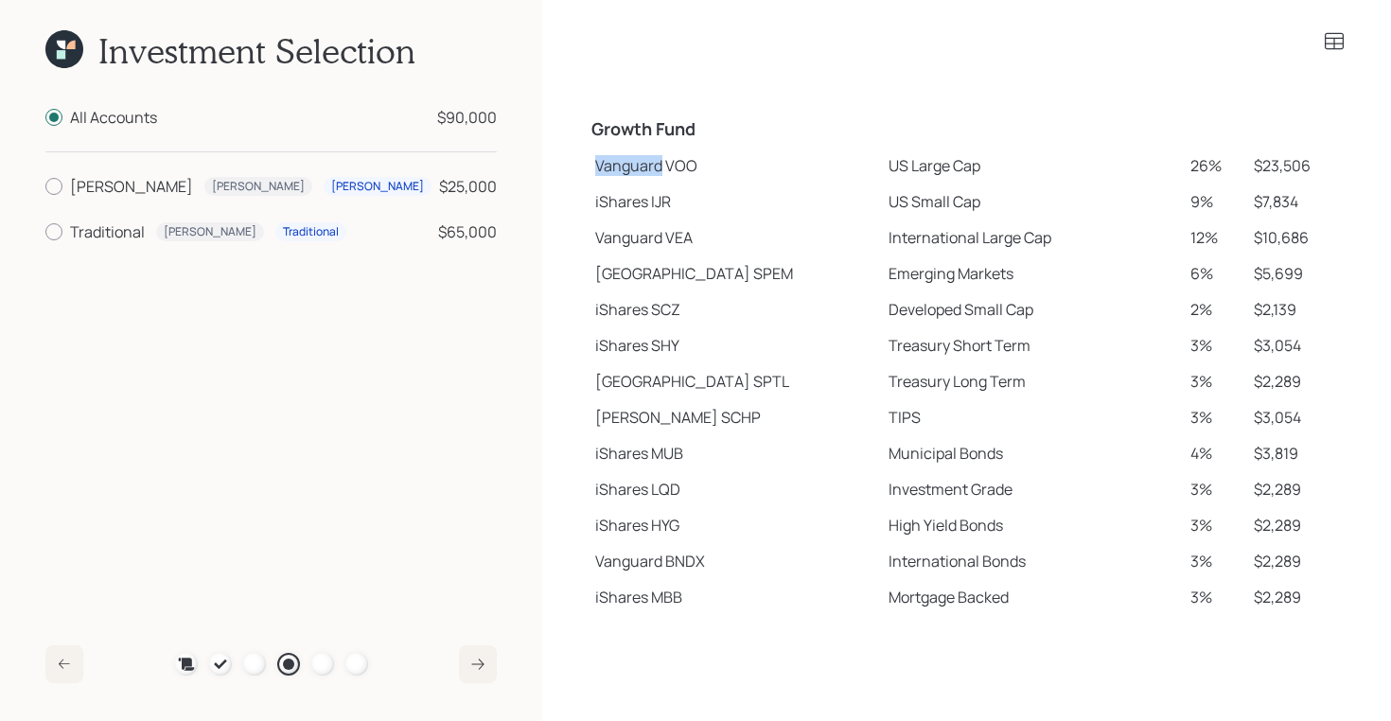
drag, startPoint x: 595, startPoint y: 164, endPoint x: 661, endPoint y: 170, distance: 66.6
click at [661, 170] on td "Vanguard VOO" at bounding box center [733, 166] width 293 height 36
drag, startPoint x: 595, startPoint y: 204, endPoint x: 643, endPoint y: 204, distance: 48.2
click at [643, 204] on td "iShares IJR" at bounding box center [733, 202] width 293 height 36
drag, startPoint x: 593, startPoint y: 283, endPoint x: 683, endPoint y: 279, distance: 90.0
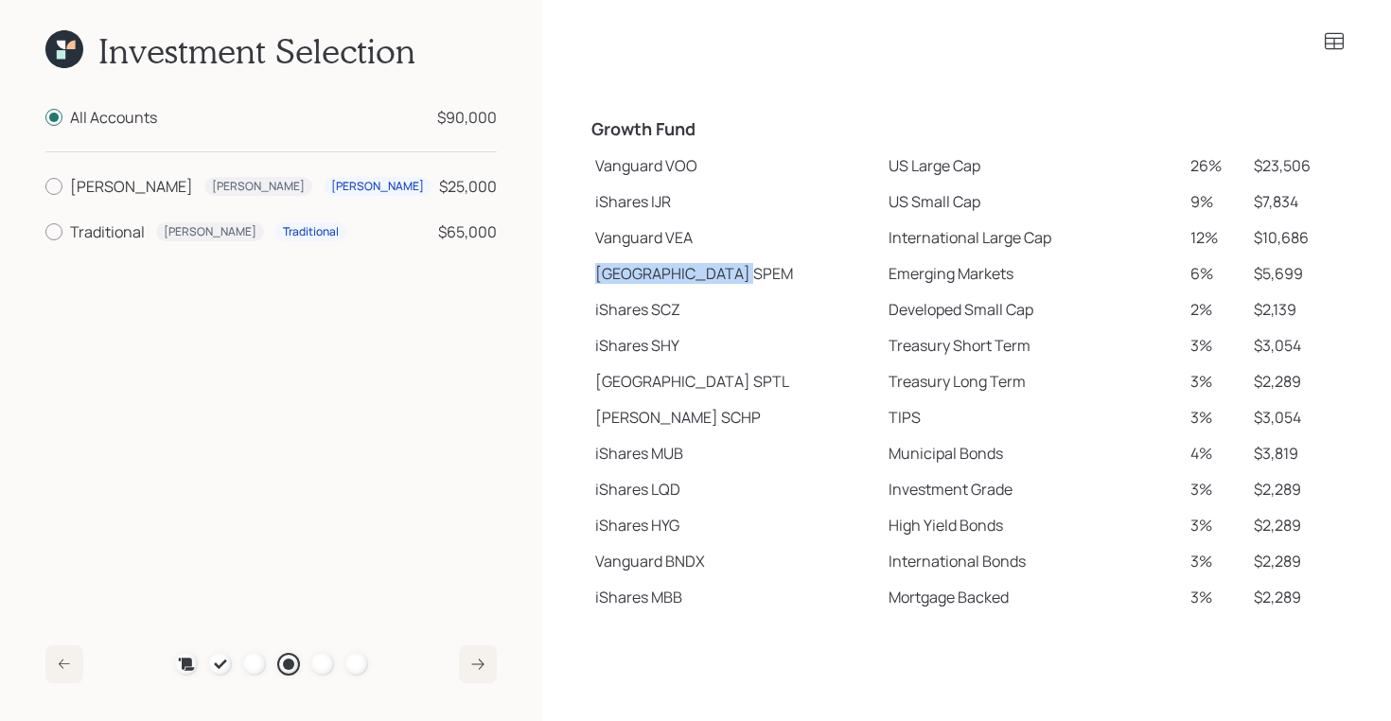
click at [683, 279] on td "[GEOGRAPHIC_DATA]" at bounding box center [733, 273] width 293 height 36
drag, startPoint x: 595, startPoint y: 419, endPoint x: 649, endPoint y: 420, distance: 53.9
click at [649, 420] on td "[PERSON_NAME] SCHP" at bounding box center [733, 417] width 293 height 36
drag, startPoint x: 594, startPoint y: 170, endPoint x: 916, endPoint y: 172, distance: 321.7
click at [916, 172] on tr "Vanguard VOO US Large Cap 26% $23,506" at bounding box center [966, 166] width 758 height 36
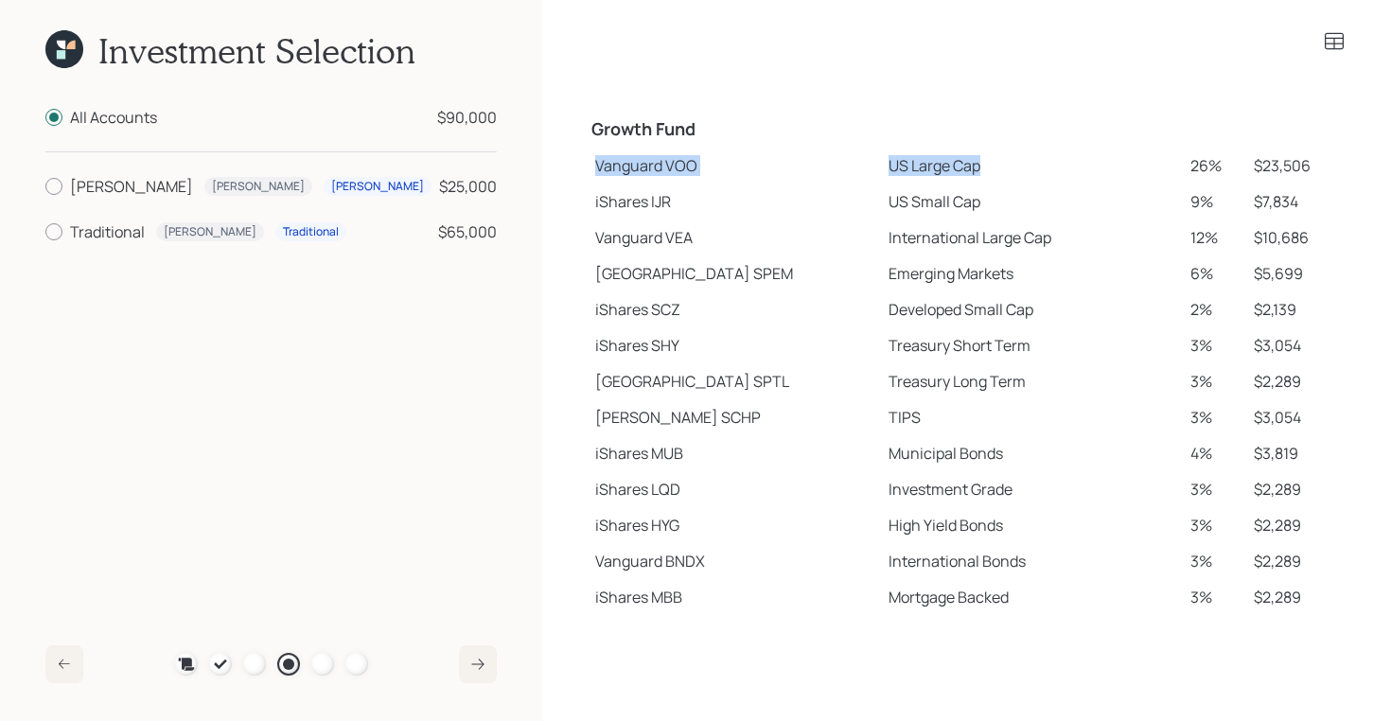
click at [596, 165] on td "Vanguard VOO" at bounding box center [733, 166] width 293 height 36
drag, startPoint x: 597, startPoint y: 167, endPoint x: 919, endPoint y: 171, distance: 321.7
click at [919, 171] on tr "Vanguard VOO US Large Cap 26% $23,506" at bounding box center [966, 166] width 758 height 36
drag, startPoint x: 597, startPoint y: 122, endPoint x: 712, endPoint y: 131, distance: 115.7
click at [712, 131] on h4 "Growth Fund" at bounding box center [734, 129] width 286 height 21
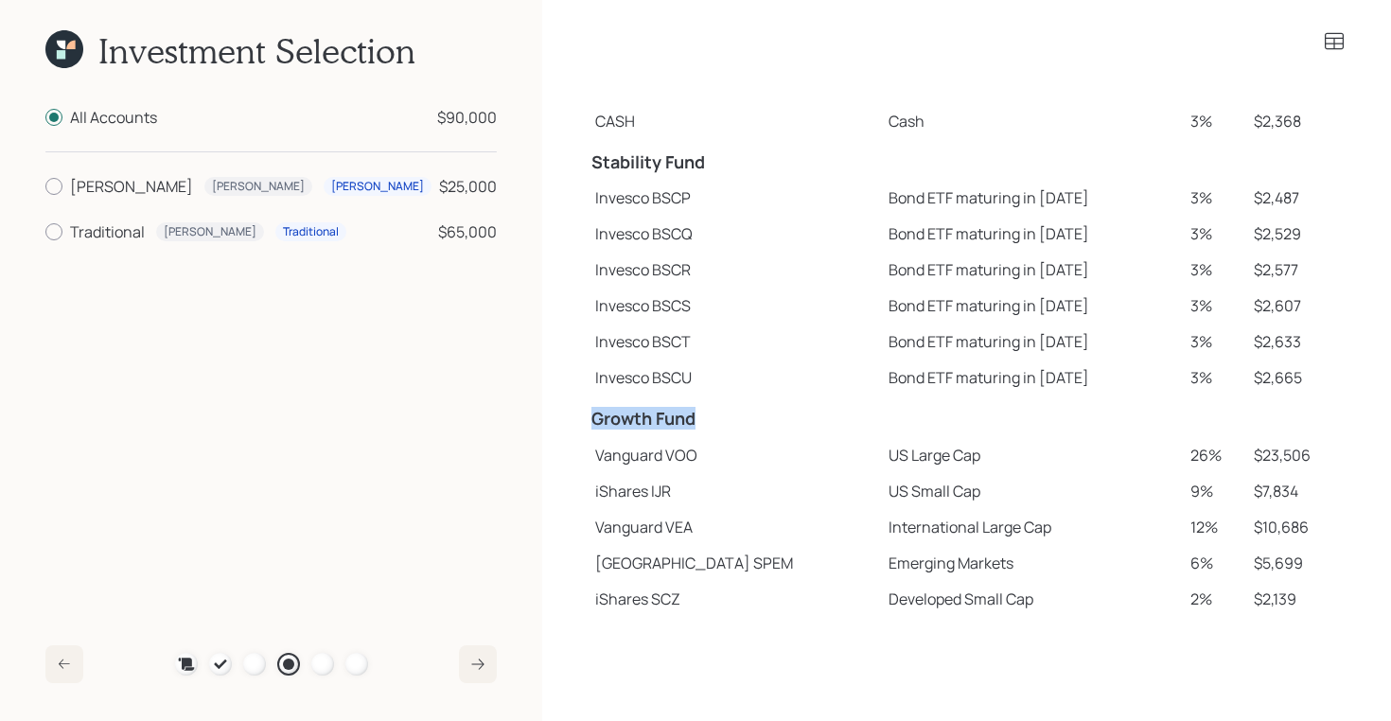
scroll to position [51, 0]
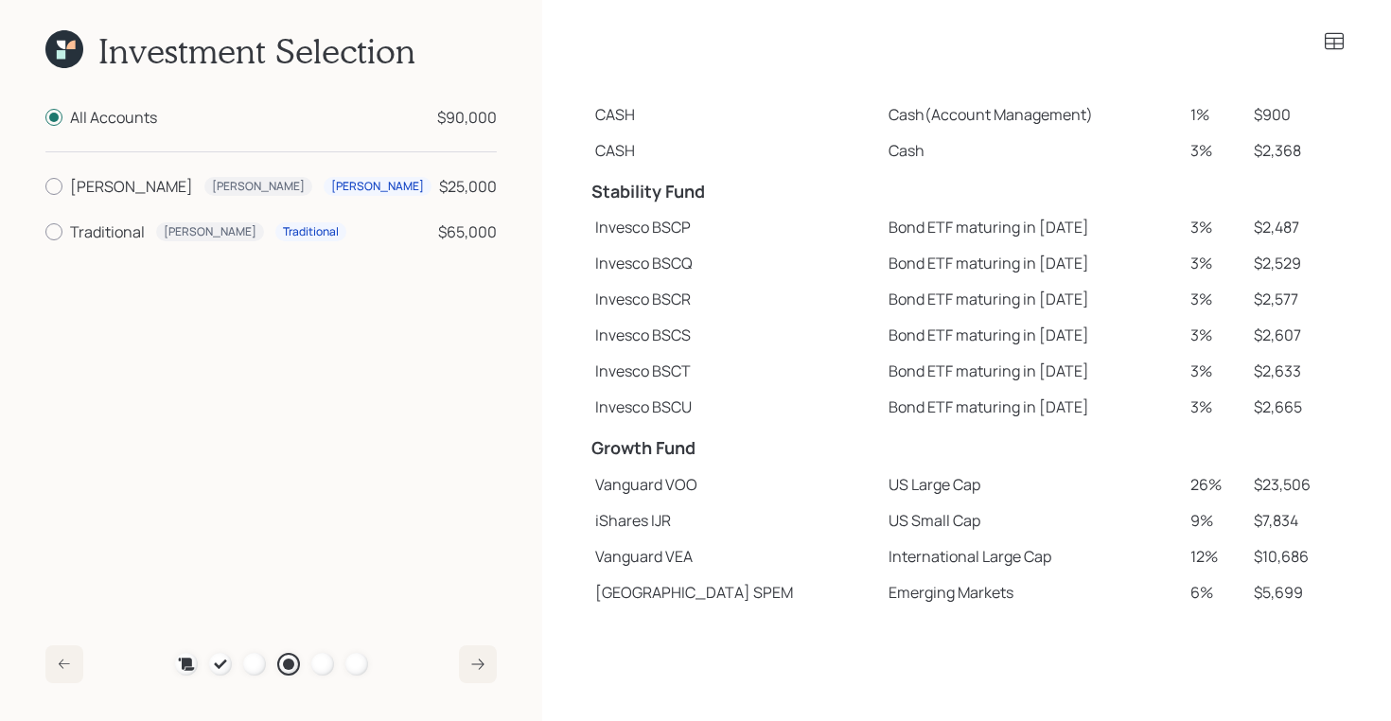
click at [598, 189] on h4 "Stability Fund" at bounding box center [734, 192] width 286 height 21
drag, startPoint x: 587, startPoint y: 189, endPoint x: 715, endPoint y: 195, distance: 127.8
click at [715, 195] on td "Stability Fund" at bounding box center [733, 189] width 293 height 42
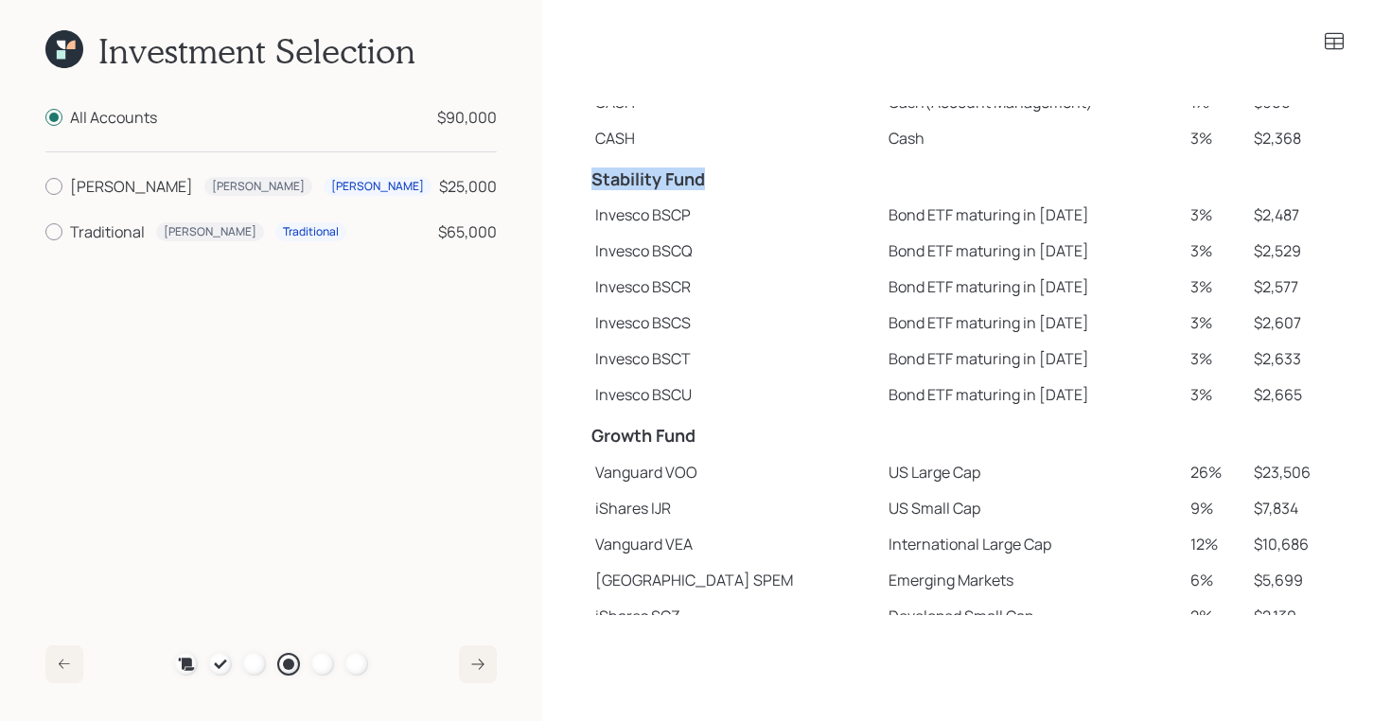
scroll to position [57, 0]
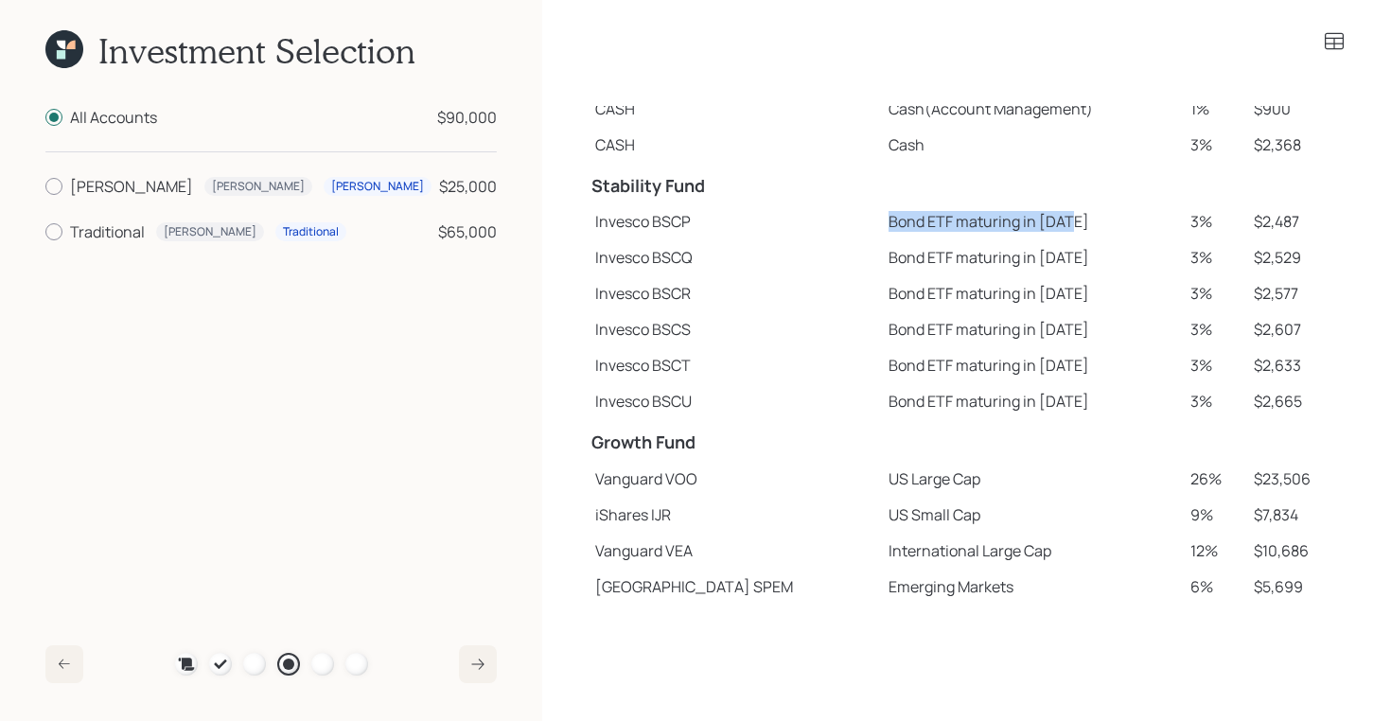
drag, startPoint x: 822, startPoint y: 219, endPoint x: 1011, endPoint y: 226, distance: 189.4
click at [1011, 226] on td "Bond ETF maturing in [DATE]" at bounding box center [1032, 221] width 302 height 36
click at [65, 659] on icon at bounding box center [64, 664] width 15 height 15
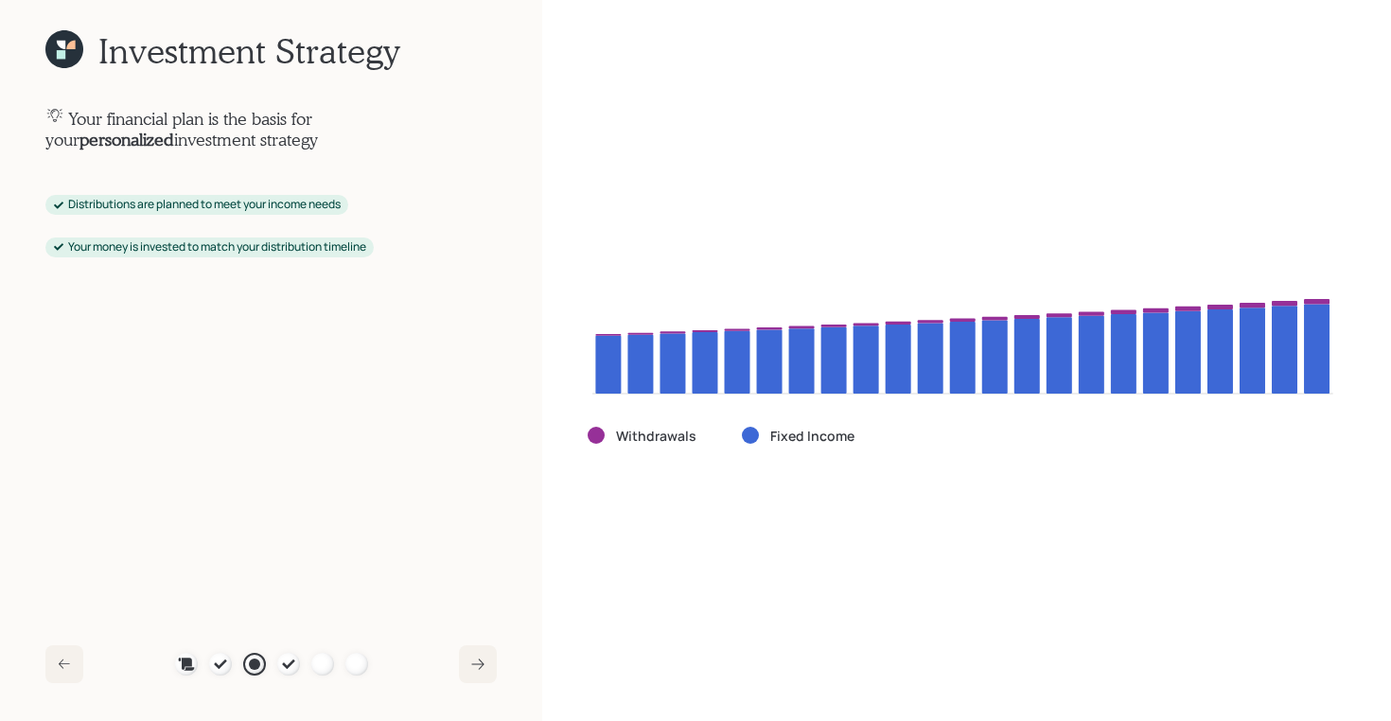
click at [65, 659] on icon at bounding box center [64, 664] width 15 height 15
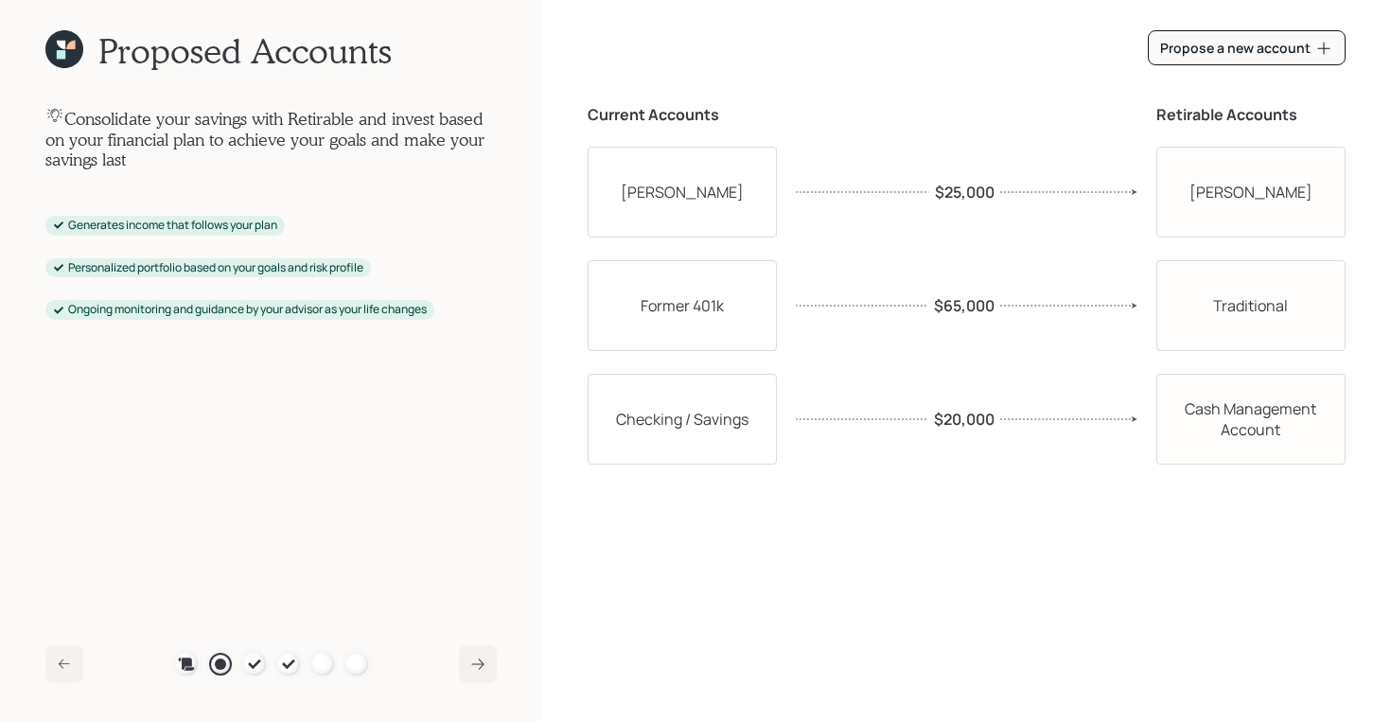
click at [65, 659] on icon at bounding box center [64, 664] width 15 height 15
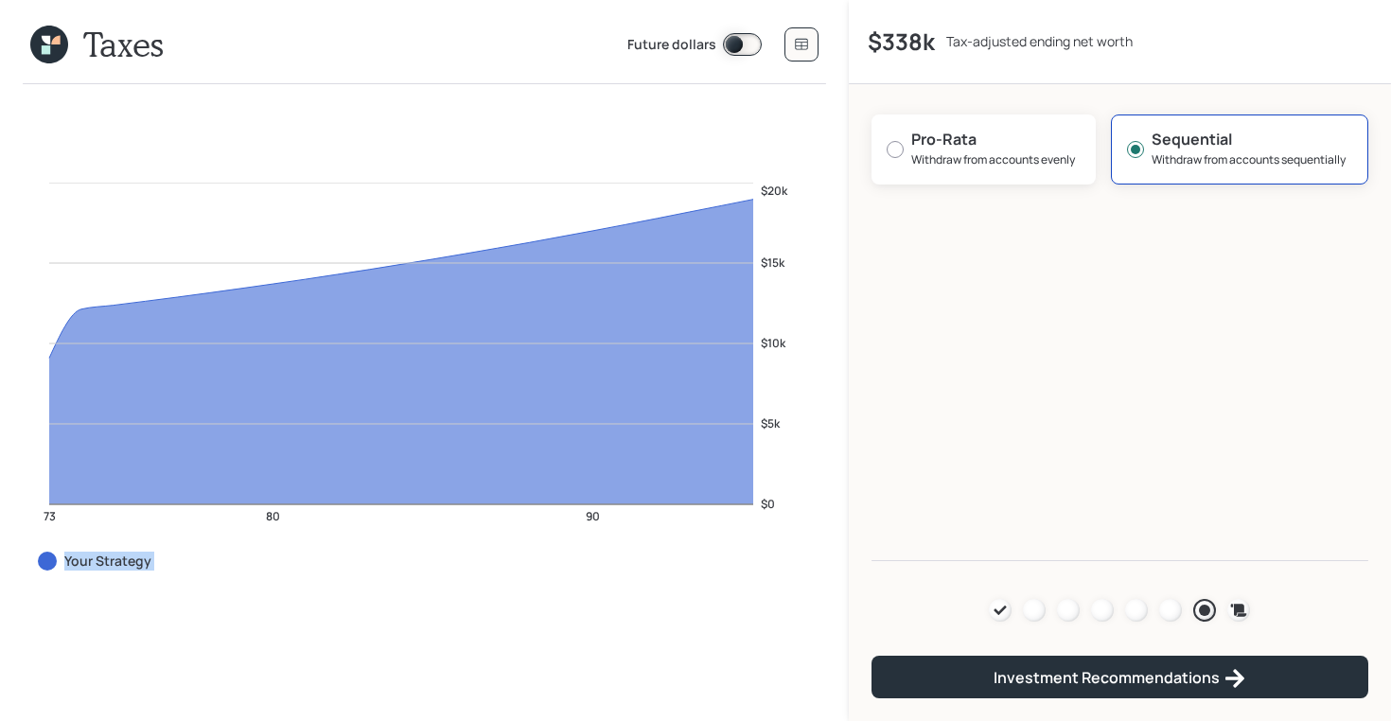
click at [65, 659] on div "73 80 90 $0 $5k $10k $15k $20k Your Strategy" at bounding box center [424, 402] width 849 height 637
click at [1070, 612] on div at bounding box center [1068, 610] width 23 height 23
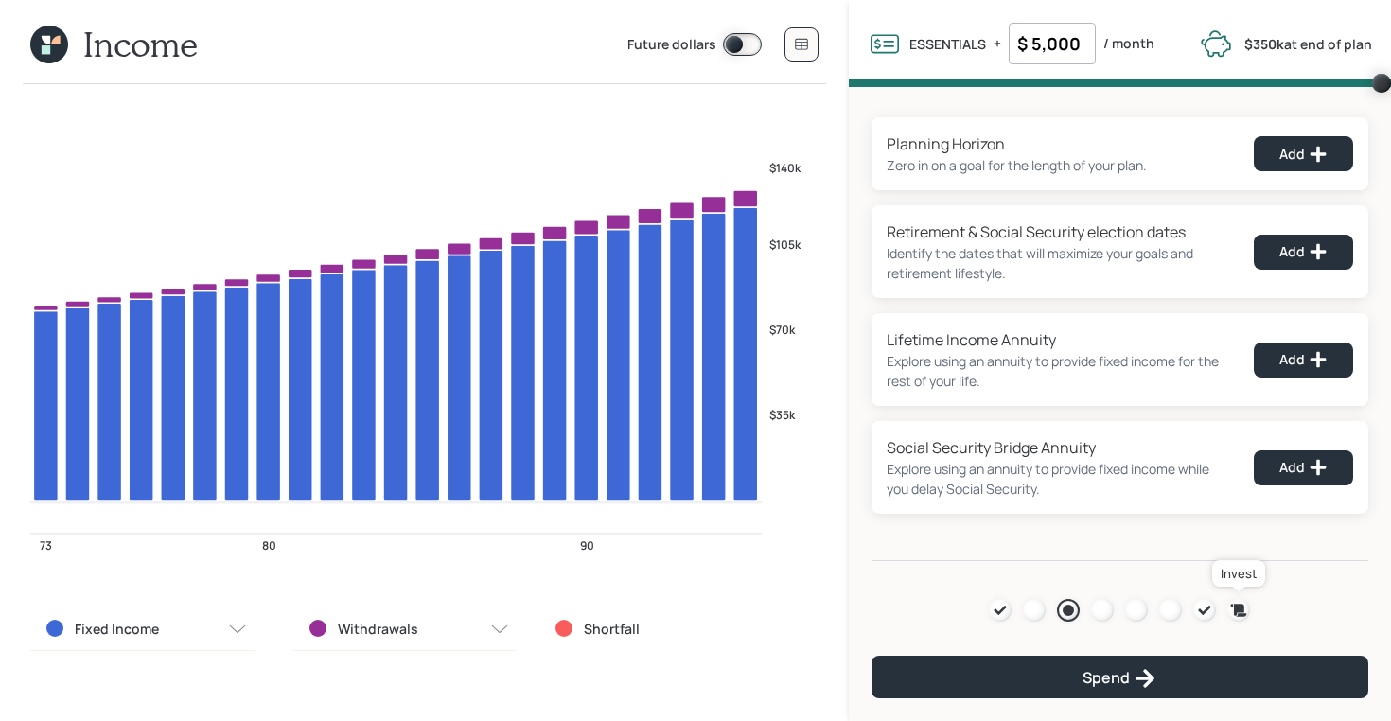
click at [1236, 605] on icon at bounding box center [1239, 610] width 16 height 12
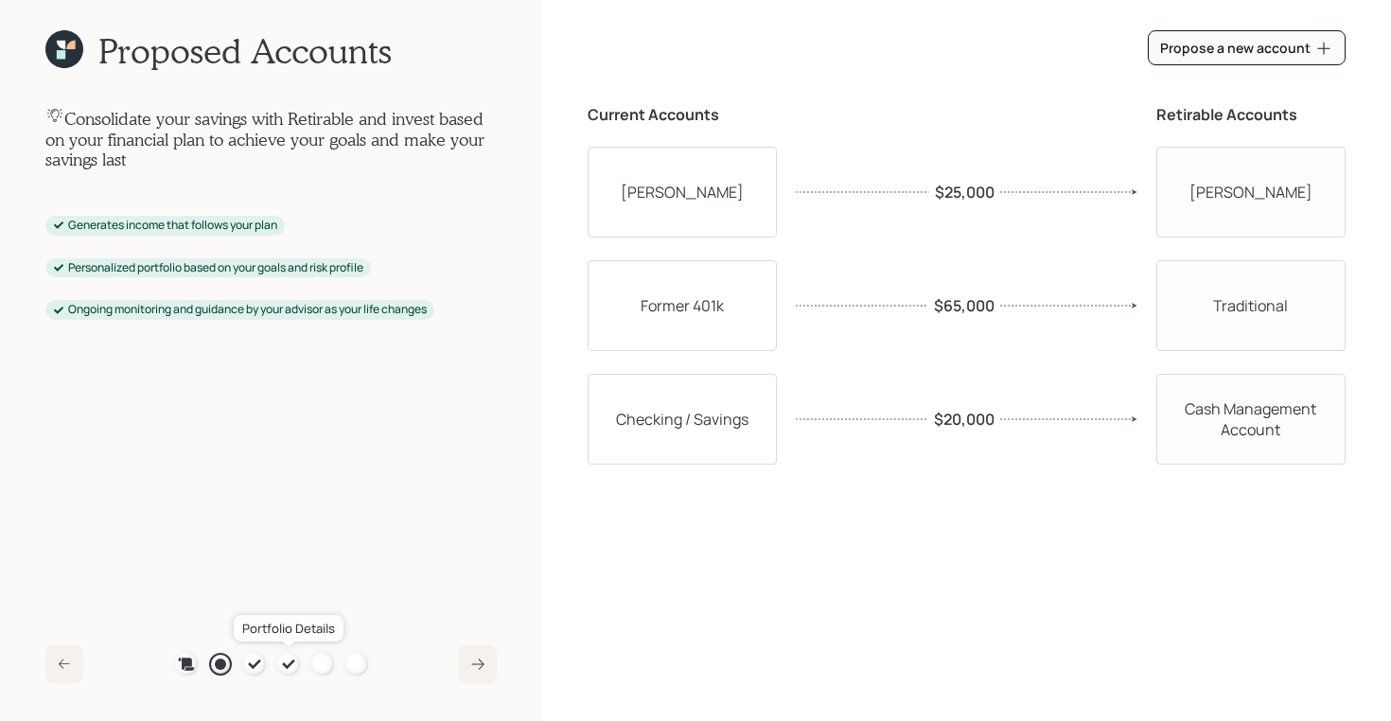
click at [285, 658] on icon at bounding box center [288, 664] width 15 height 15
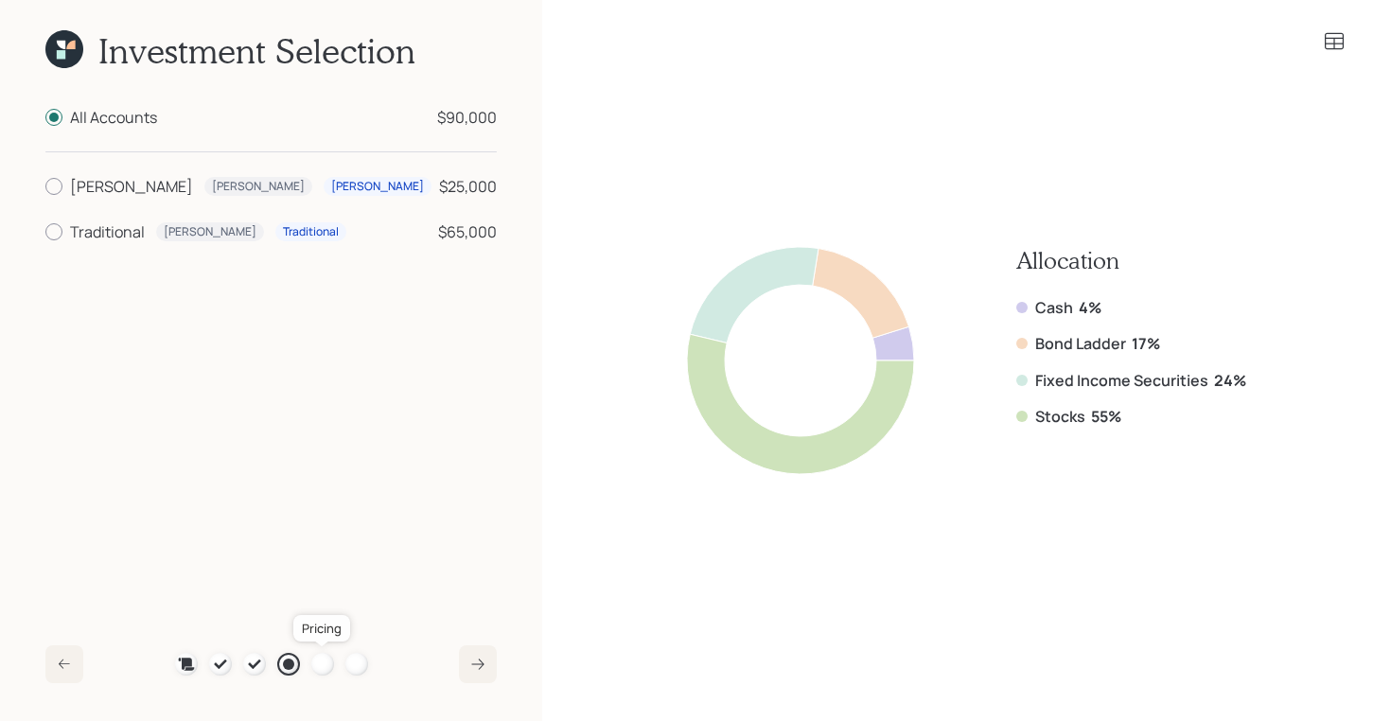
click at [322, 664] on div at bounding box center [322, 664] width 23 height 23
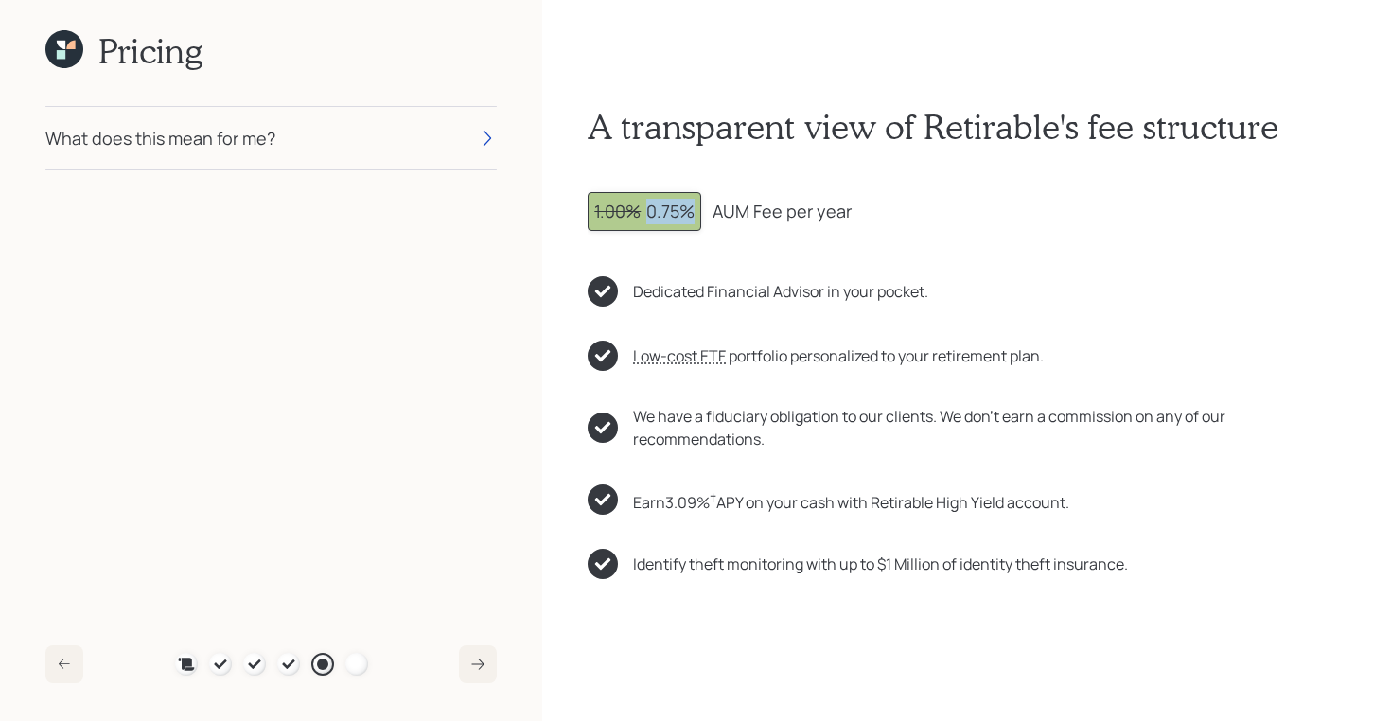
drag, startPoint x: 693, startPoint y: 212, endPoint x: 649, endPoint y: 213, distance: 44.5
click at [649, 213] on div "1.00% 0.75%" at bounding box center [644, 212] width 100 height 26
click at [68, 48] on icon at bounding box center [70, 45] width 9 height 9
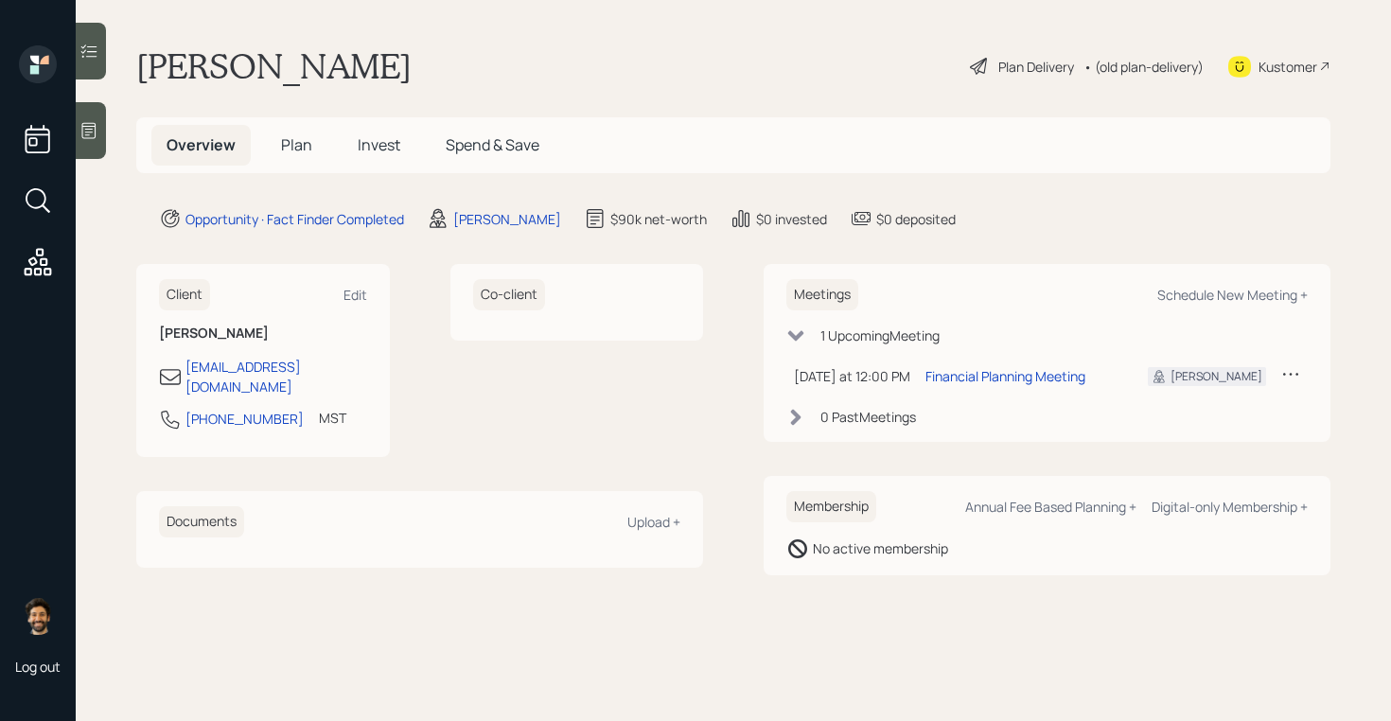
click at [286, 143] on span "Plan" at bounding box center [296, 144] width 31 height 21
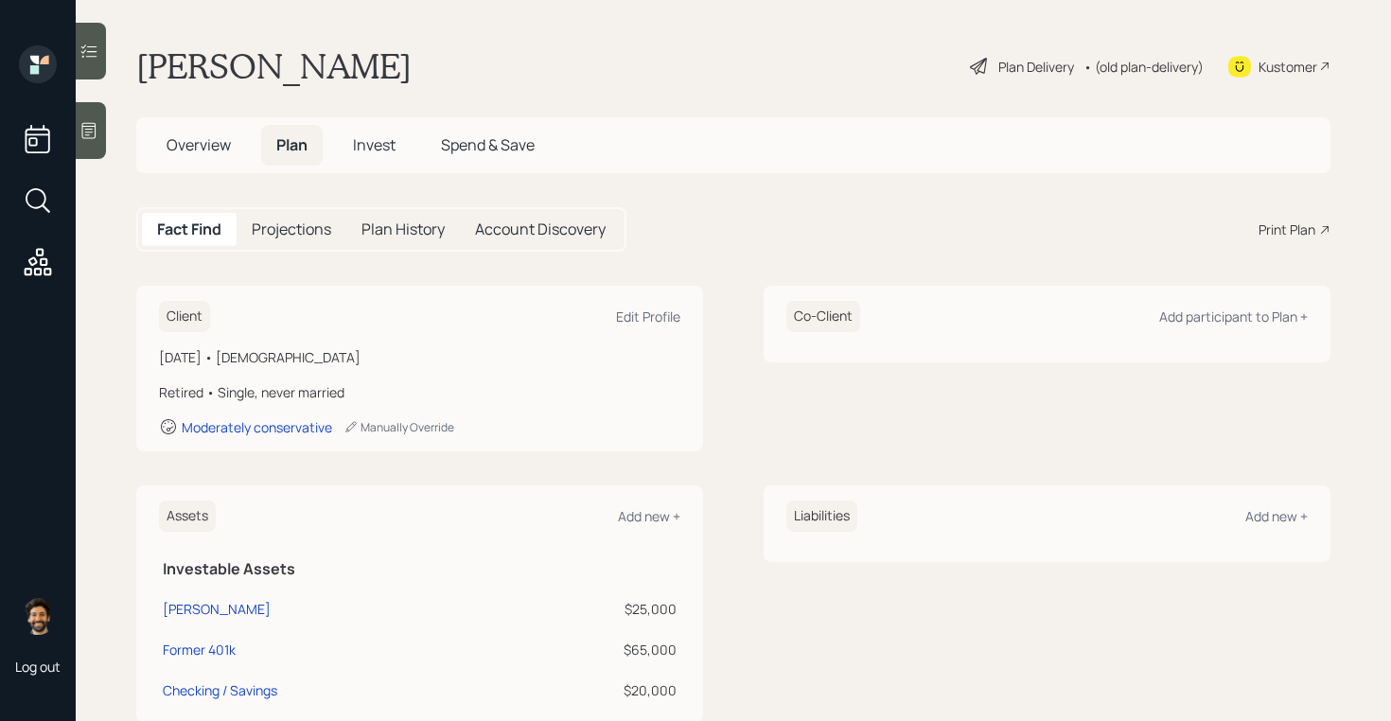
click at [203, 152] on span "Overview" at bounding box center [199, 144] width 64 height 21
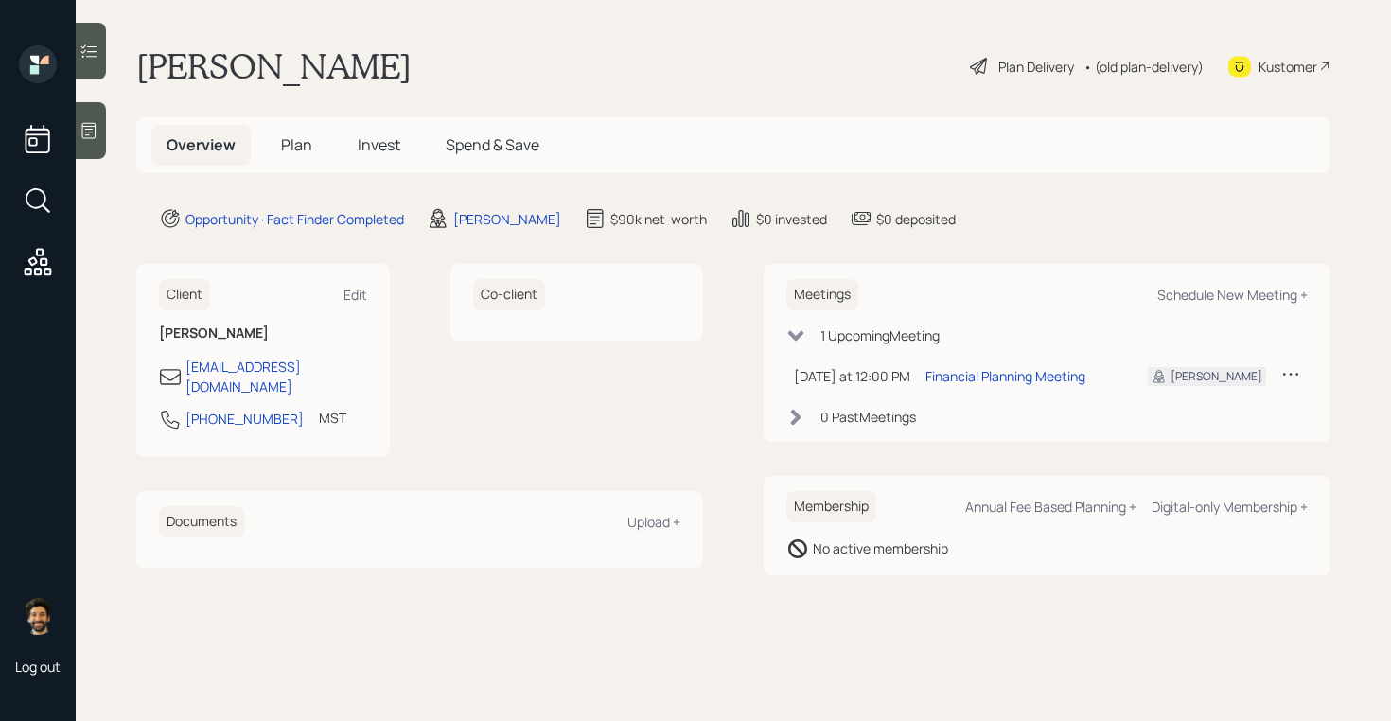
click at [281, 149] on span "Plan" at bounding box center [296, 144] width 31 height 21
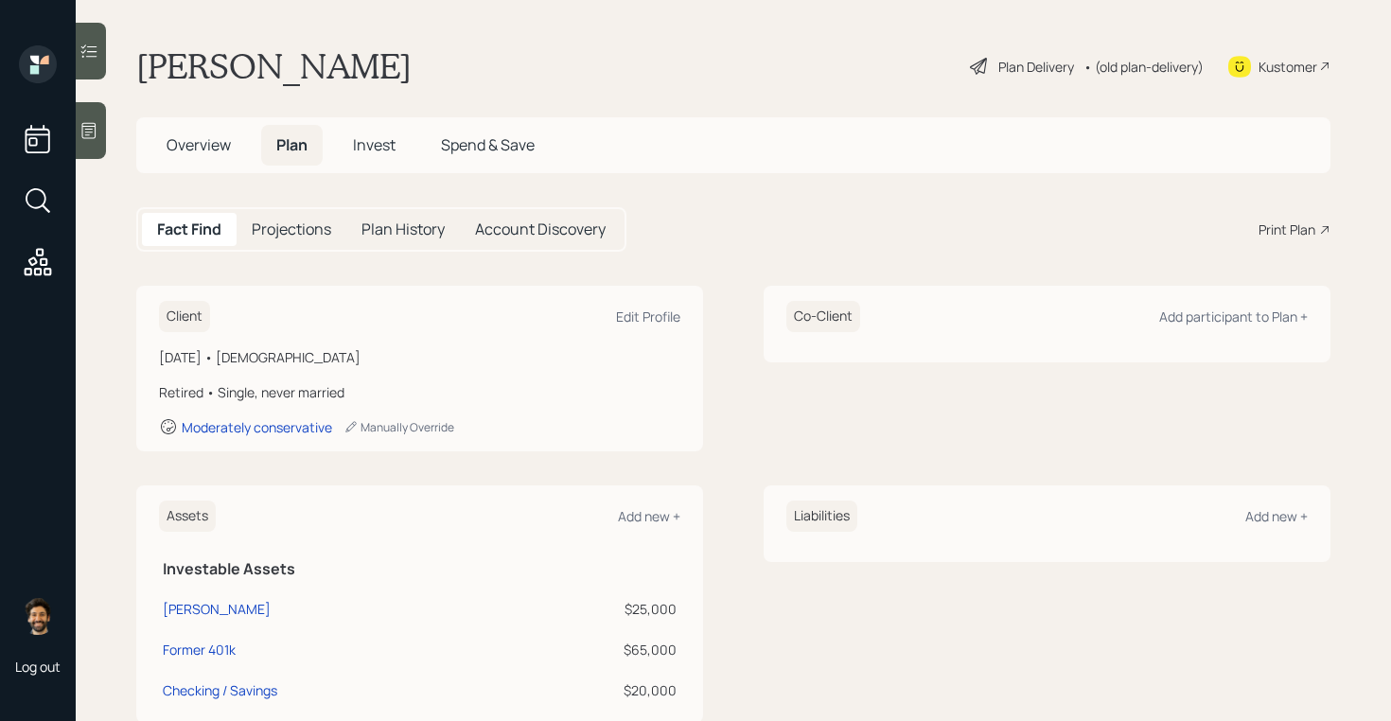
click at [1147, 61] on div "• (old plan-delivery)" at bounding box center [1143, 67] width 120 height 20
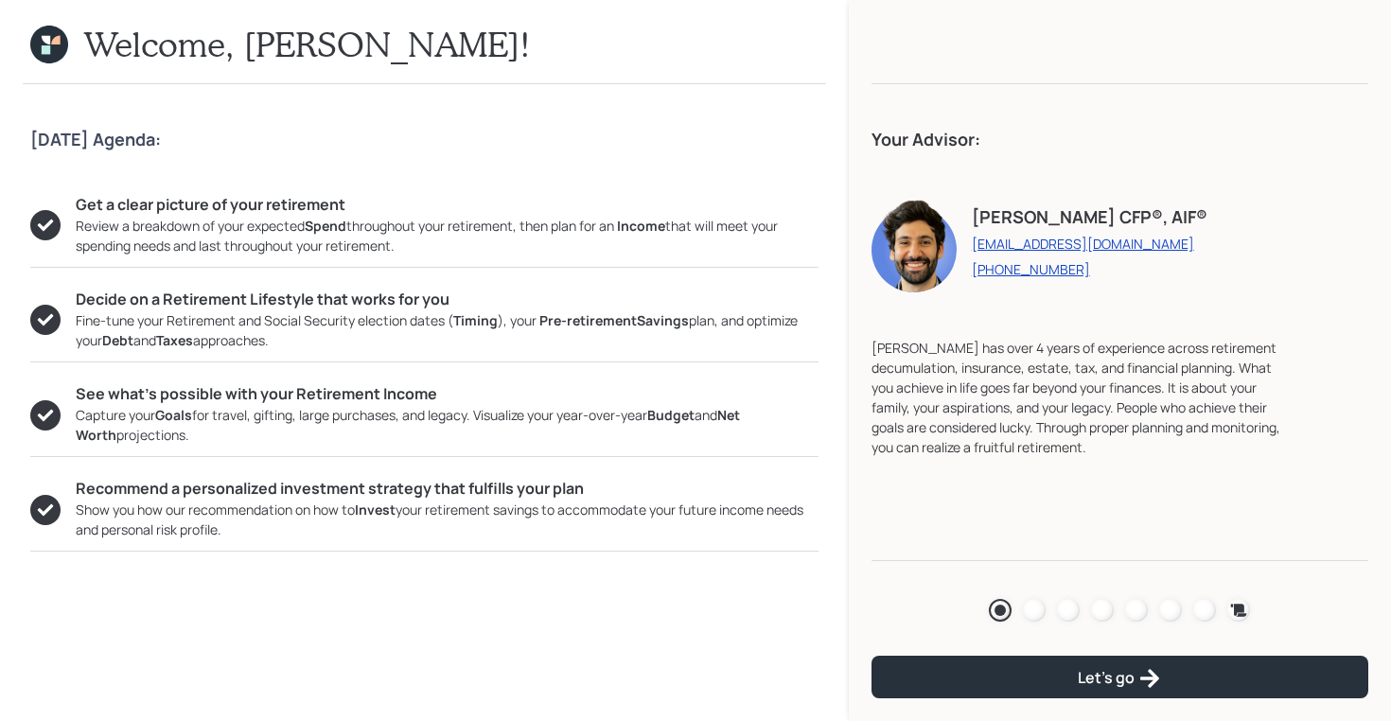
click at [35, 37] on icon at bounding box center [49, 45] width 38 height 38
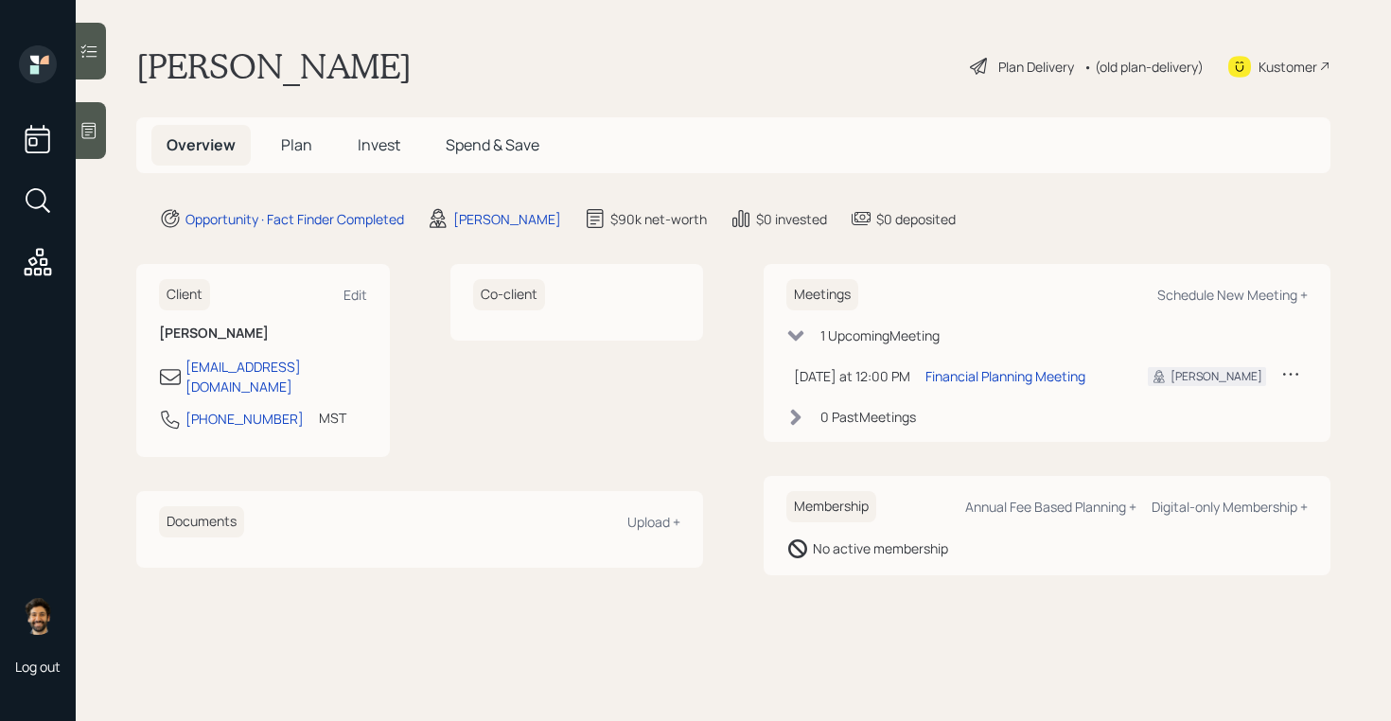
click at [289, 150] on span "Plan" at bounding box center [296, 144] width 31 height 21
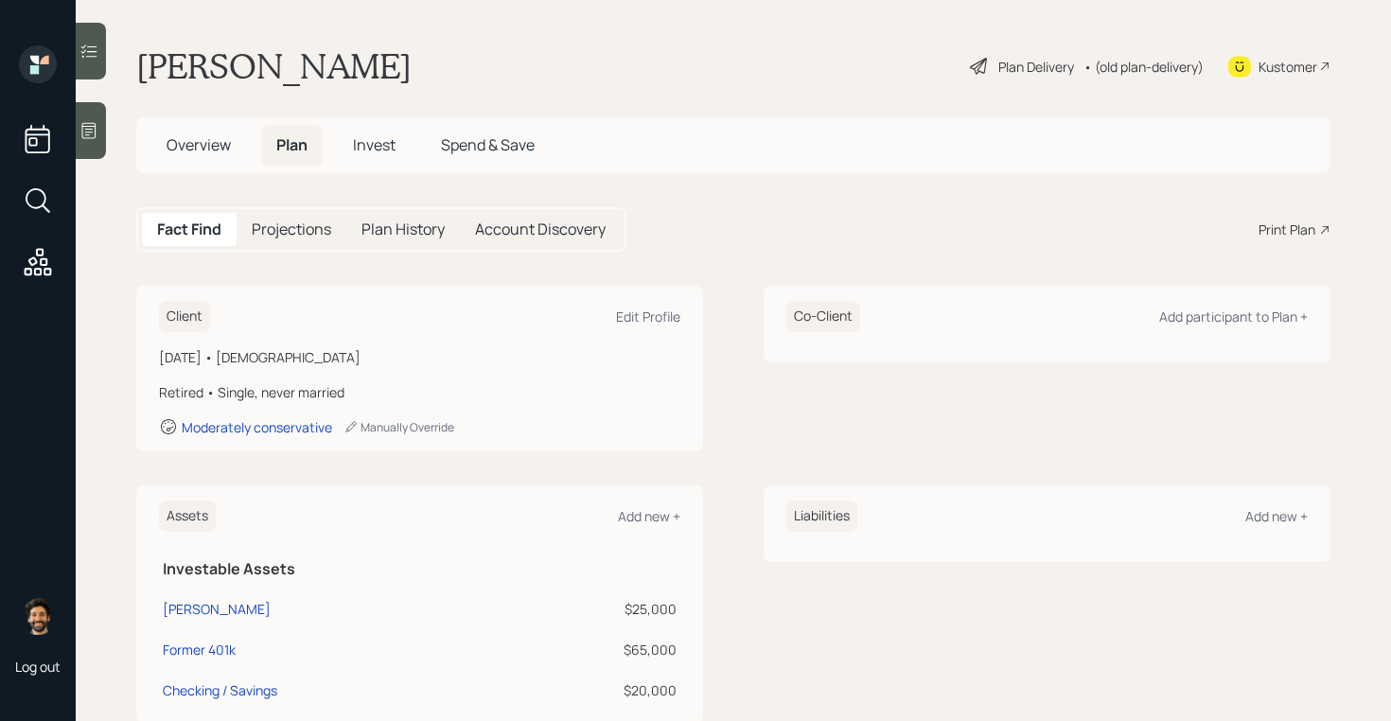
click at [1284, 230] on div "Print Plan" at bounding box center [1286, 229] width 57 height 20
